Goal: Transaction & Acquisition: Purchase product/service

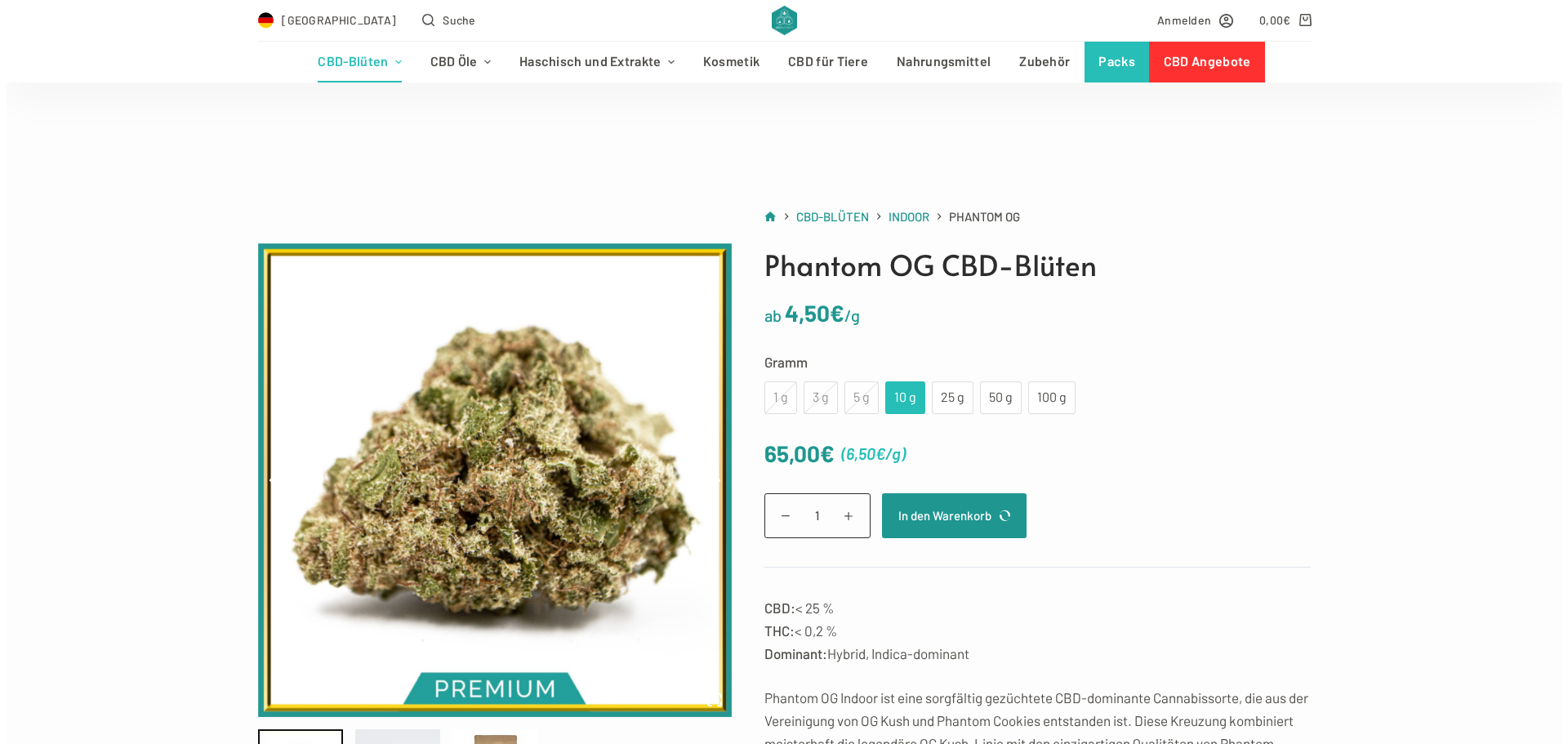
scroll to position [82, 0]
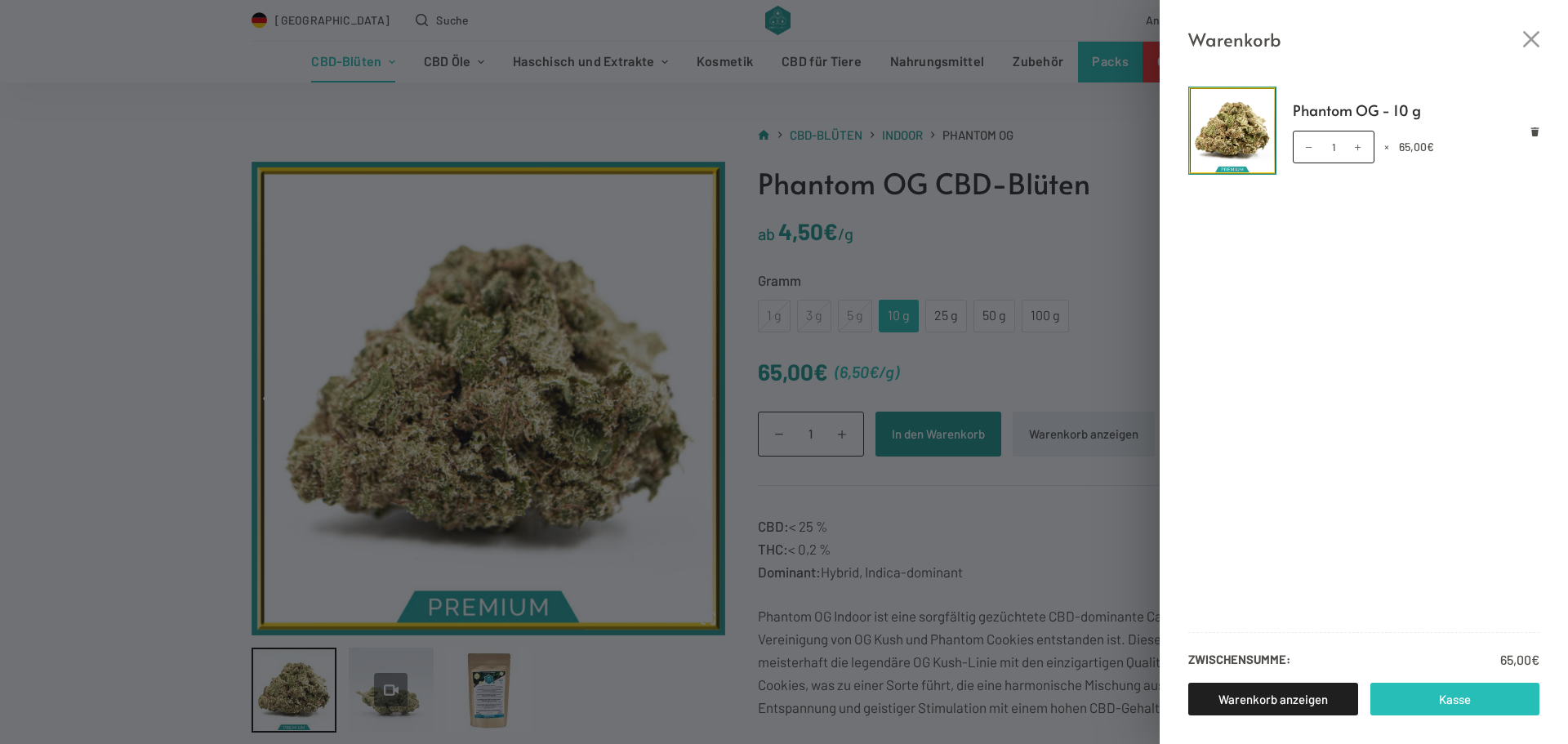
click at [1480, 702] on link "Kasse" at bounding box center [1455, 699] width 170 height 32
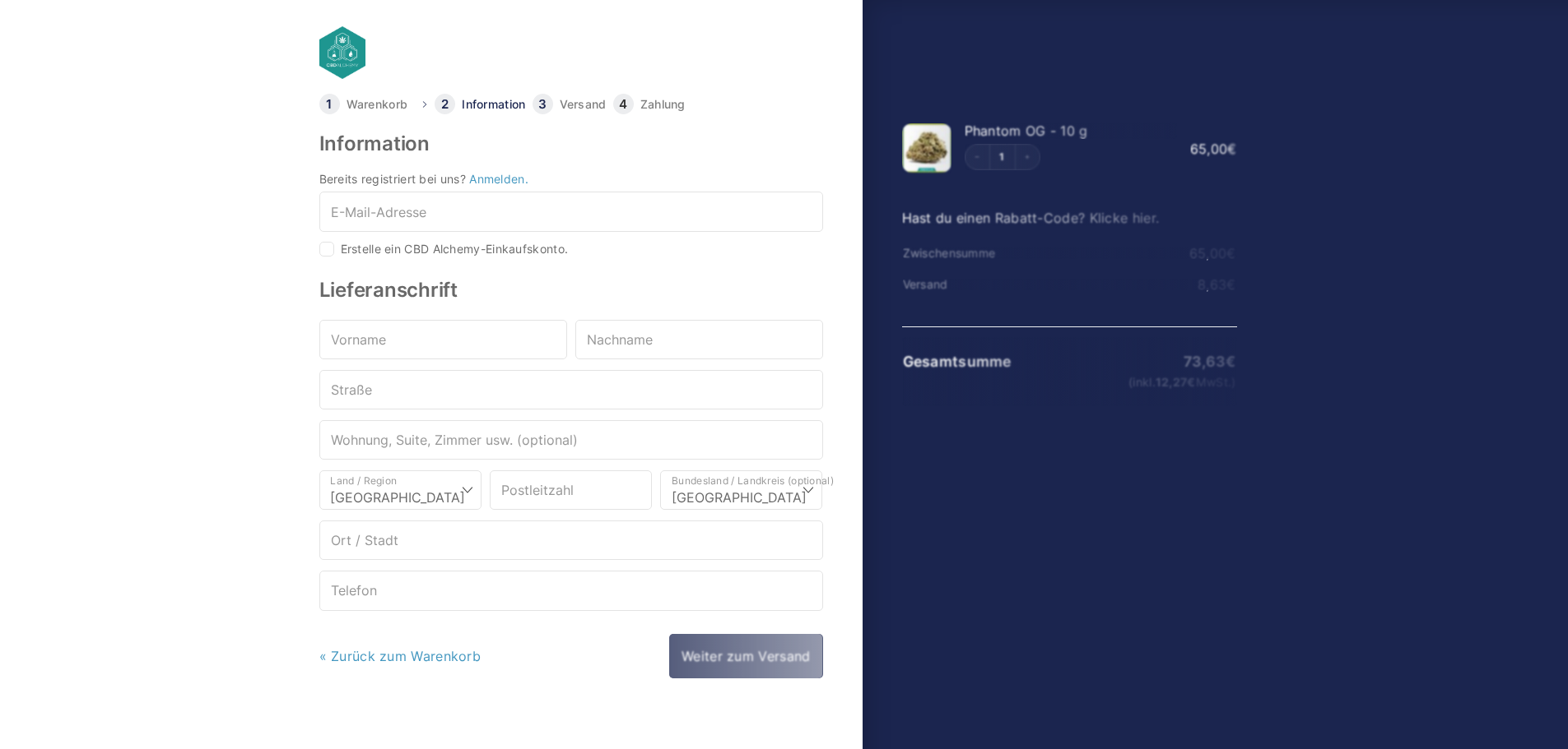
select select "DE-BE"
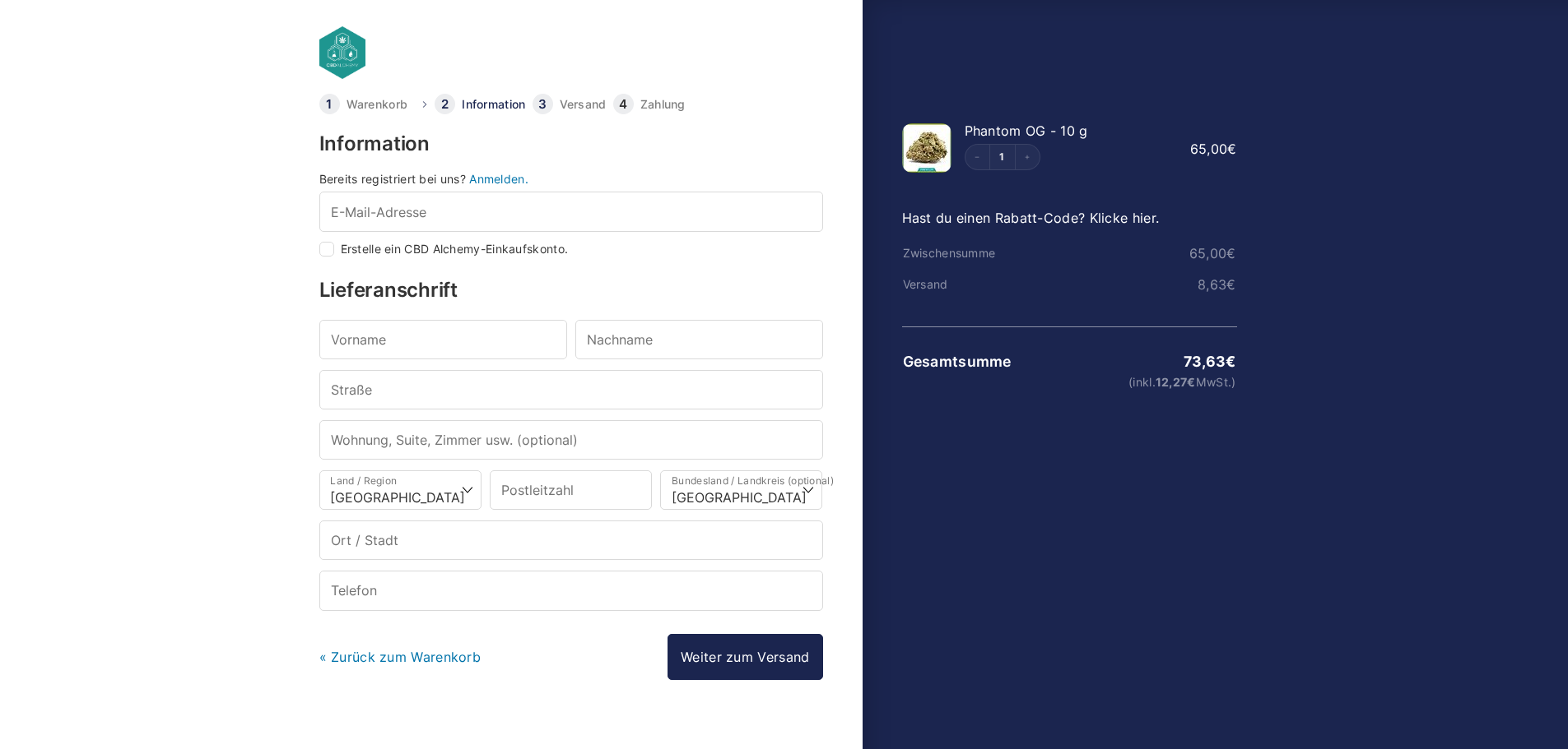
click at [1542, 696] on div at bounding box center [784, 696] width 1568 height 0
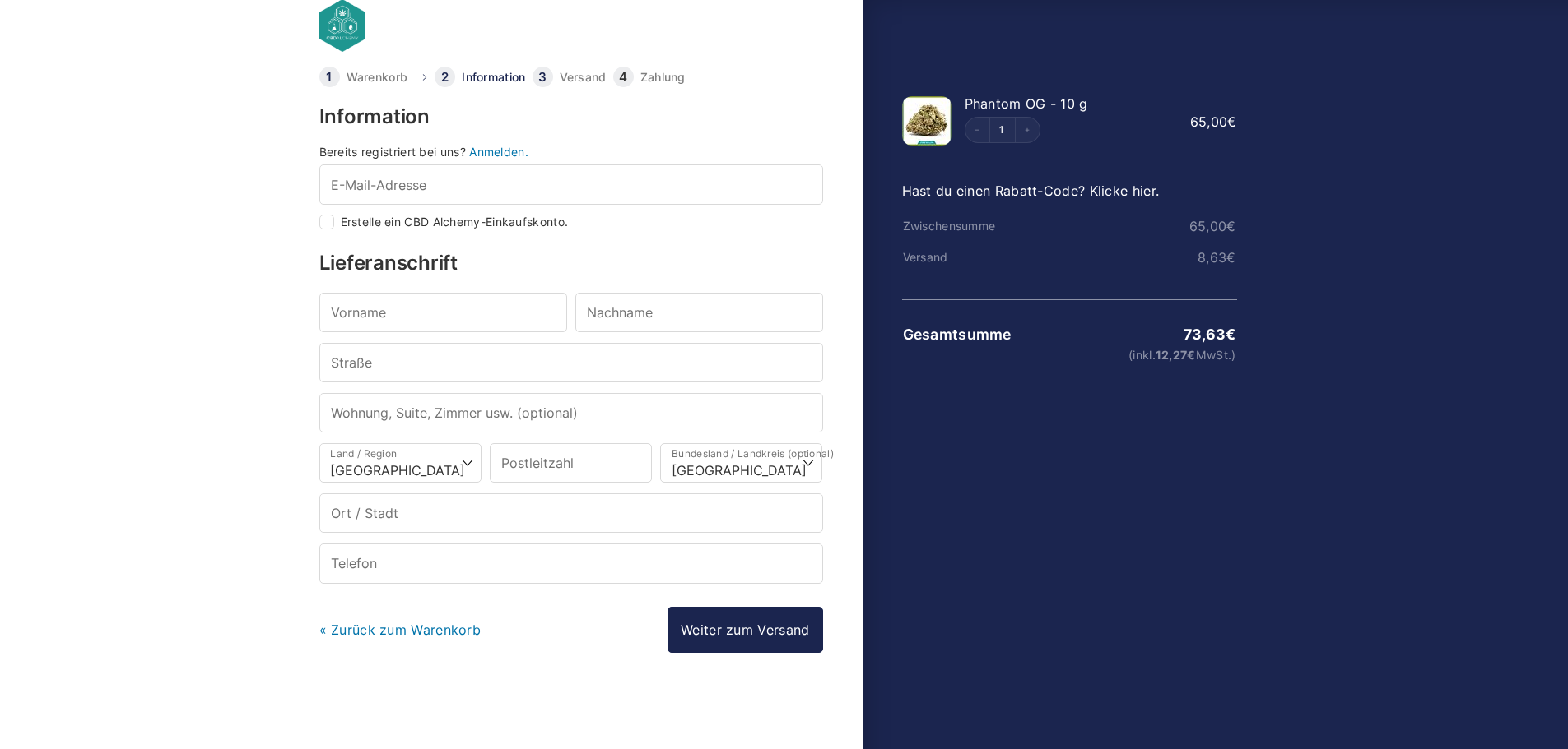
click at [1005, 191] on link "Hast du einen Rabatt-Code? Klicke hier." at bounding box center [1030, 191] width 258 height 16
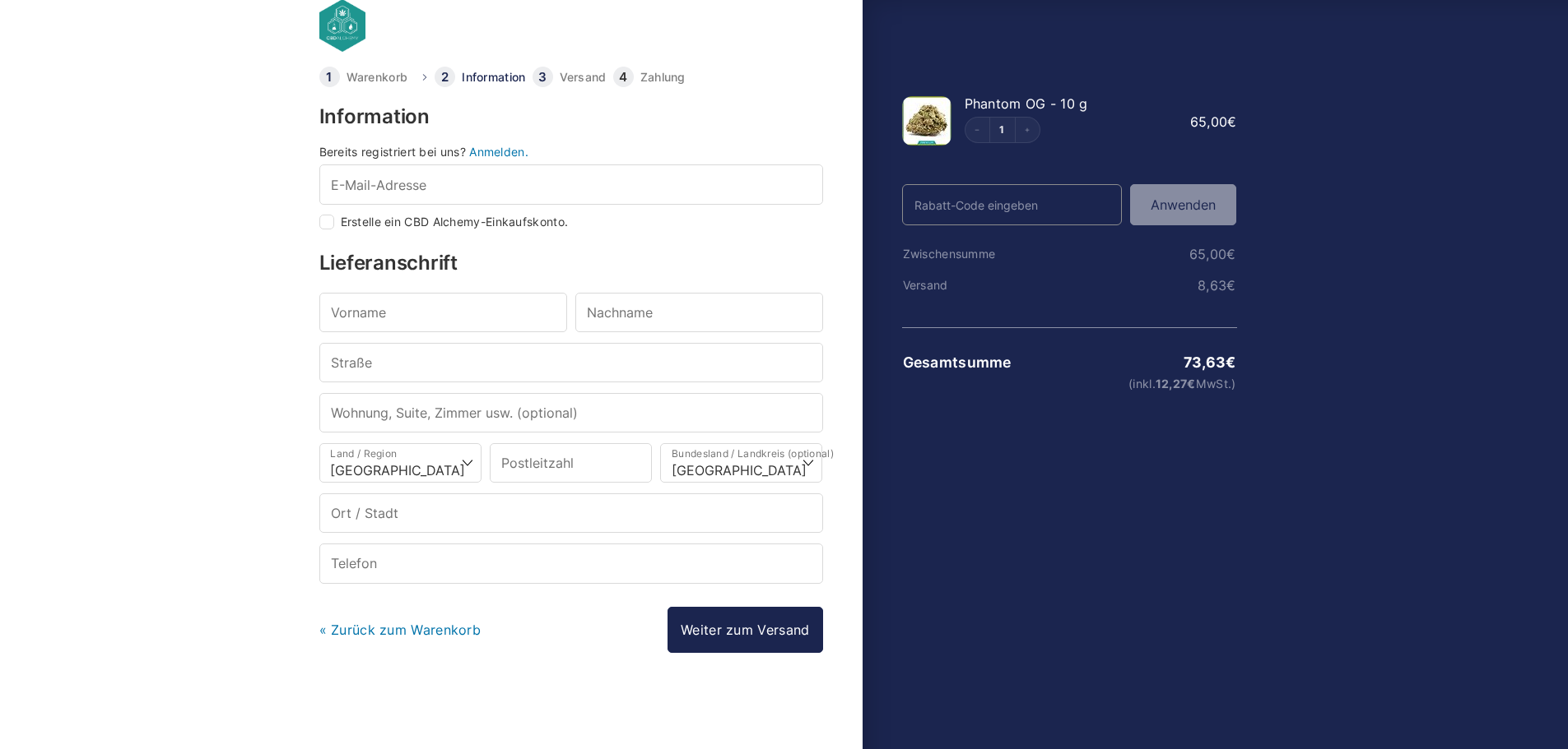
paste input "Wolfgang Bosbach"
click at [1195, 215] on button "Anwenden" at bounding box center [1183, 204] width 106 height 41
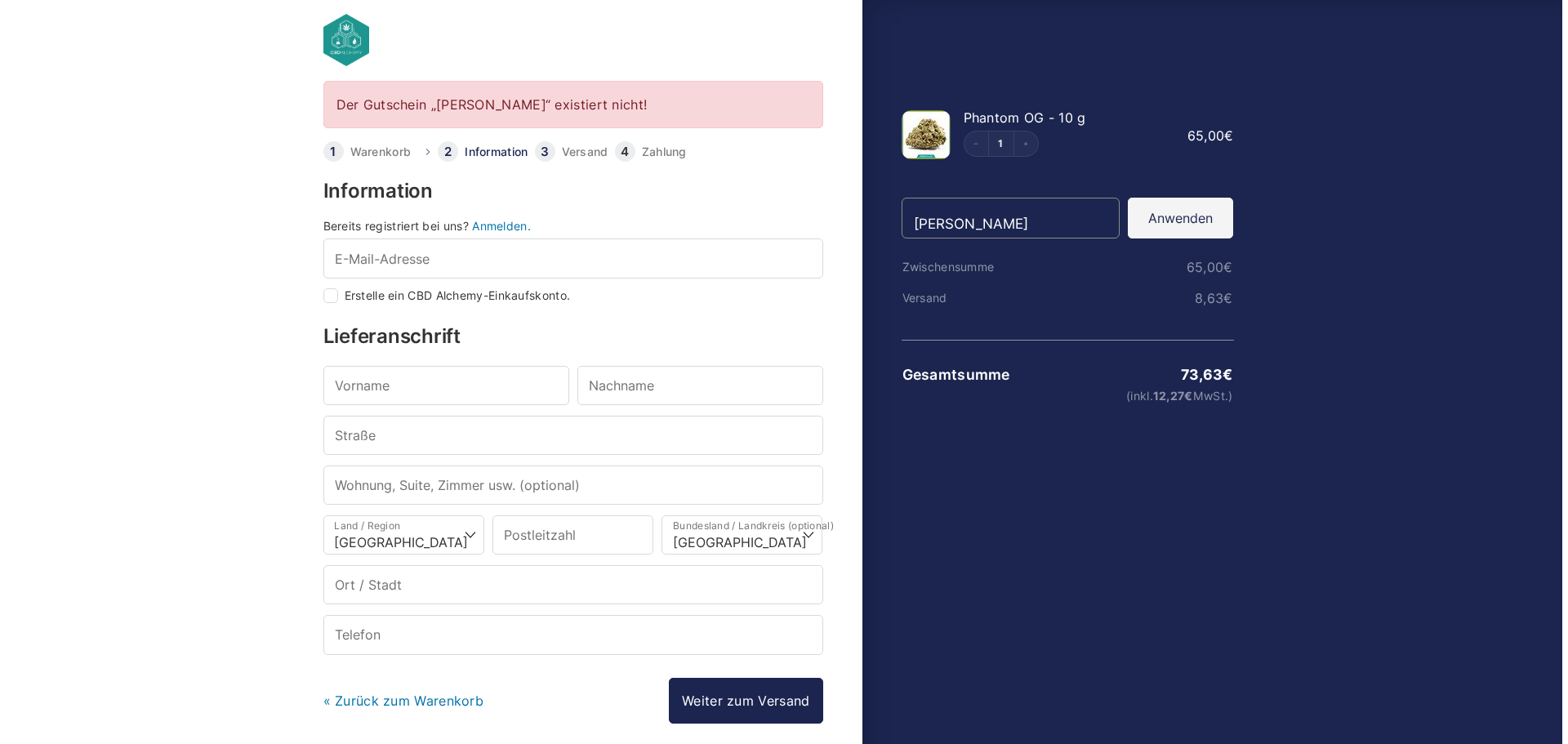
scroll to position [11, 0]
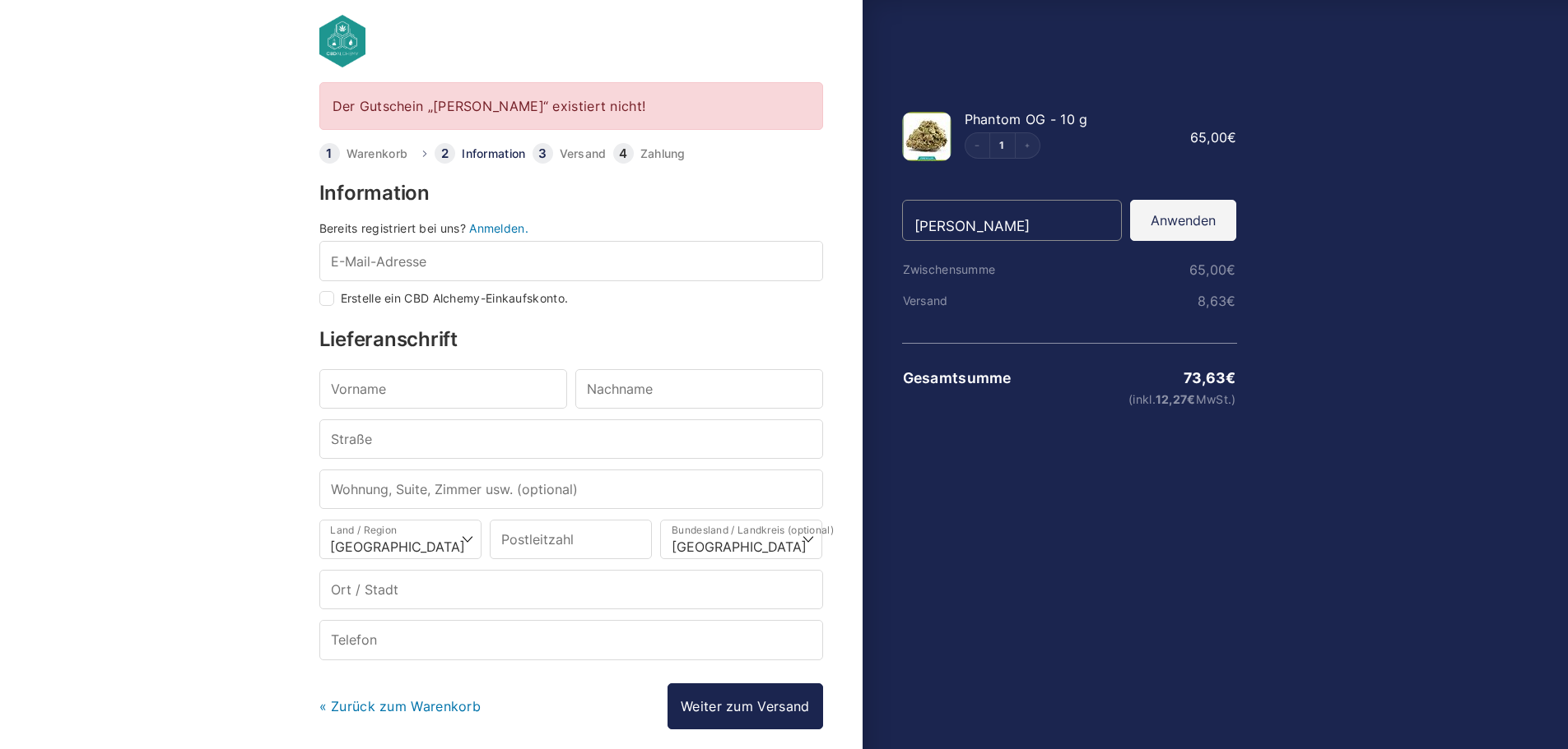
drag, startPoint x: 1063, startPoint y: 226, endPoint x: 795, endPoint y: 214, distance: 268.3
click at [796, 214] on form "Der Gutschein „wolfgang bosbach“ existiert nicht! Warenkorb Information Versand…" at bounding box center [784, 454] width 938 height 743
type input "welcome25"
click at [1204, 208] on button "Anwenden" at bounding box center [1183, 220] width 106 height 41
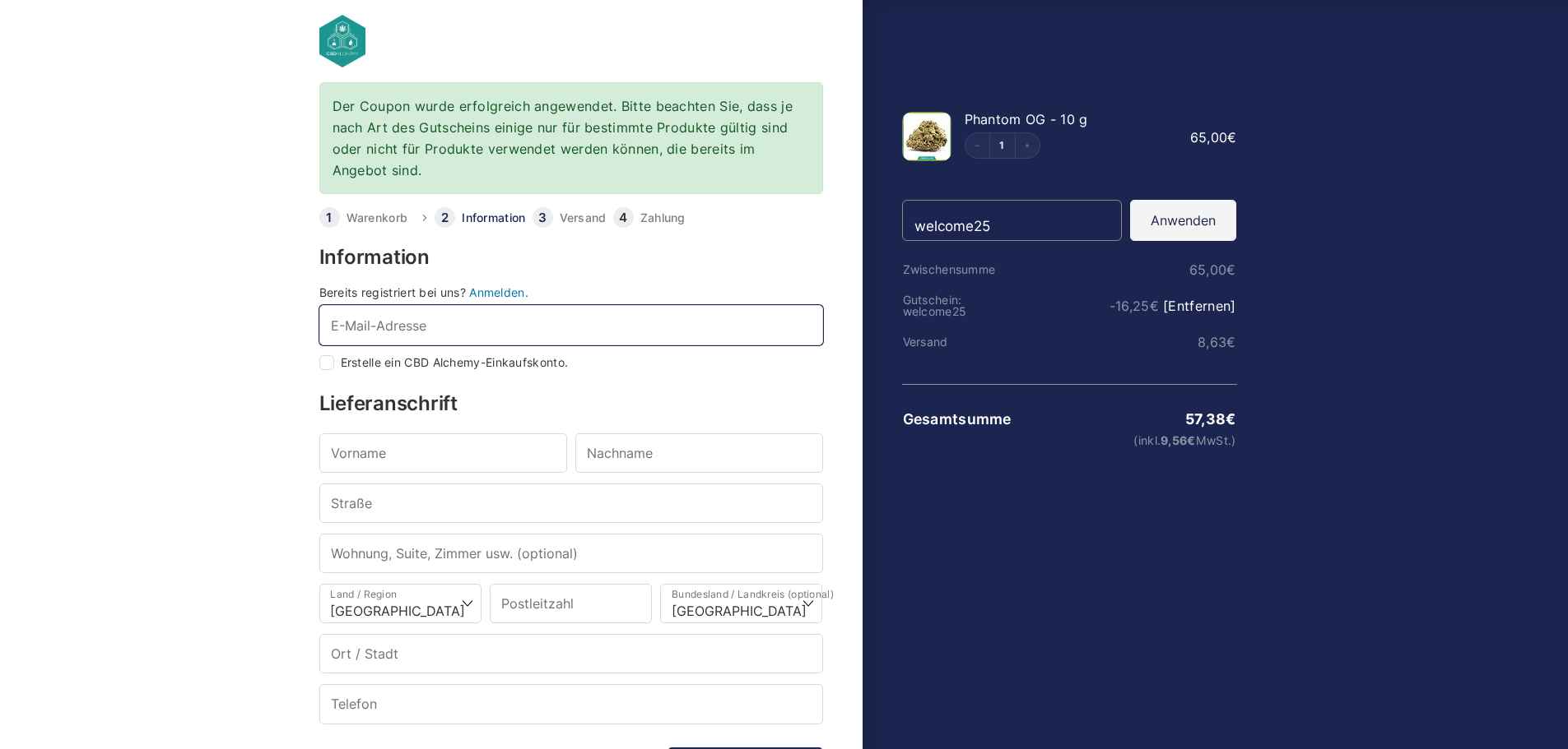
click at [353, 331] on input "E-Mail-Adresse *" at bounding box center [571, 325] width 504 height 39
type input "Arne.Schwarz1@gmail.com"
type input "Arne"
type input "Schwarz"
type input "Adolf Kolpingstraße 15"
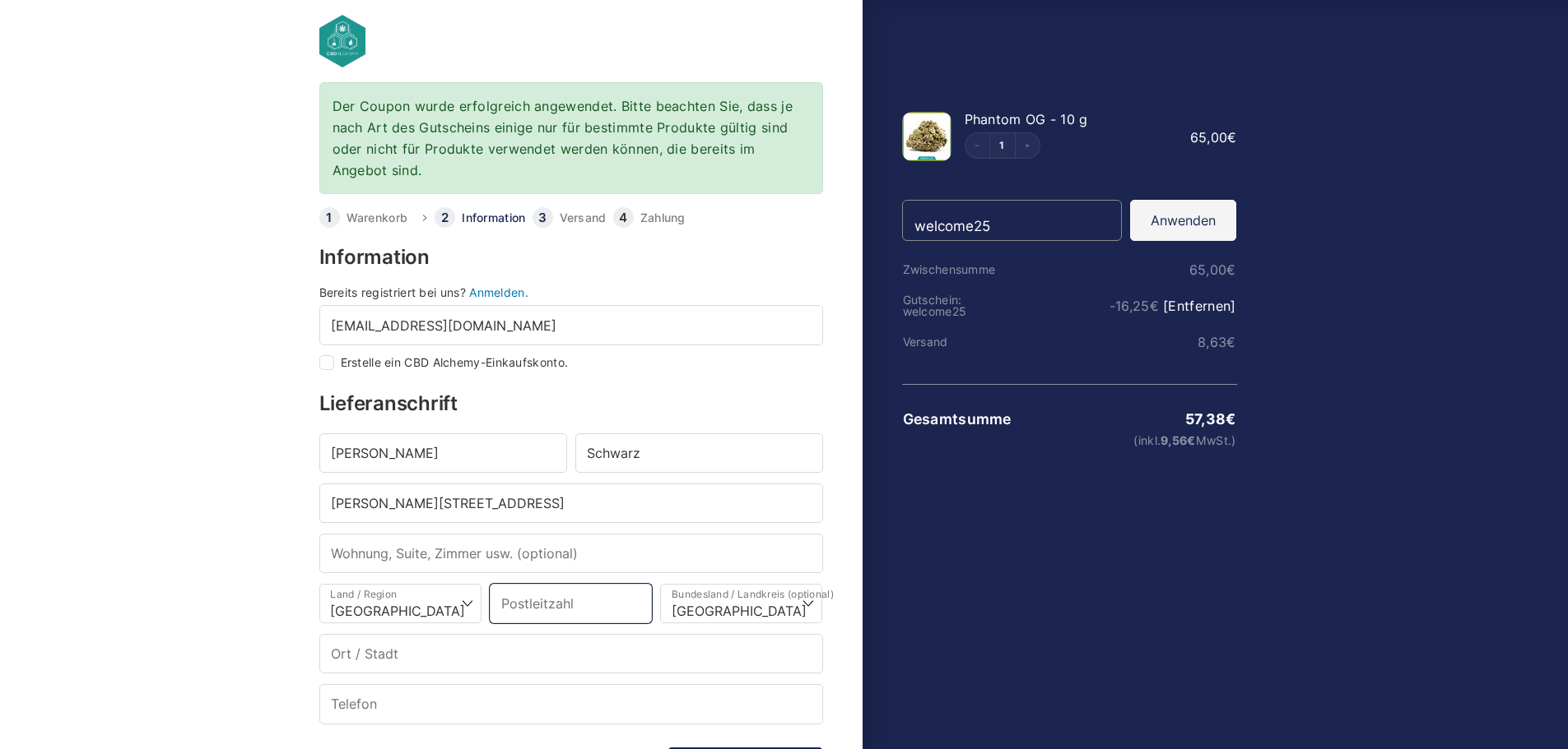
type input "33165"
select select "DE-NW"
type input "Lichtenau"
type input "+4917628665643"
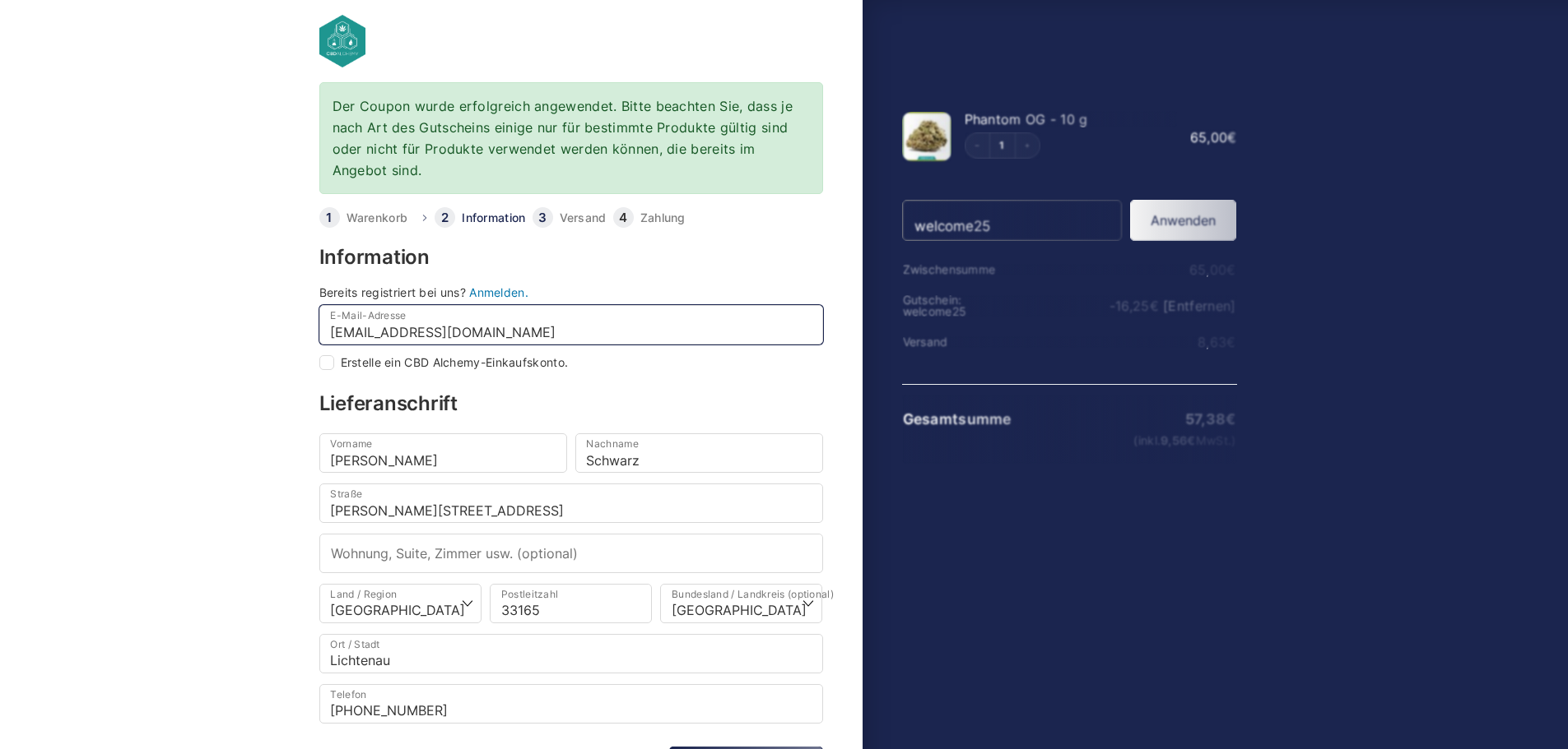
select select
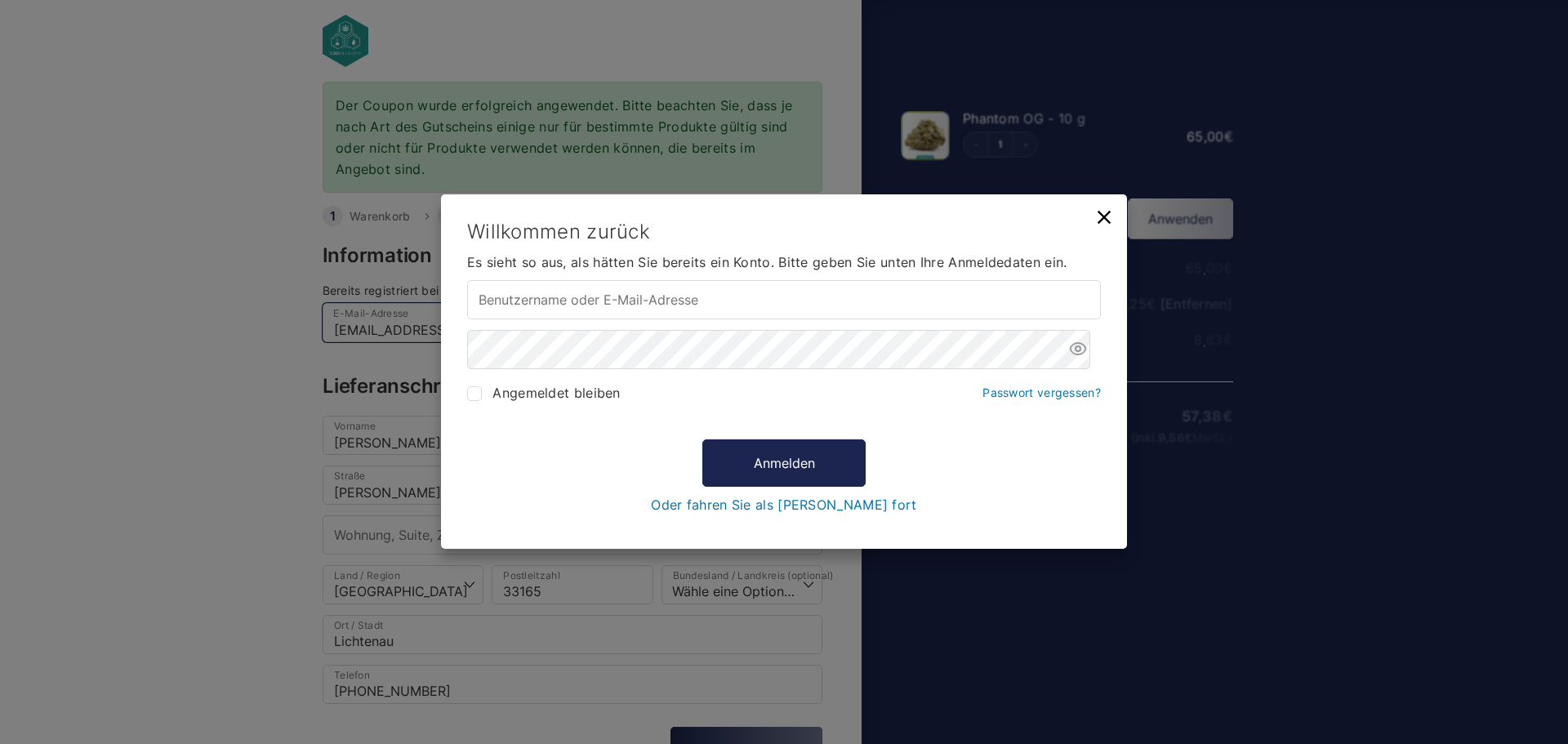
type input "Arne.Schwarz1@gmail.com"
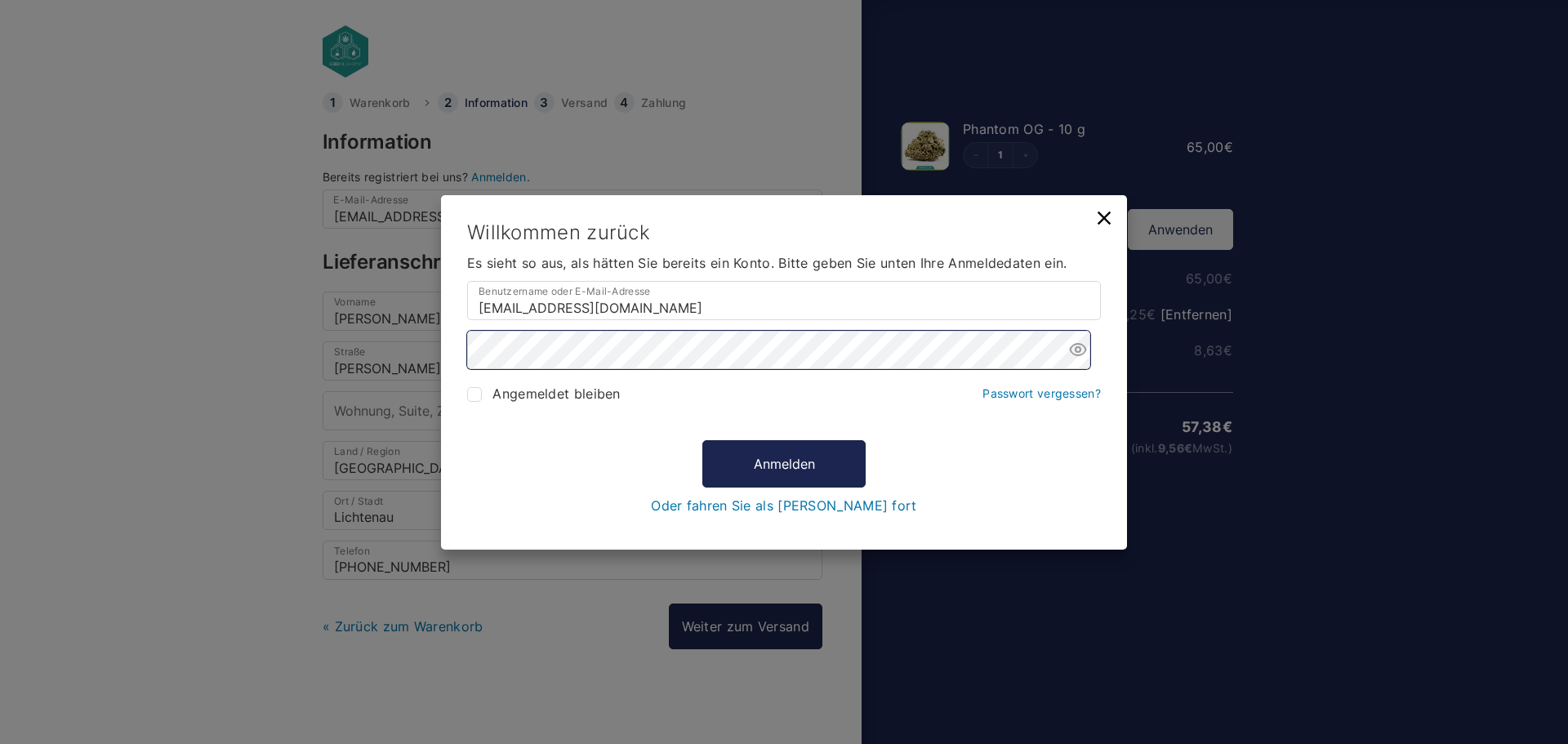
scroll to position [0, 0]
click at [833, 455] on button "Anmelden" at bounding box center [784, 463] width 164 height 48
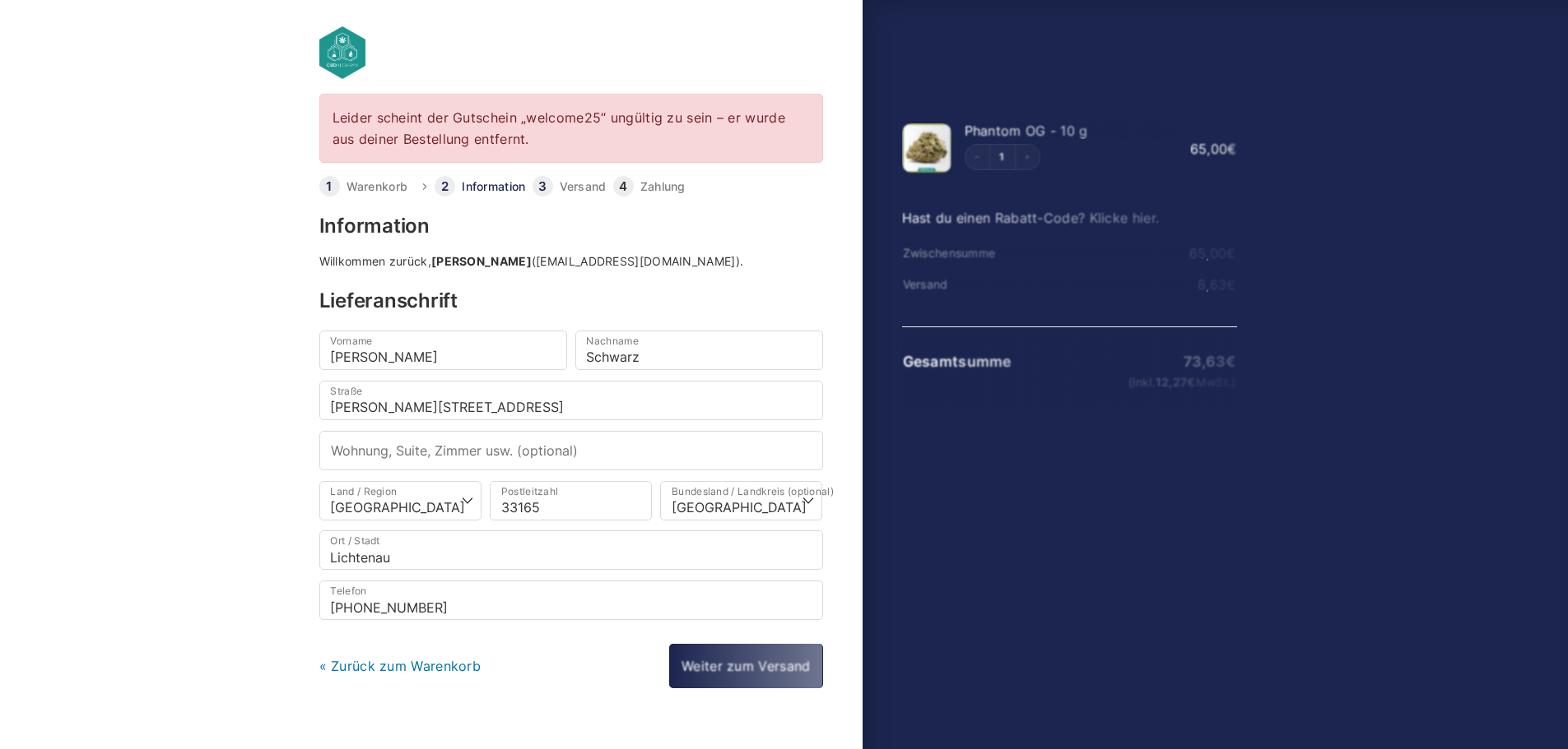
select select "DE-NW"
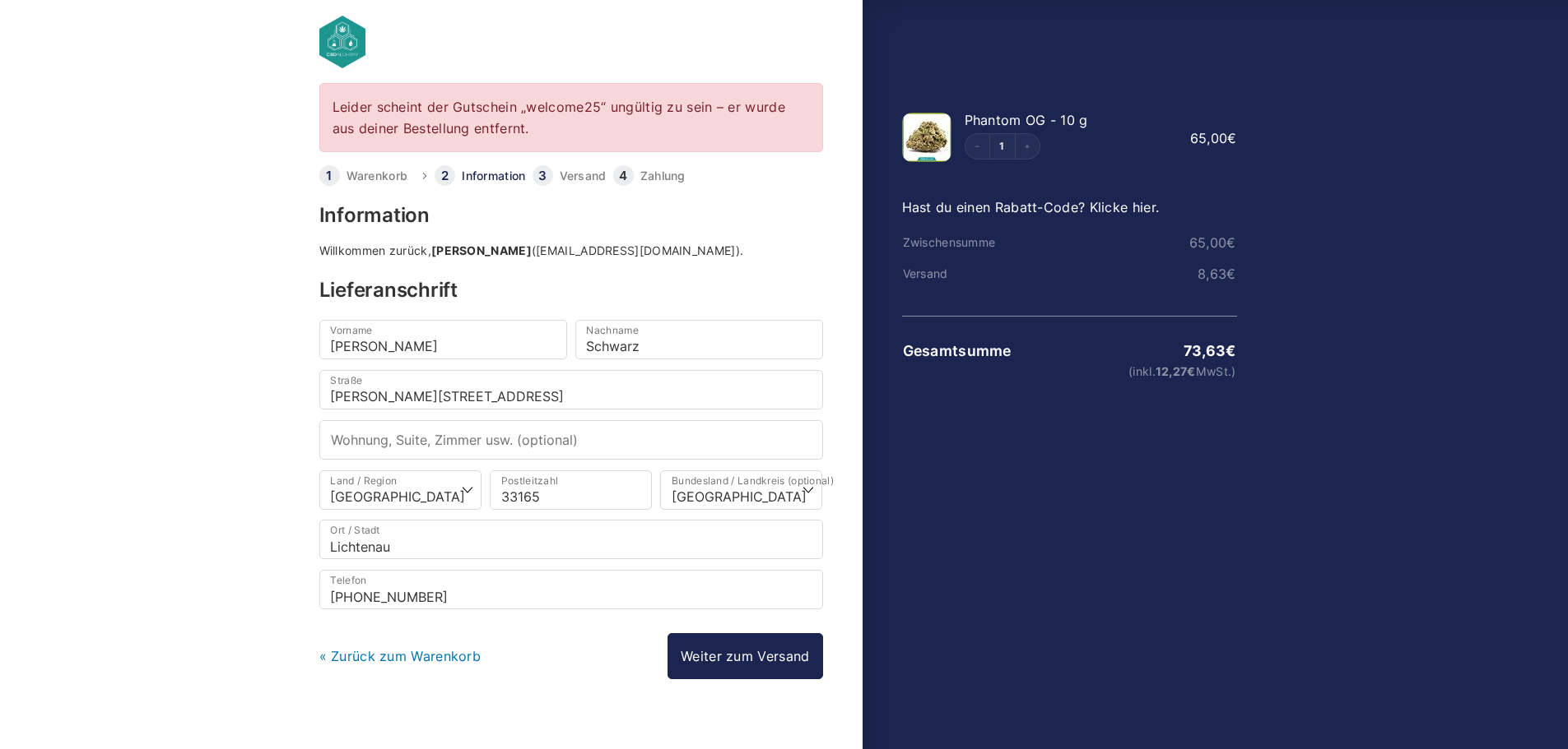
scroll to position [11, 0]
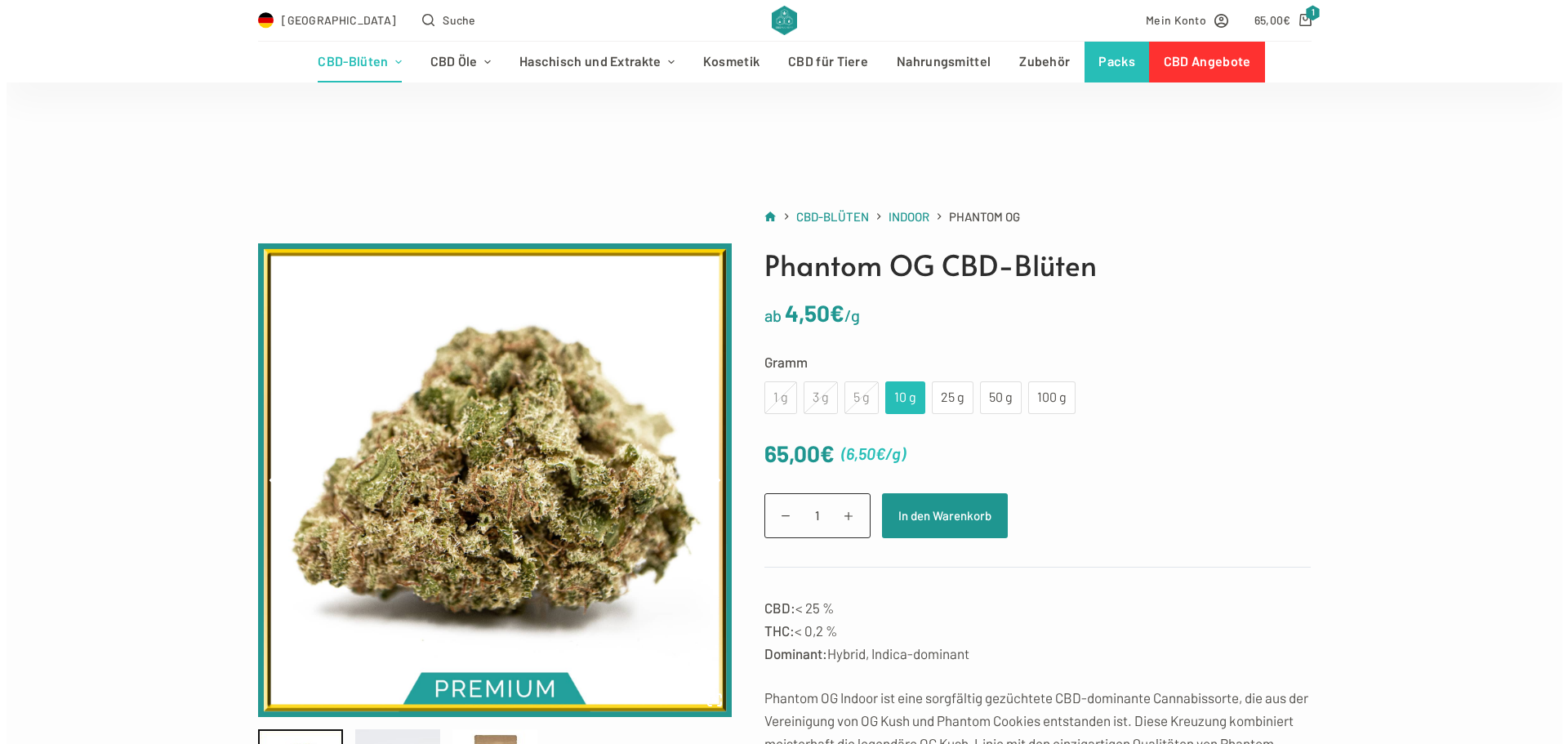
scroll to position [82, 0]
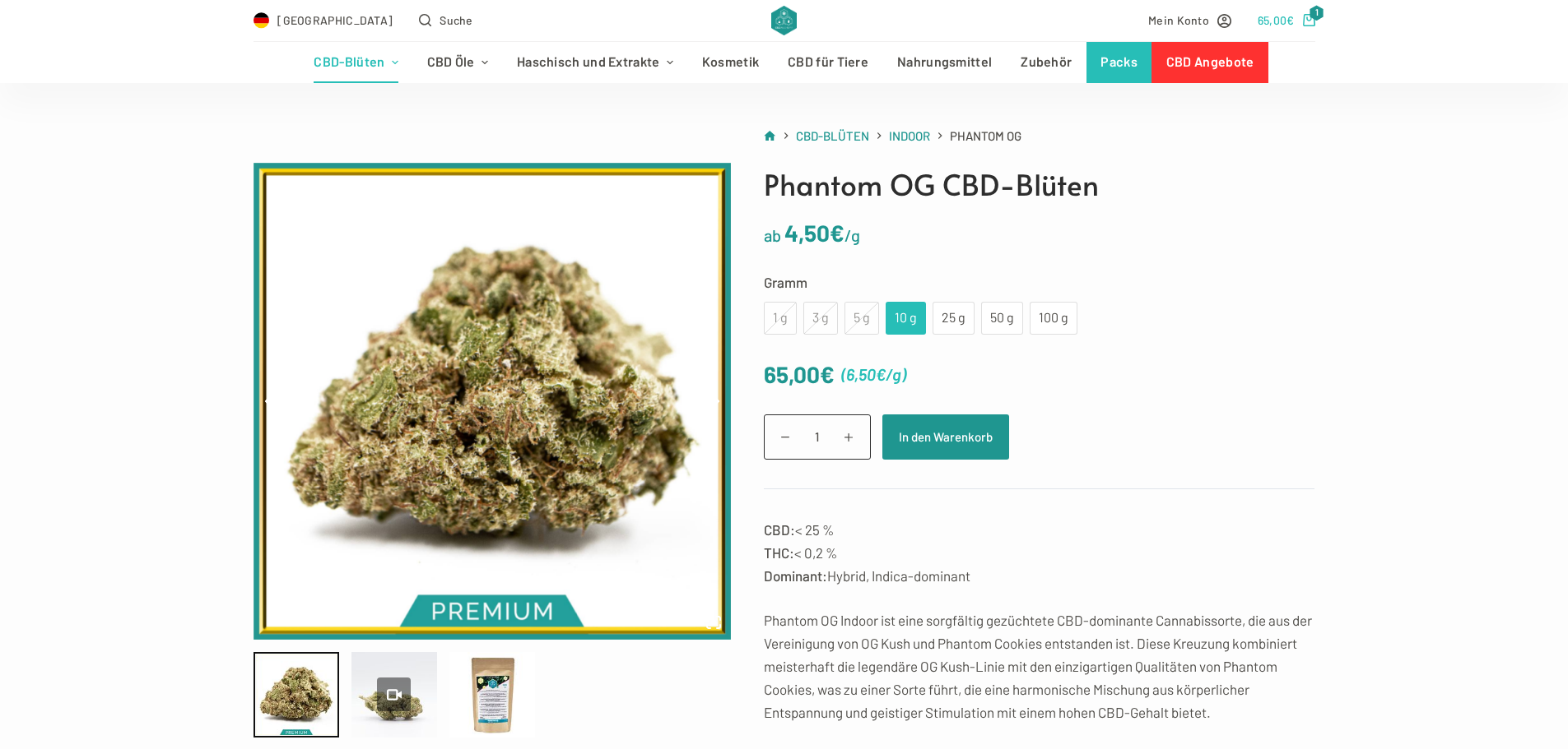
click at [1305, 21] on icon "Shopping cart" at bounding box center [1308, 20] width 12 height 12
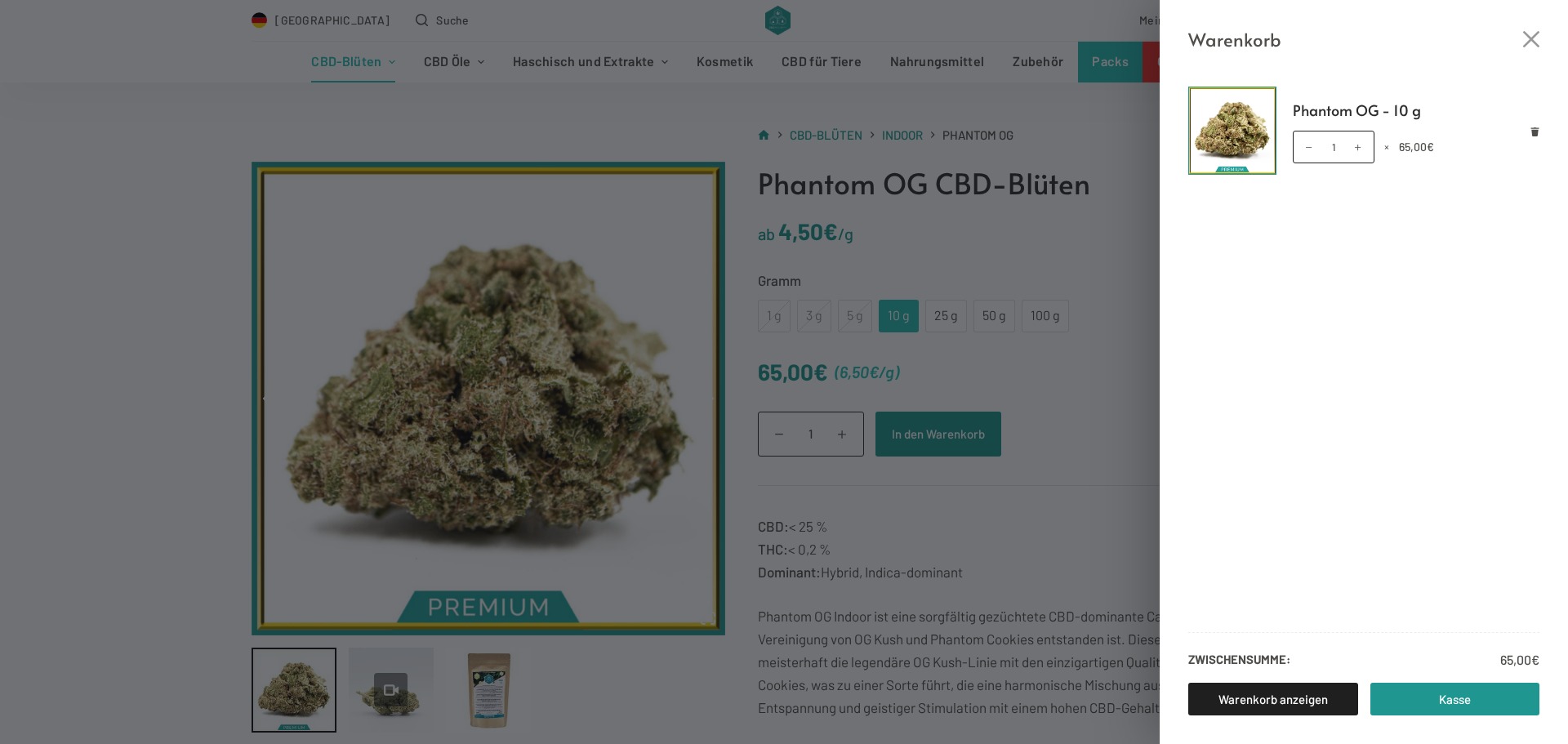
click at [1234, 135] on img at bounding box center [1232, 130] width 88 height 88
click at [1244, 142] on img at bounding box center [1232, 130] width 88 height 88
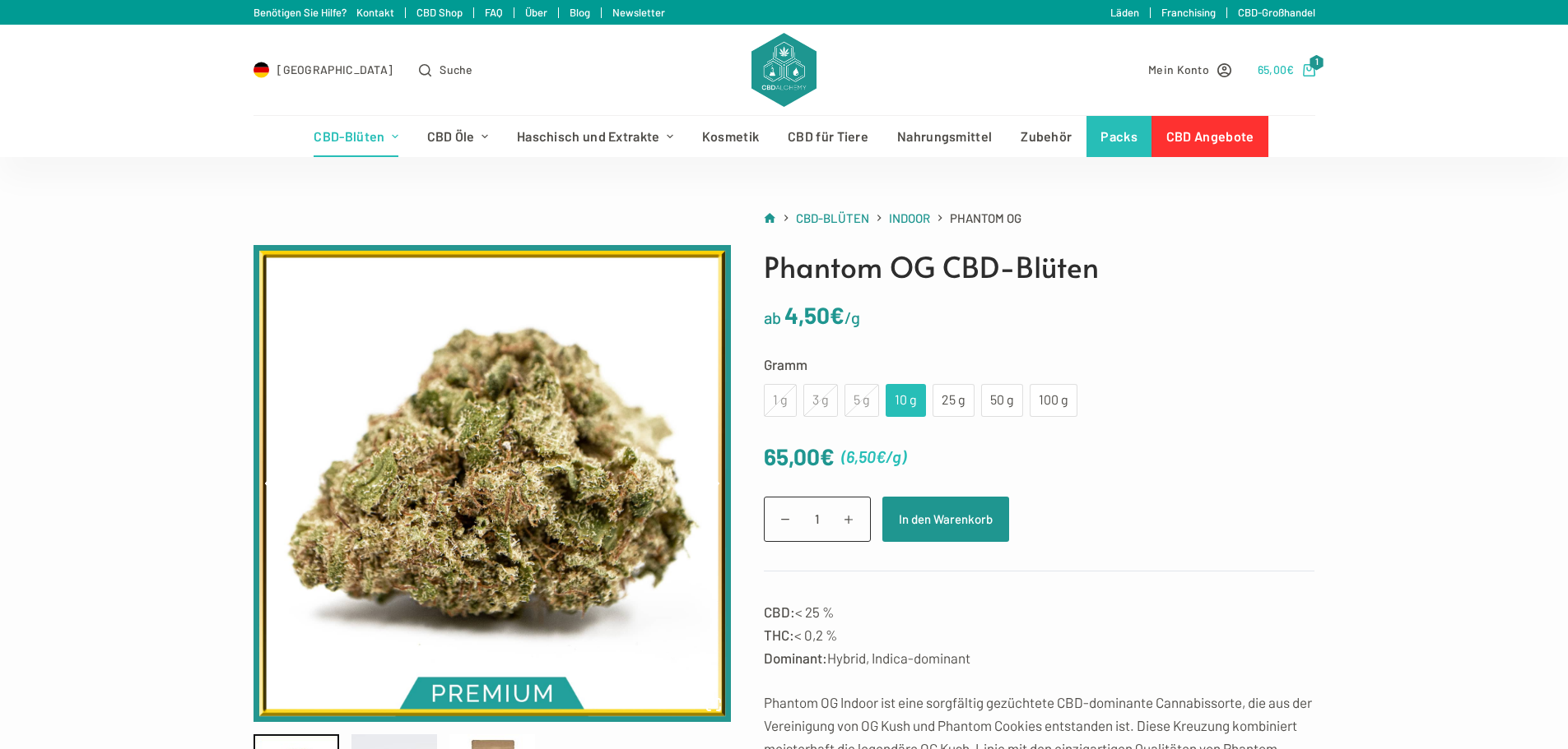
click at [1291, 66] on span "€" at bounding box center [1290, 69] width 8 height 14
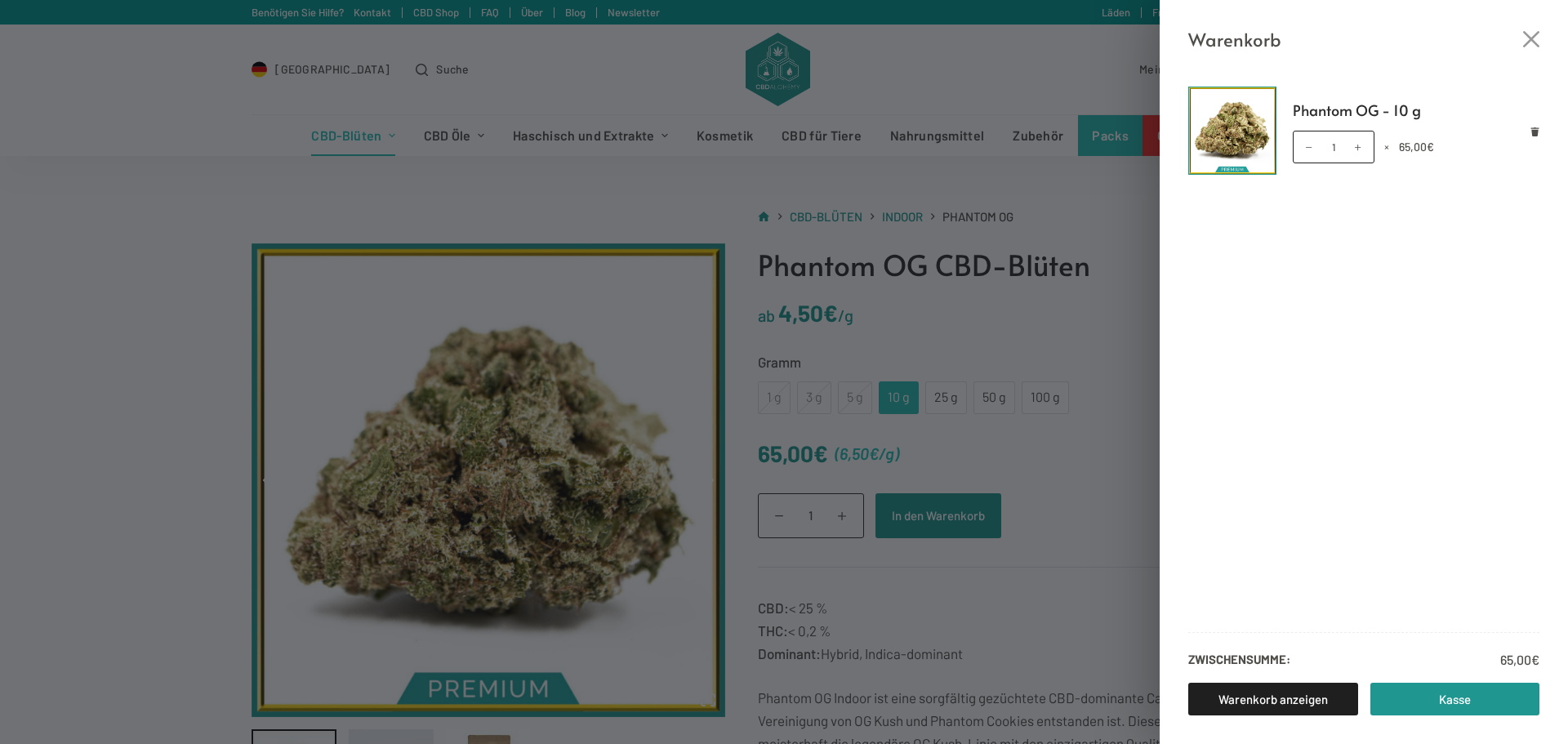
click at [1074, 269] on div "Warenkorb Phantom OG - 10 g Phantom OG - 10 g Menge 1 × 65,00 € Zwischensumme: …" at bounding box center [784, 372] width 1568 height 744
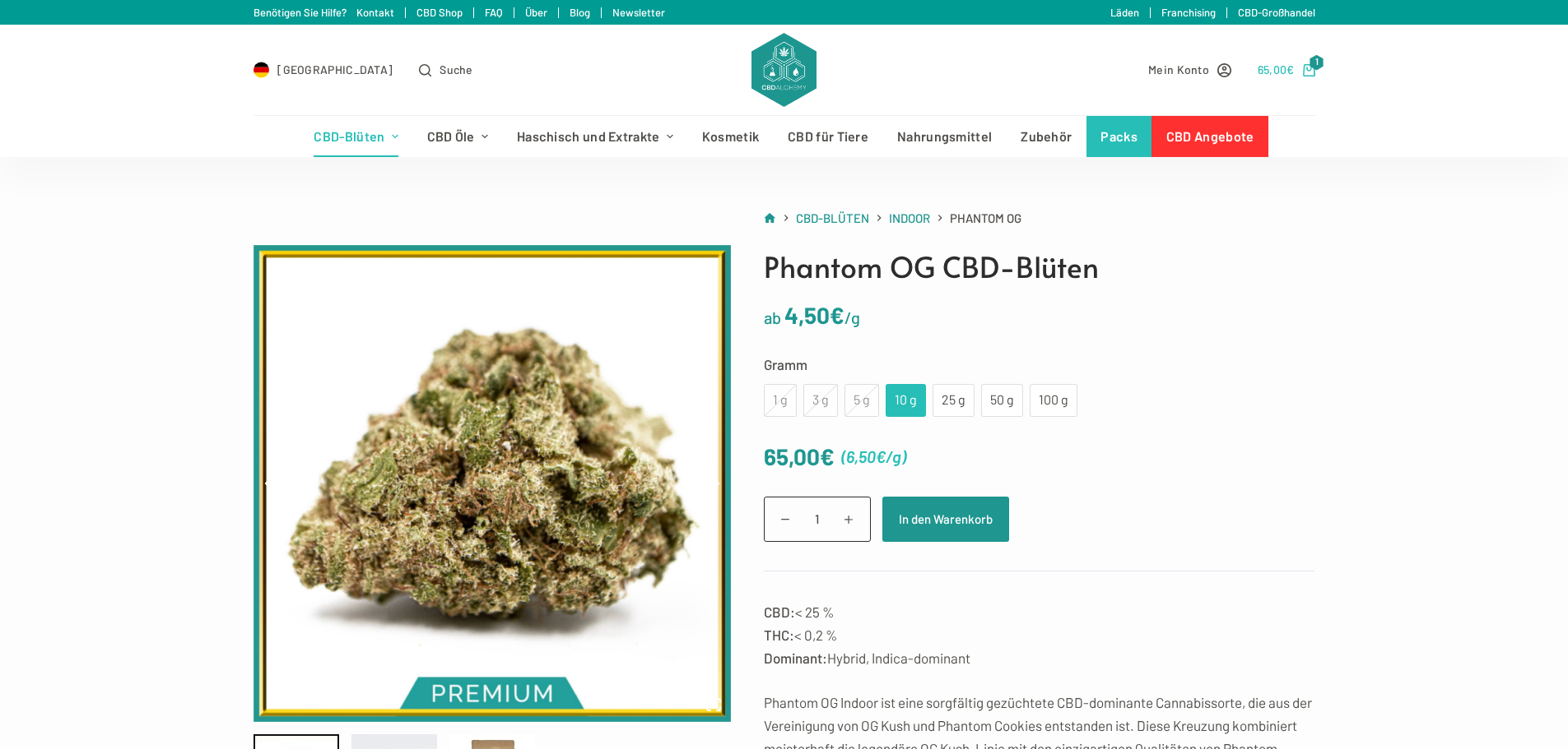
click at [1310, 71] on icon "Shopping cart" at bounding box center [1308, 70] width 12 height 12
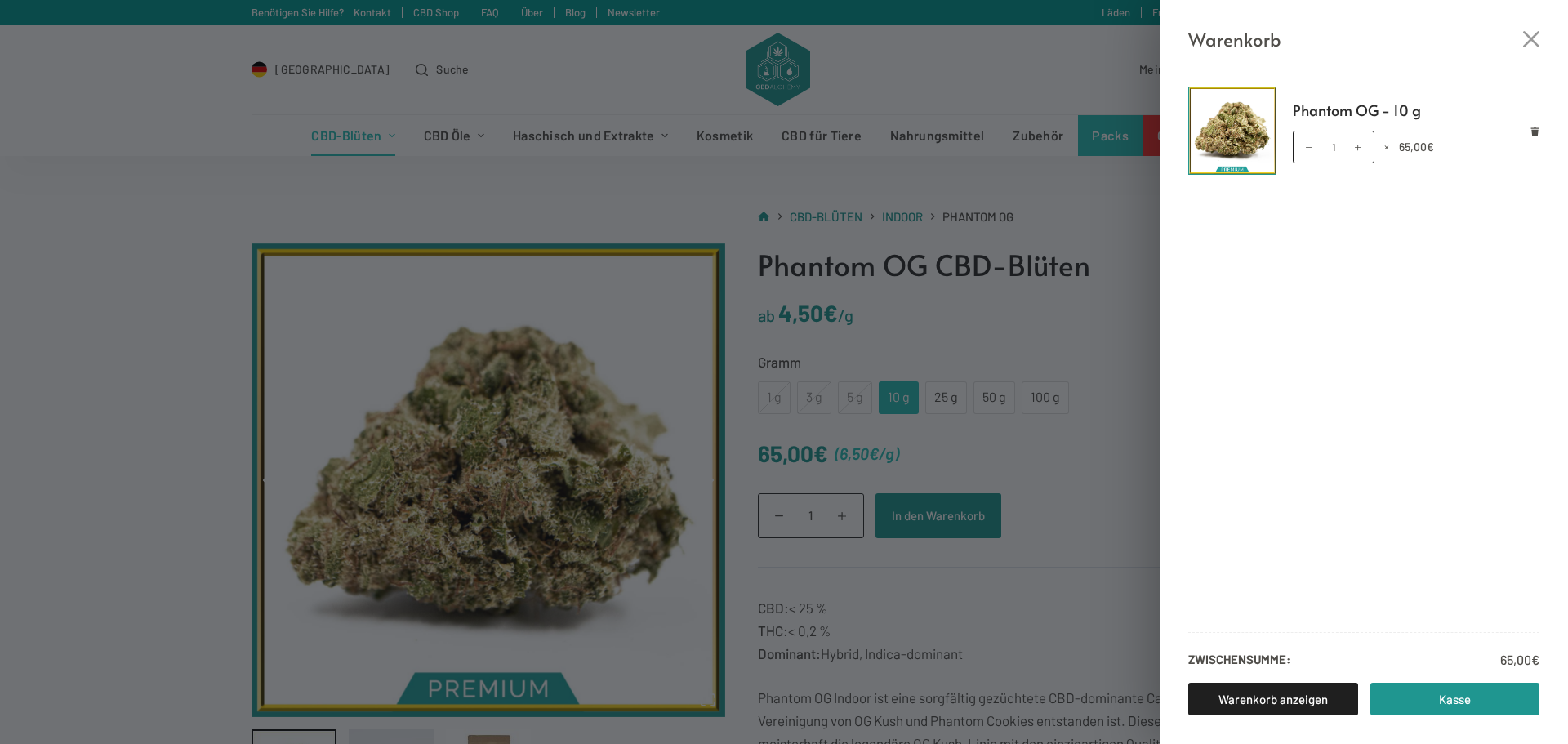
click at [1091, 284] on div "Warenkorb Phantom OG - 10 g Phantom OG - 10 g Menge 1 × 65,00 € Zwischensumme: …" at bounding box center [784, 372] width 1568 height 744
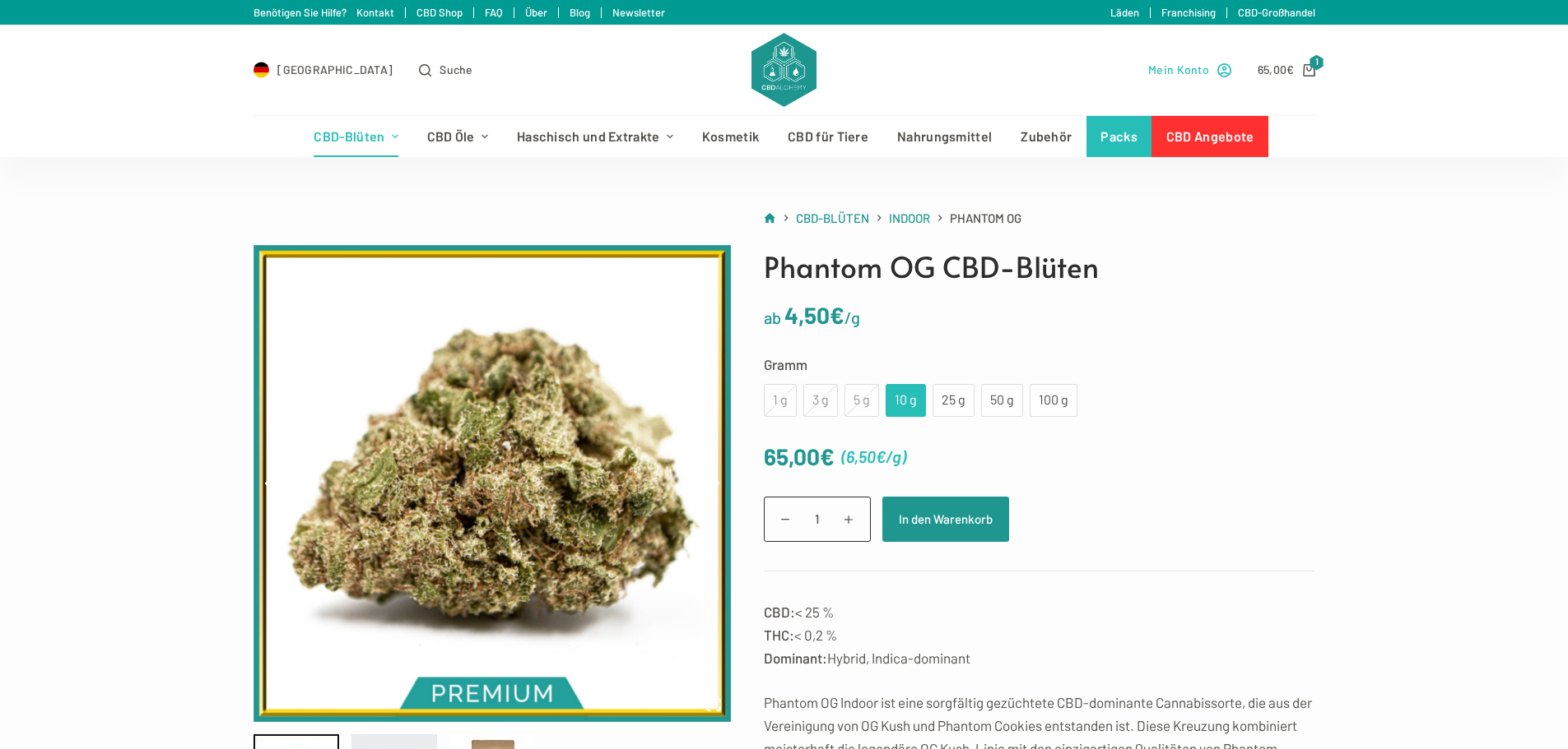
click at [1165, 74] on span "Mein Konto" at bounding box center [1179, 70] width 61 height 19
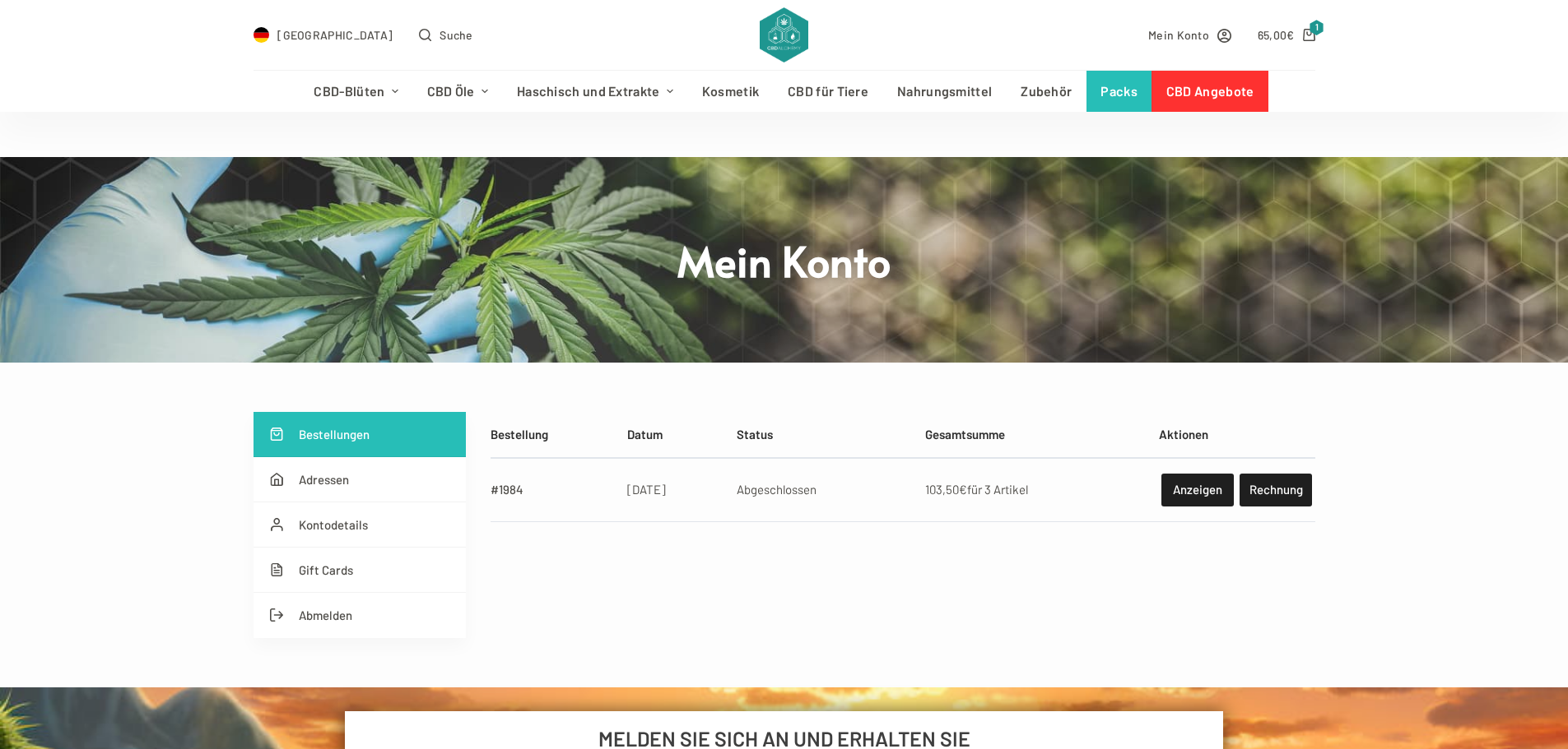
scroll to position [82, 0]
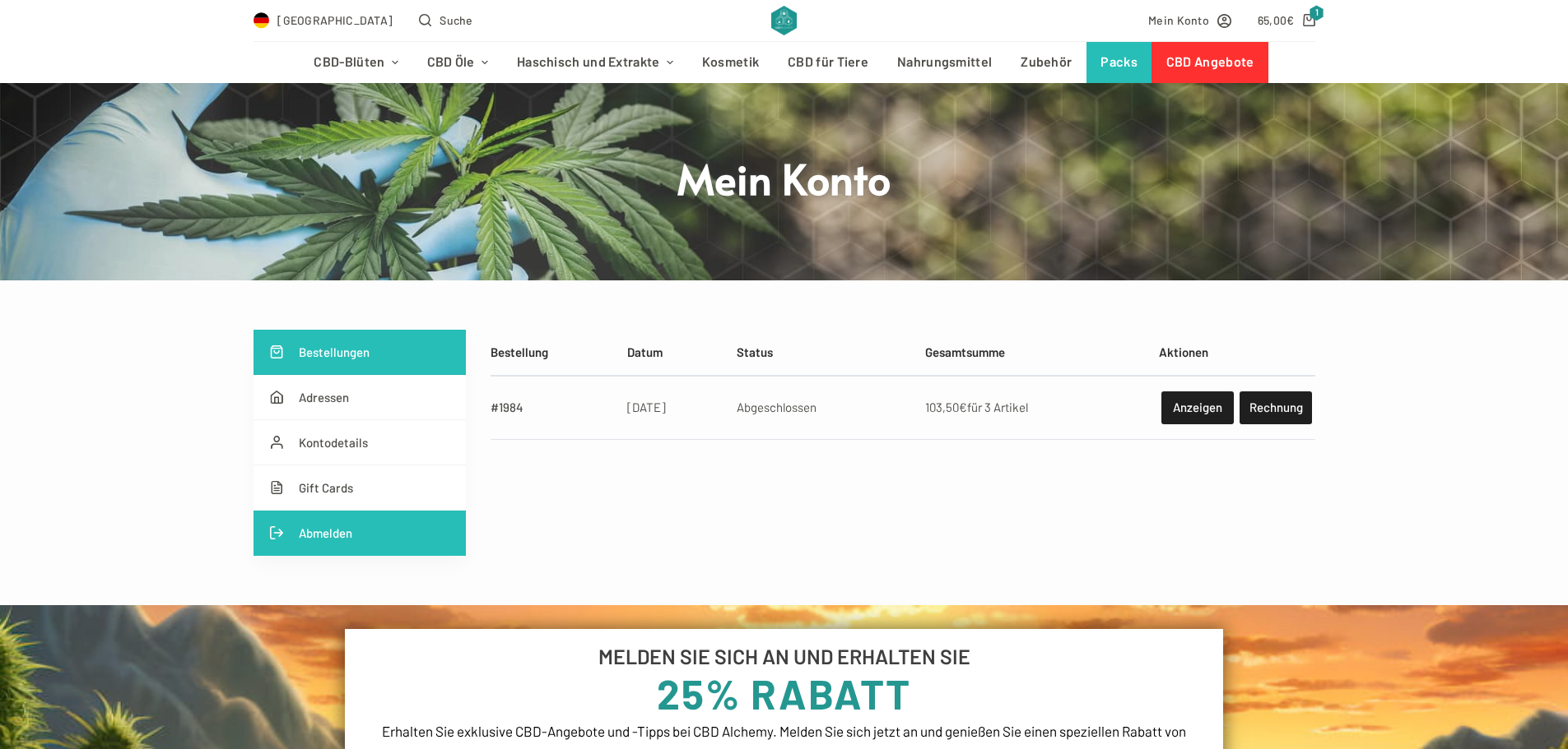
click at [333, 539] on link "Abmelden" at bounding box center [360, 533] width 213 height 45
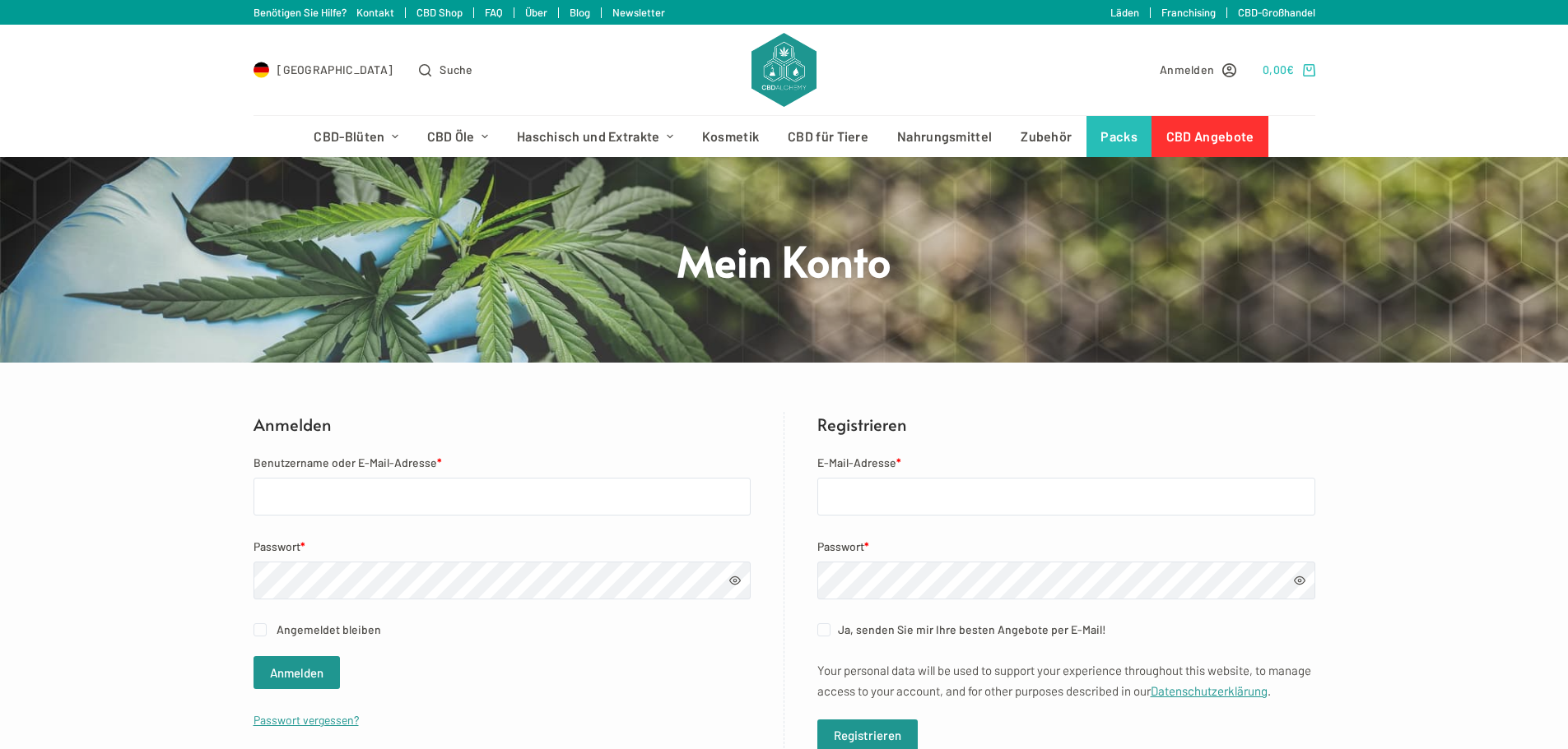
type input "arne.schwarz1@gmail.com"
click at [1303, 66] on icon "Shopping cart" at bounding box center [1308, 70] width 12 height 12
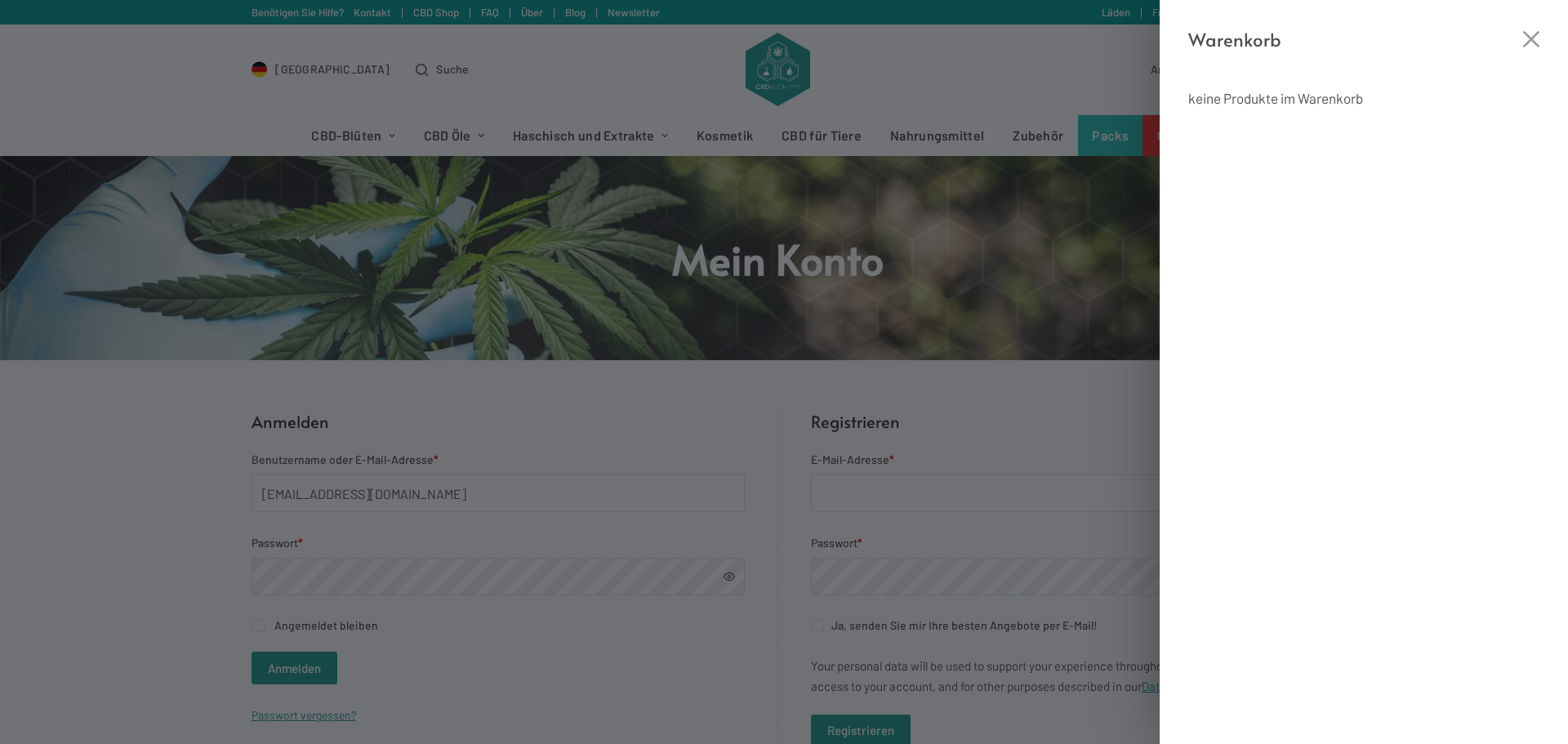
click at [319, 84] on div "Warenkorb keine Produkte im Warenkorb" at bounding box center [784, 372] width 1568 height 744
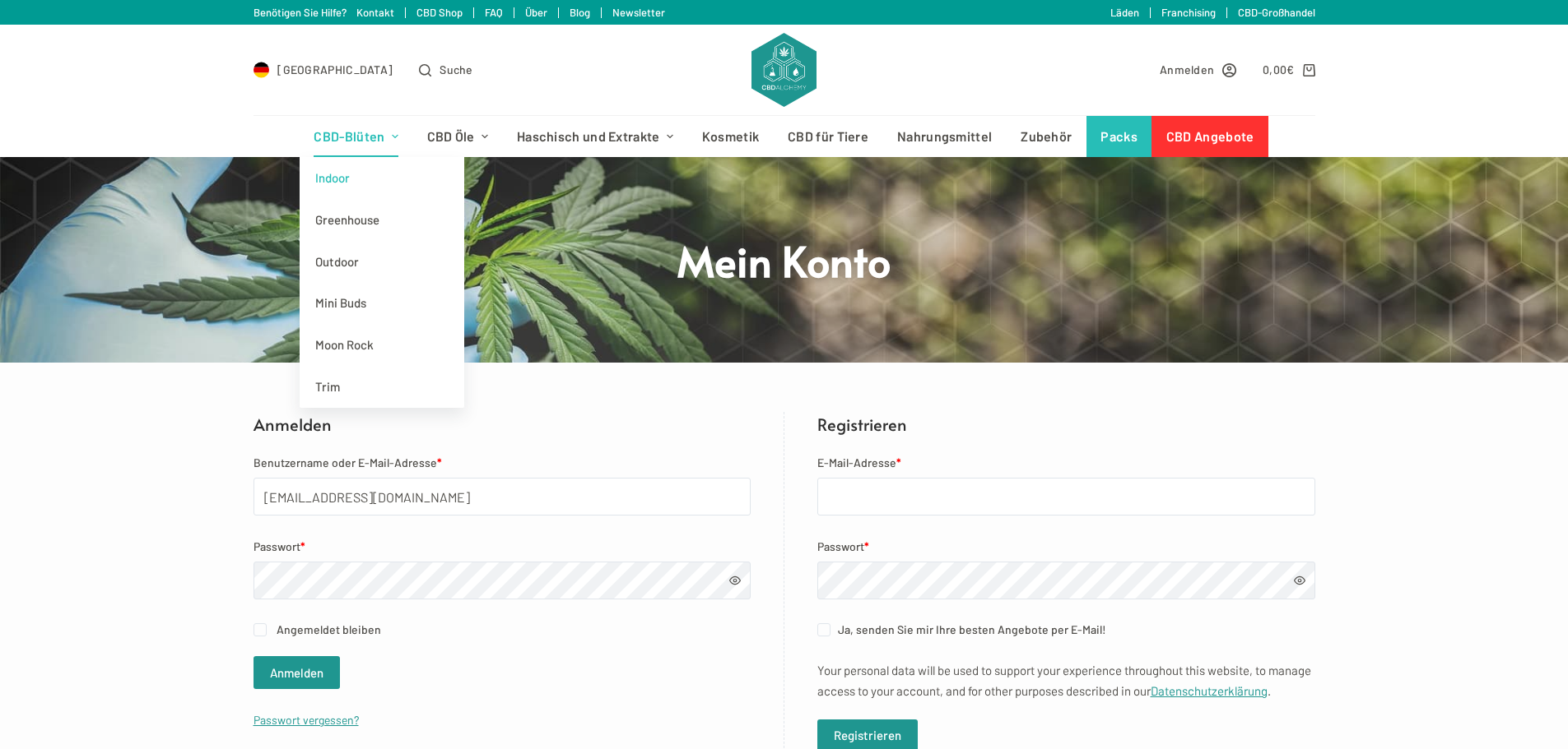
click at [351, 180] on link "Indoor" at bounding box center [382, 178] width 165 height 42
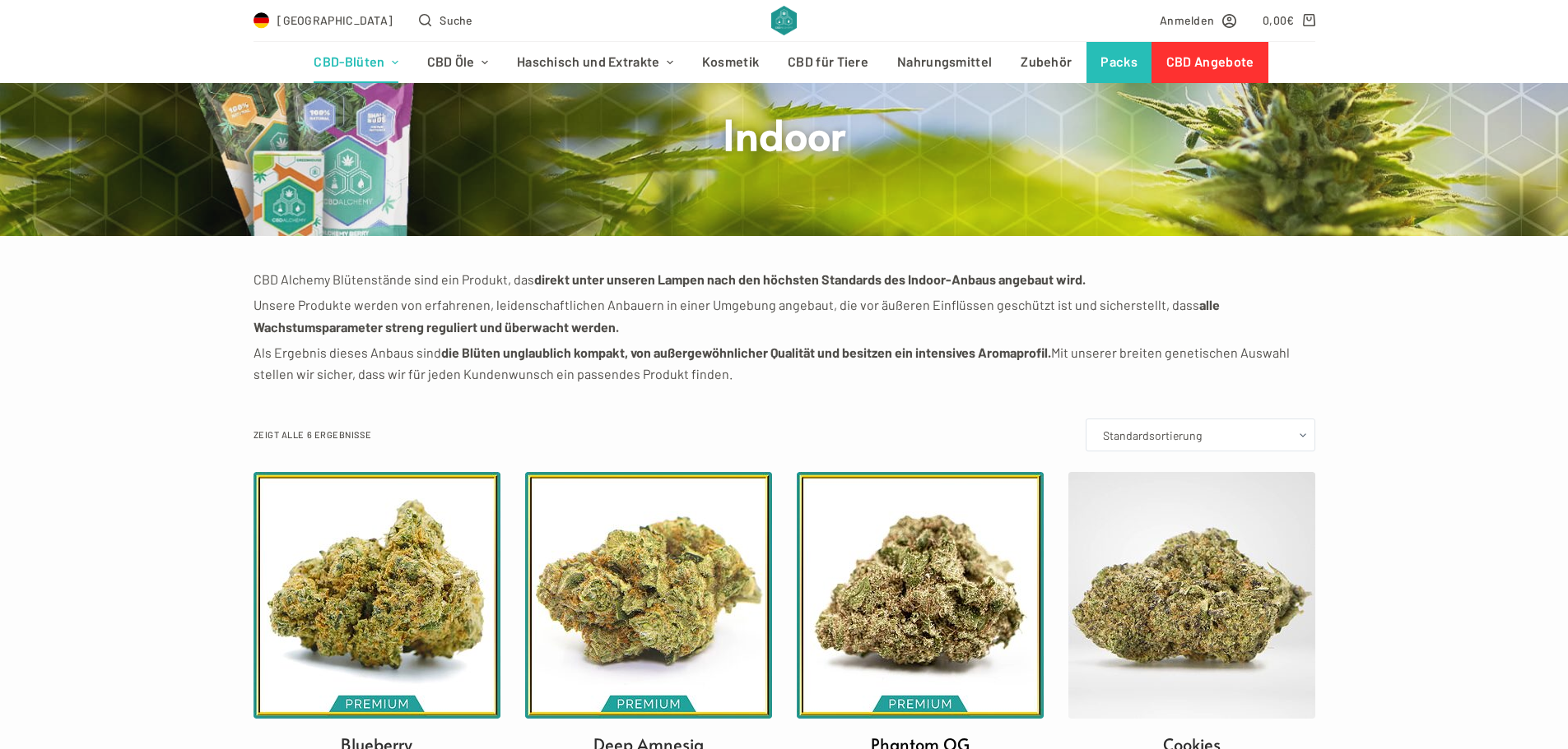
scroll to position [165, 0]
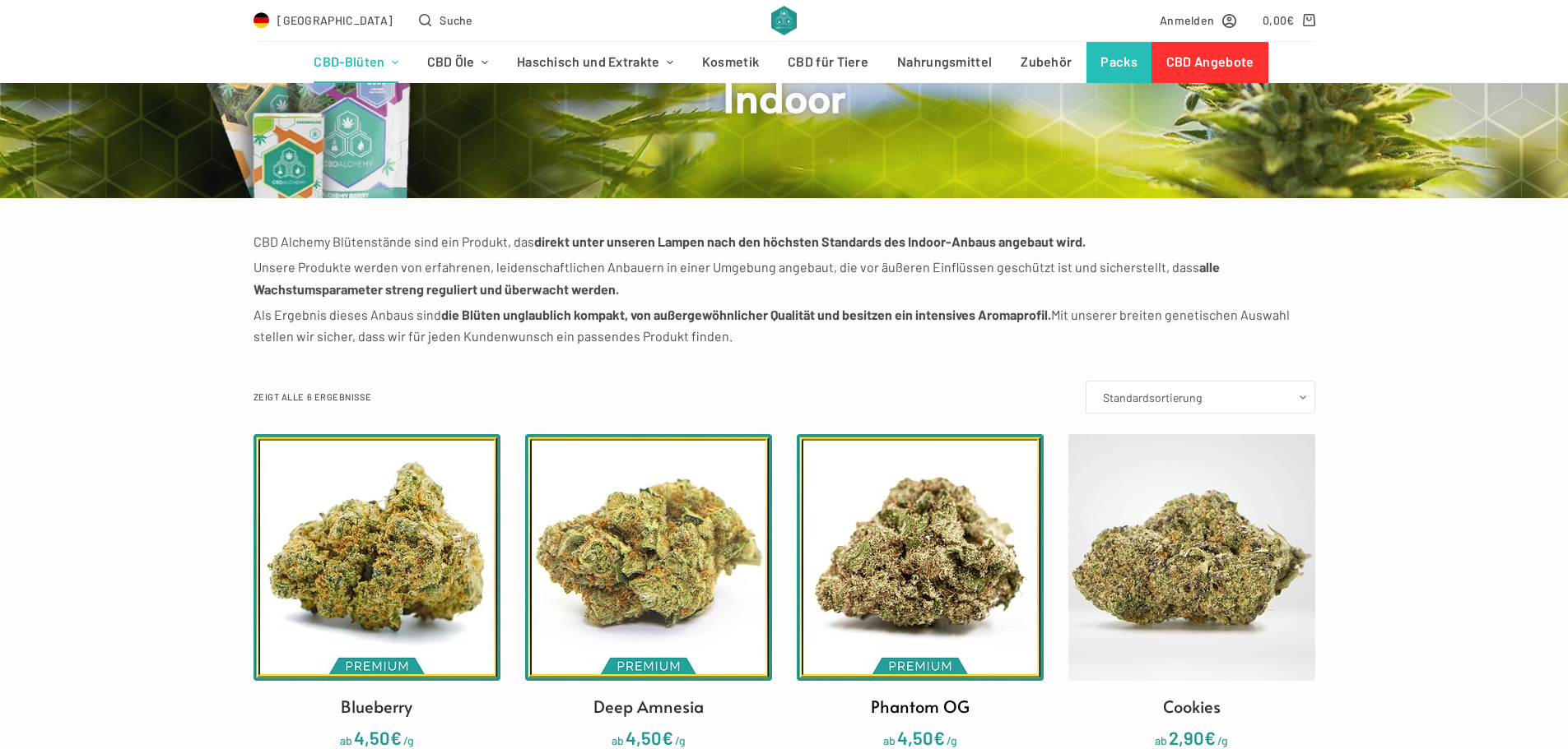
click at [962, 553] on img at bounding box center [920, 557] width 247 height 247
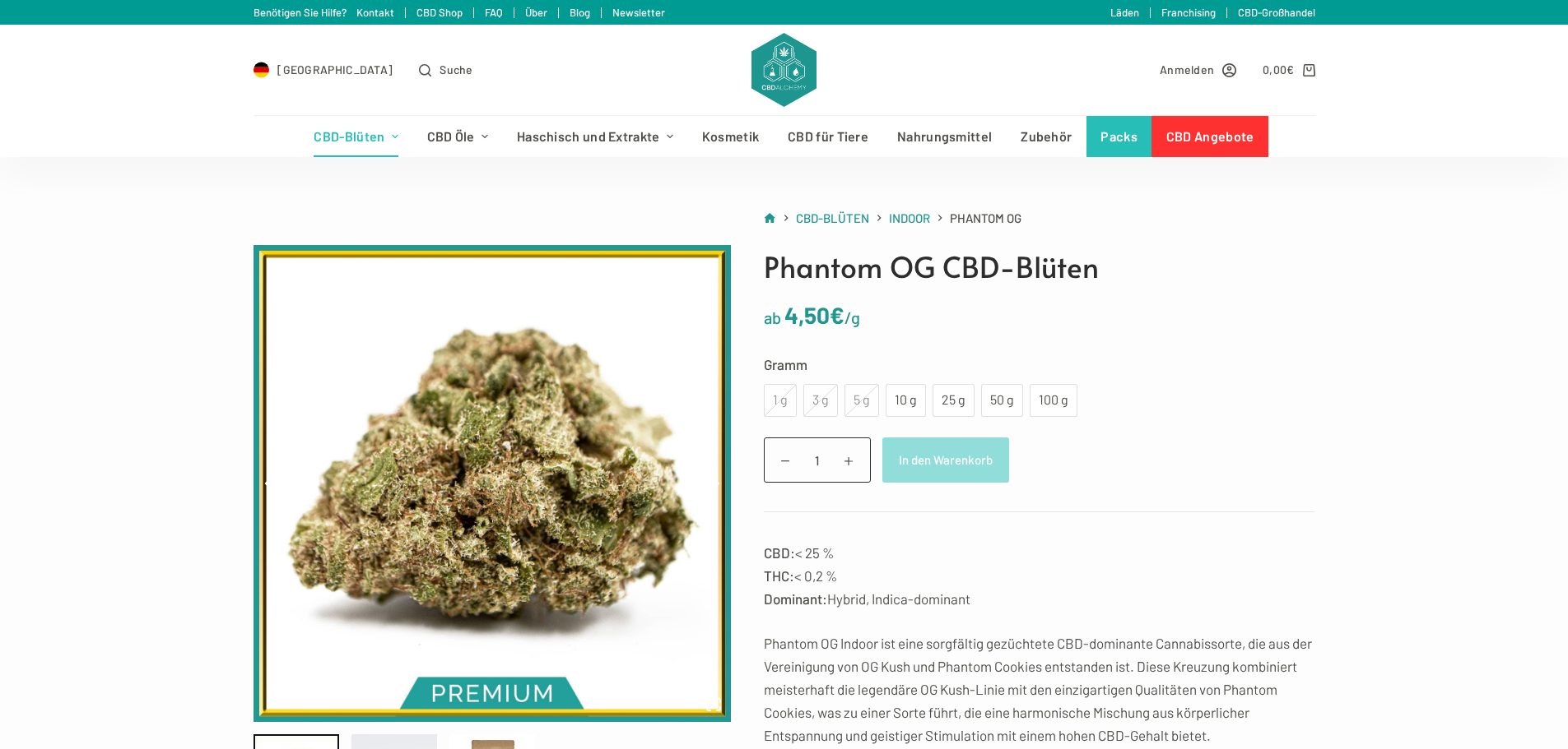
drag, startPoint x: 897, startPoint y: 440, endPoint x: 946, endPoint y: 82, distance: 361.3
click at [897, 442] on button "In den Warenkorb" at bounding box center [946, 460] width 127 height 45
click at [903, 409] on div "10 g" at bounding box center [905, 400] width 20 height 21
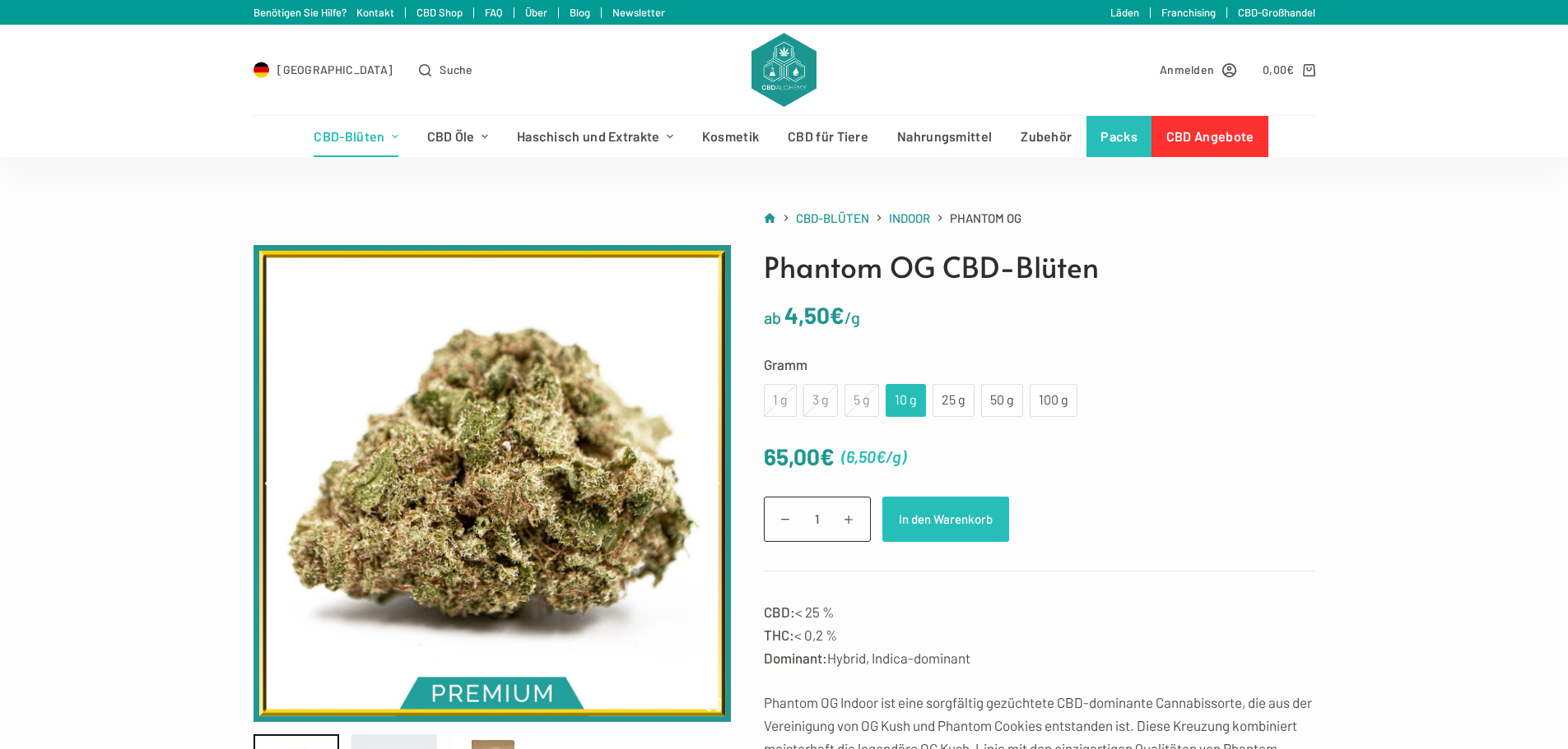
click at [963, 529] on button "In den Warenkorb" at bounding box center [946, 519] width 127 height 45
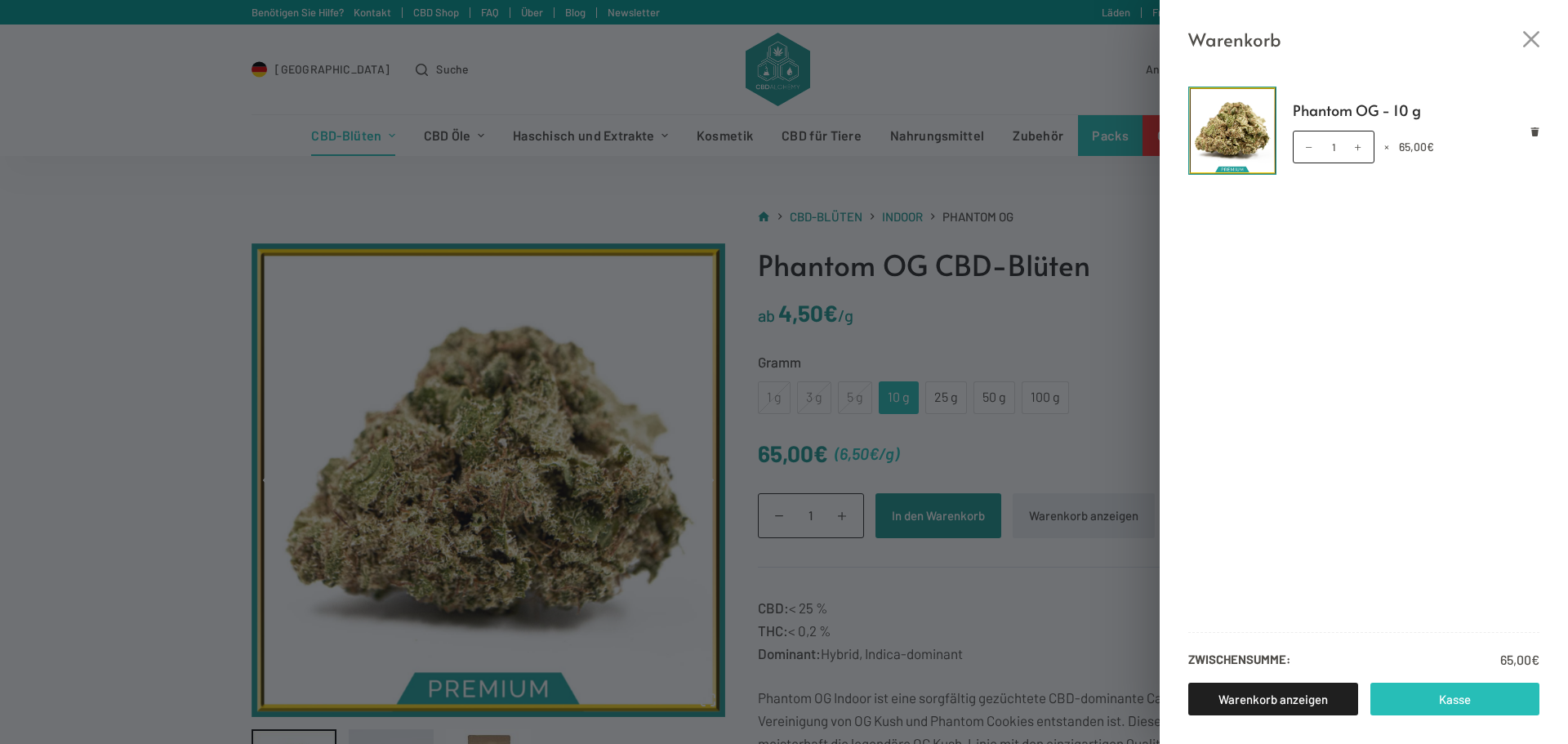
click at [1443, 706] on link "Kasse" at bounding box center [1455, 699] width 170 height 32
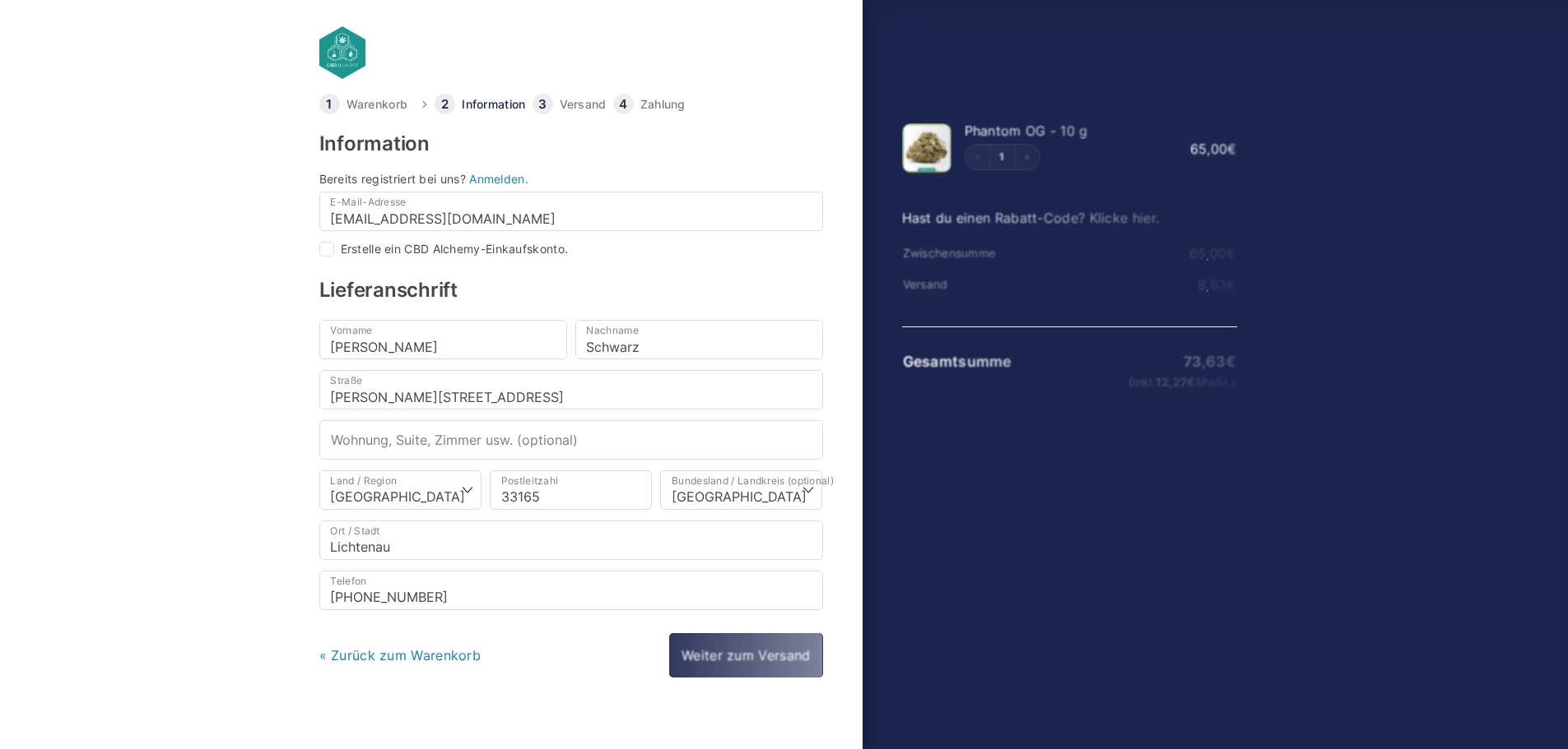
select select "DE-BE"
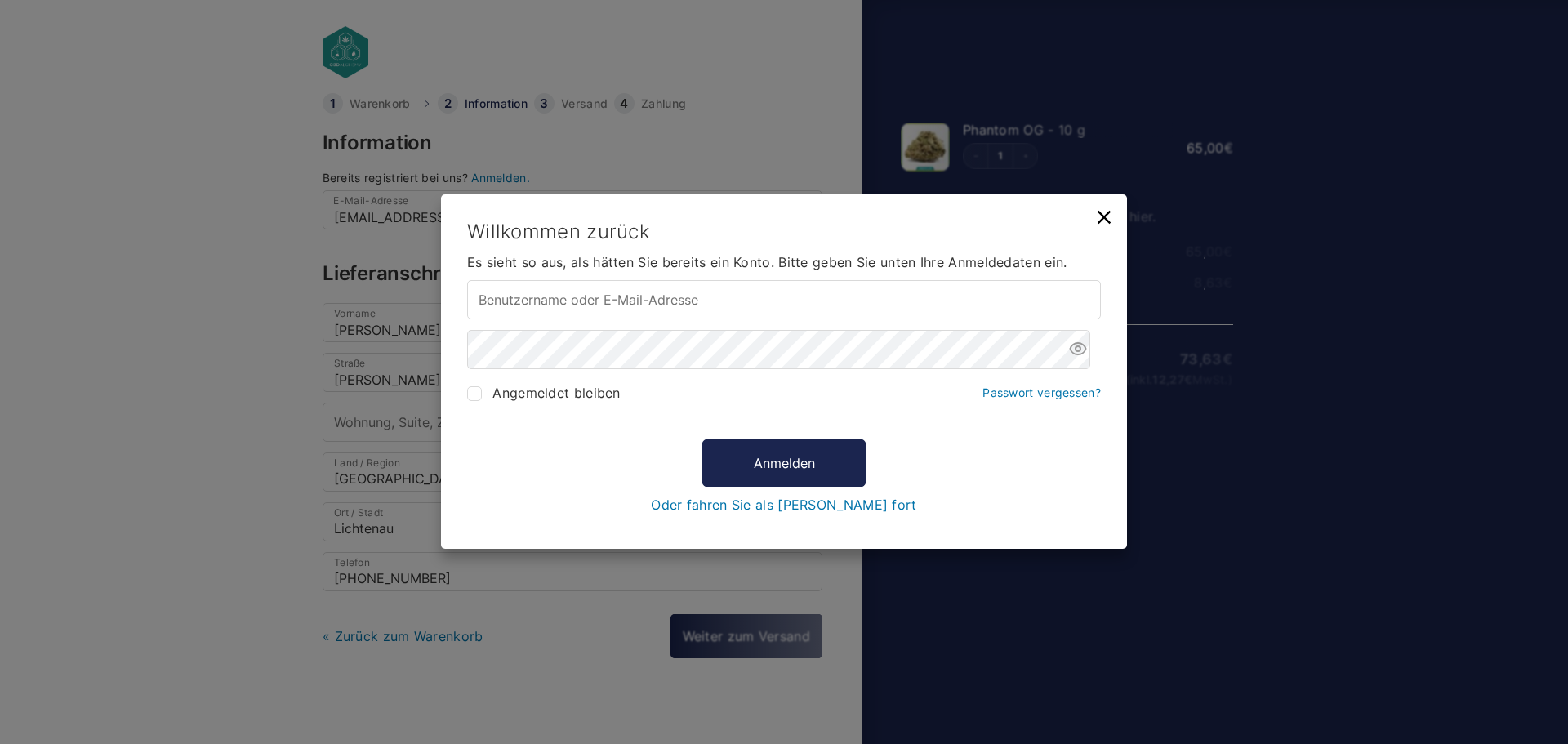
type input "[EMAIL_ADDRESS][DOMAIN_NAME]"
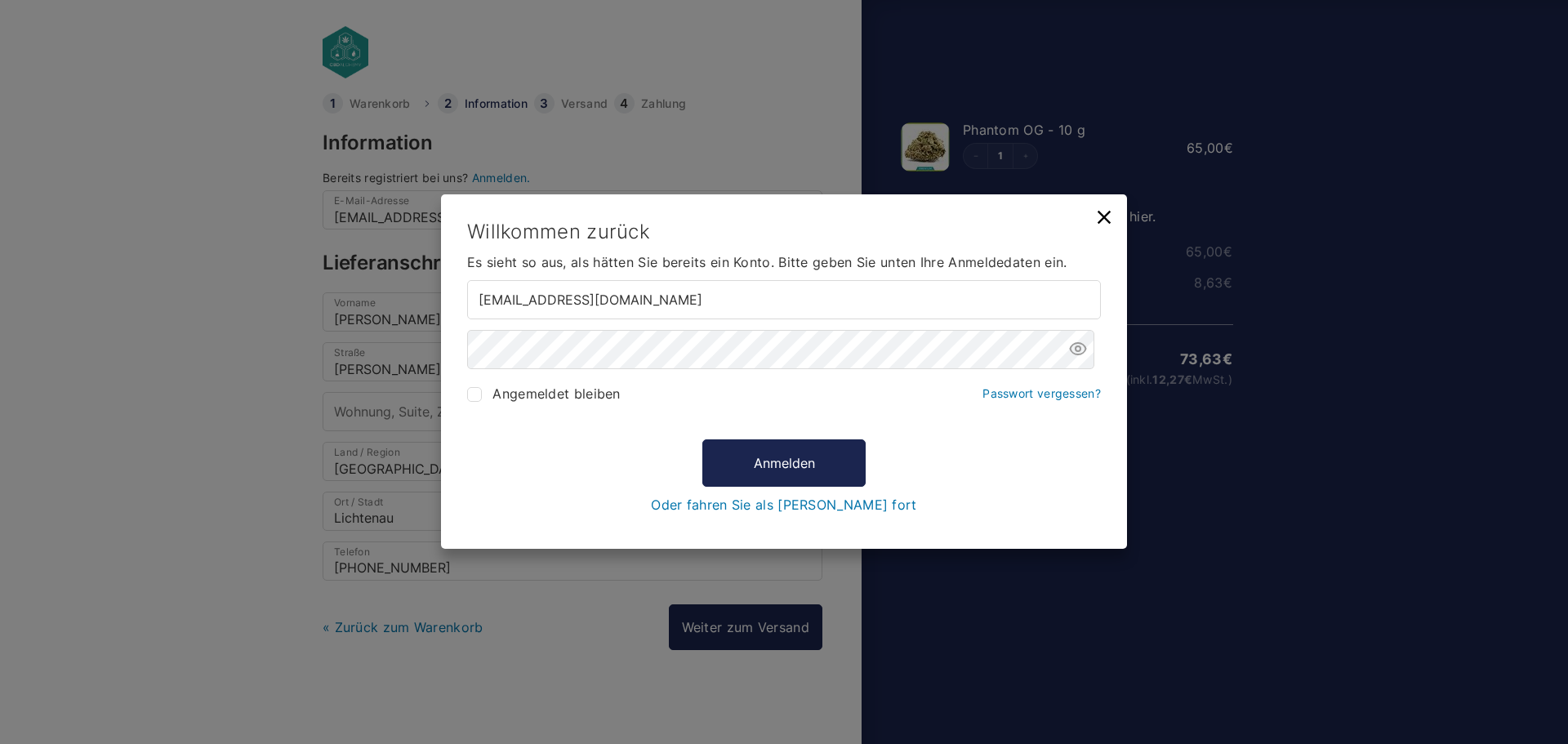
click at [824, 511] on link "Oder fahren Sie als Gast fort" at bounding box center [783, 505] width 265 height 14
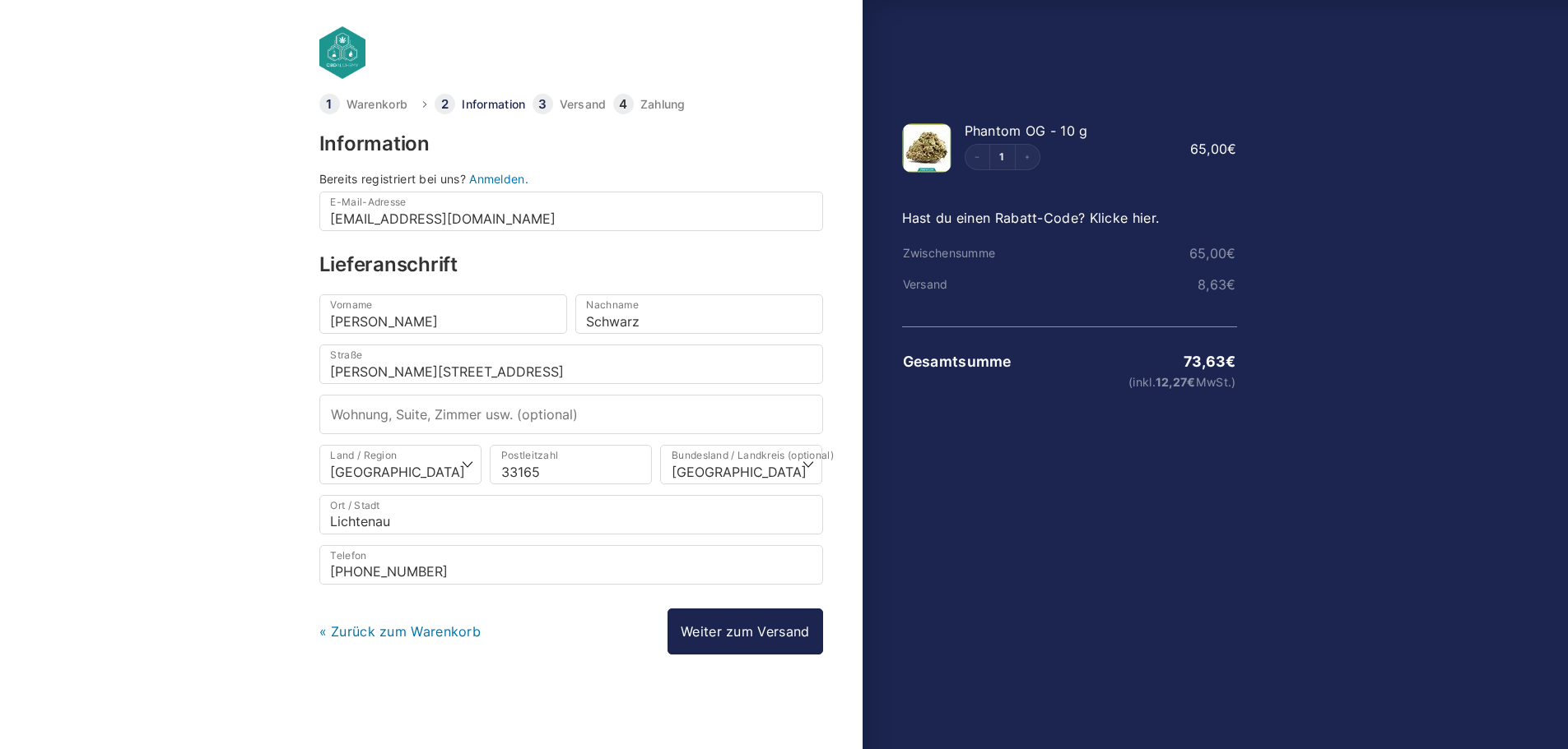
click at [1000, 216] on link "Hast du einen Rabatt-Code? Klicke hier." at bounding box center [1030, 217] width 258 height 16
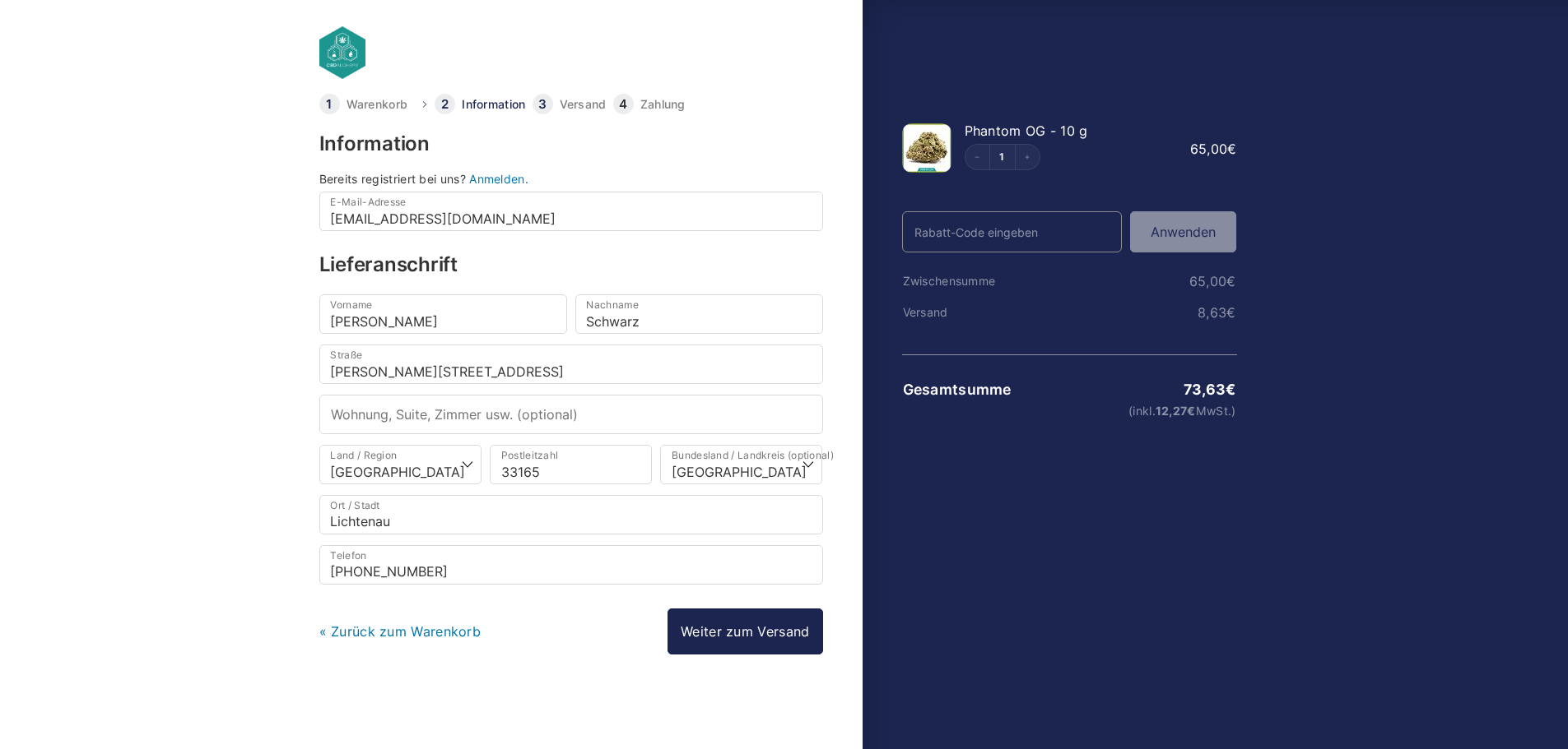
click at [1005, 236] on input "Rabatt-Code" at bounding box center [1012, 232] width 220 height 41
click at [1002, 696] on div at bounding box center [784, 696] width 1568 height 0
click at [1141, 241] on button "Anwenden" at bounding box center [1183, 232] width 106 height 41
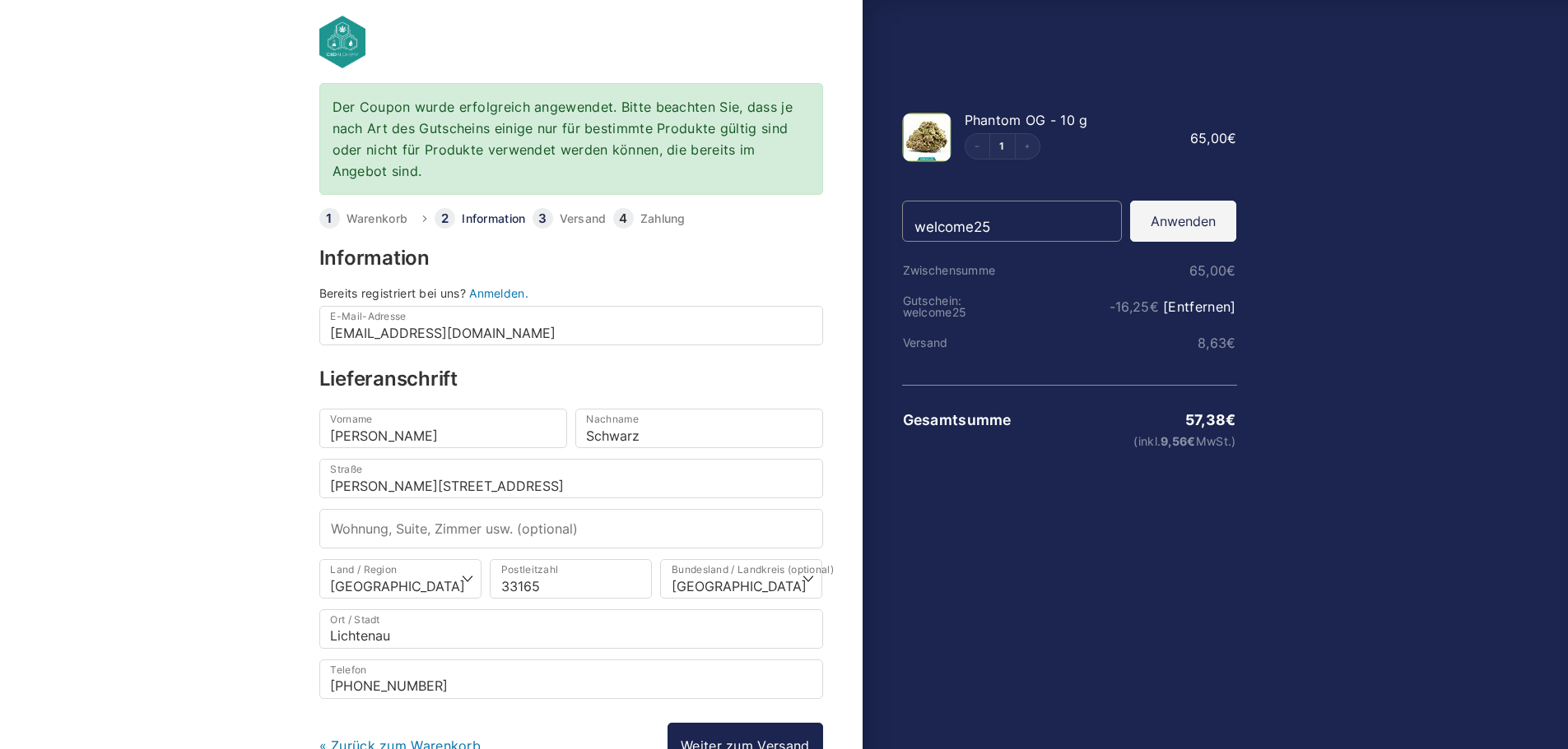
scroll to position [11, 0]
click at [1533, 685] on div at bounding box center [784, 685] width 1568 height 0
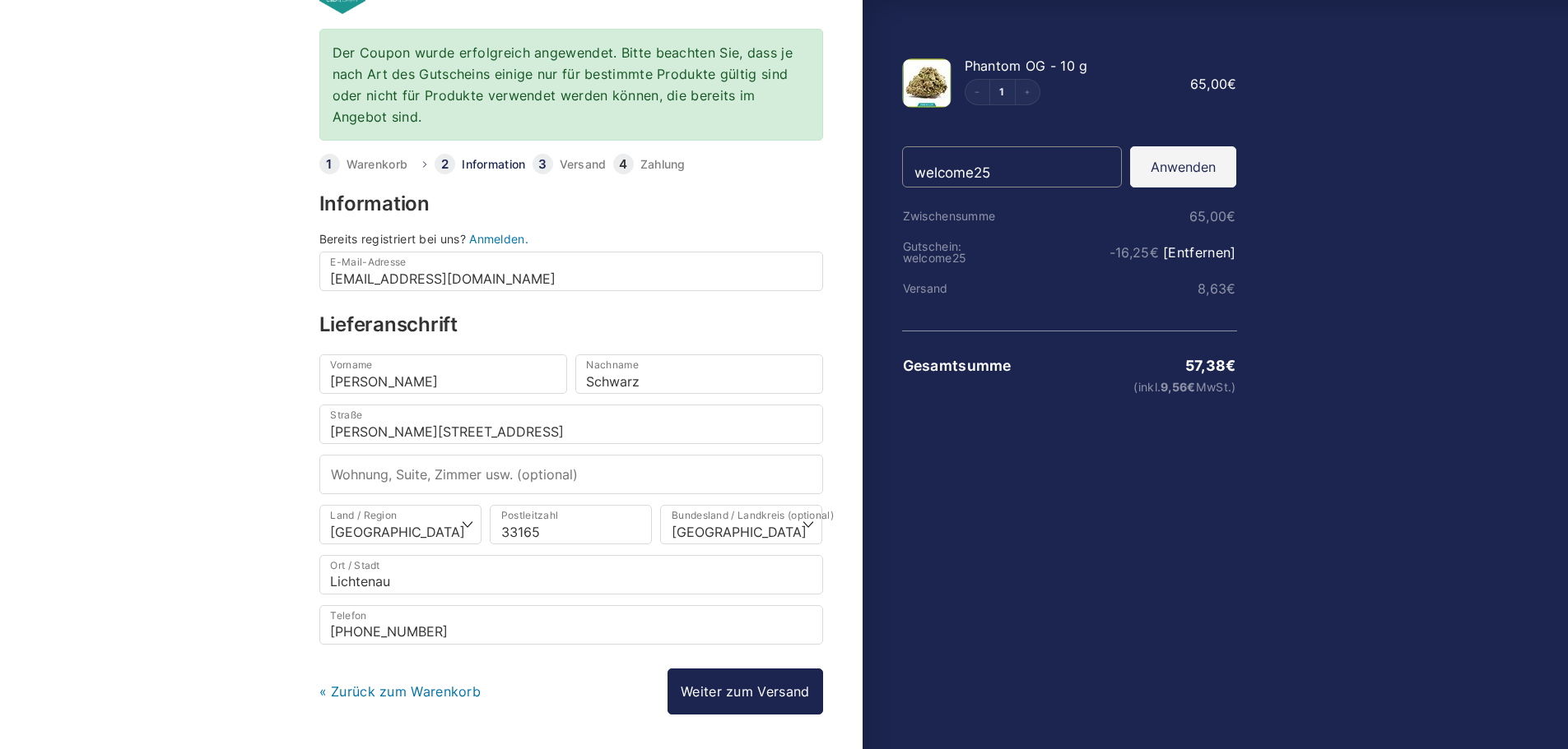
scroll to position [125, 0]
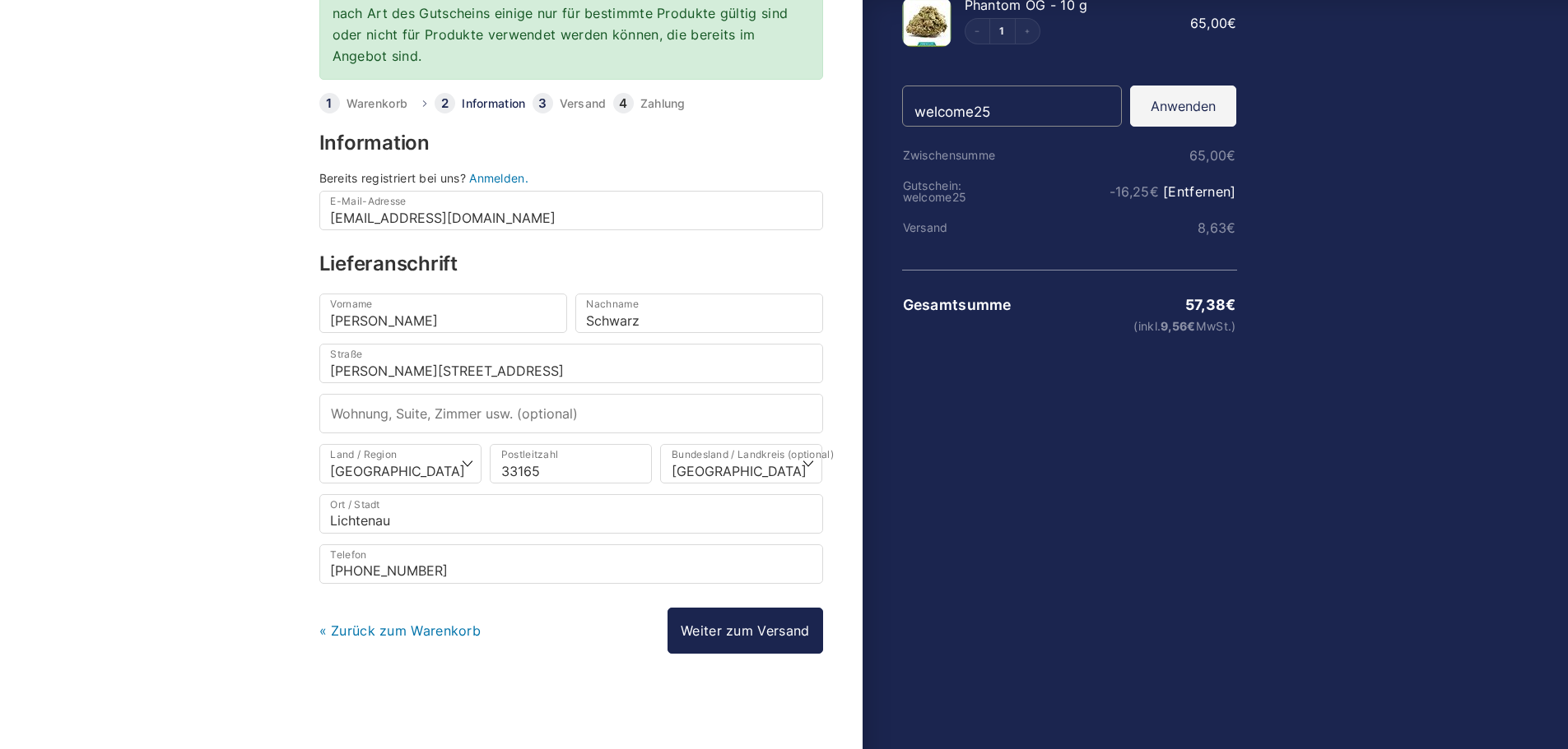
click at [1535, 571] on div at bounding box center [784, 571] width 1568 height 0
click at [736, 465] on select "Wähle eine Option… Baden-Württemberg Bayern Berlin Brandenburg Bremen Hamburg H…" at bounding box center [741, 464] width 162 height 39
select select "DE-NW"
click at [660, 444] on select "Wähle eine Option… Baden-Württemberg Bayern Berlin Brandenburg Bremen Hamburg H…" at bounding box center [741, 464] width 162 height 39
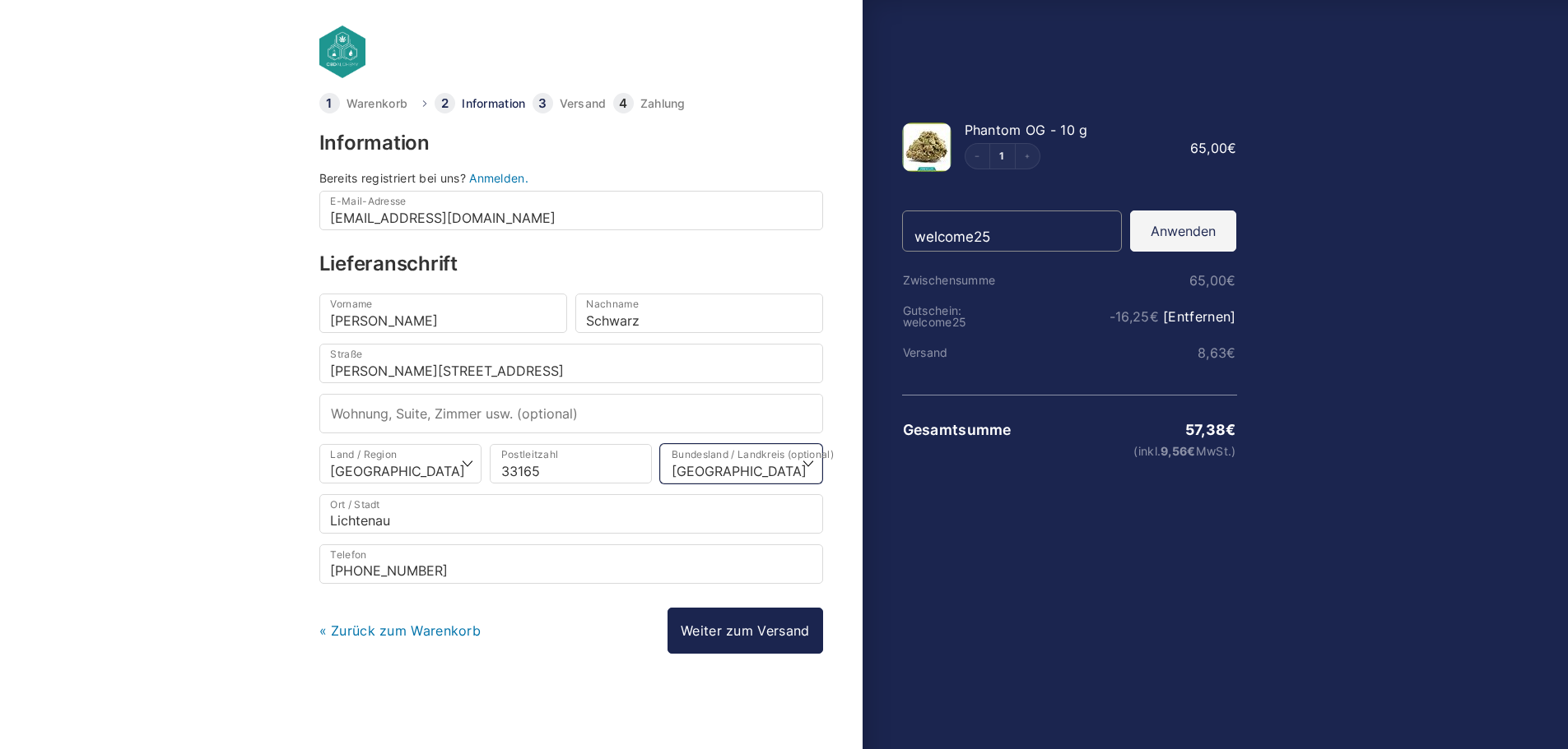
scroll to position [0, 0]
click at [735, 639] on link "Weiter zum Versand" at bounding box center [744, 632] width 154 height 46
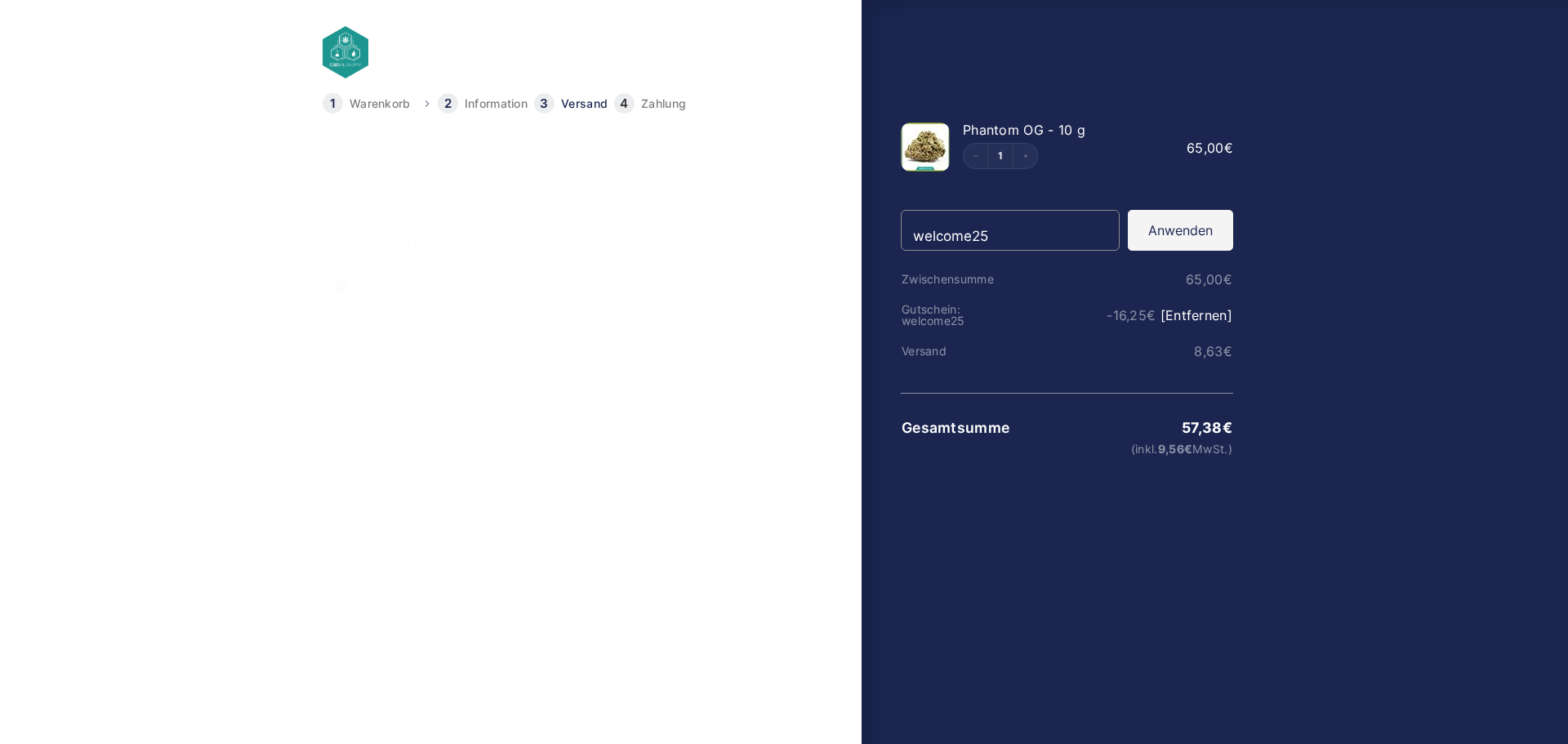
click at [1543, 692] on div at bounding box center [784, 692] width 1568 height 0
click at [731, 348] on link "Weiter zur Zahlung" at bounding box center [749, 351] width 146 height 46
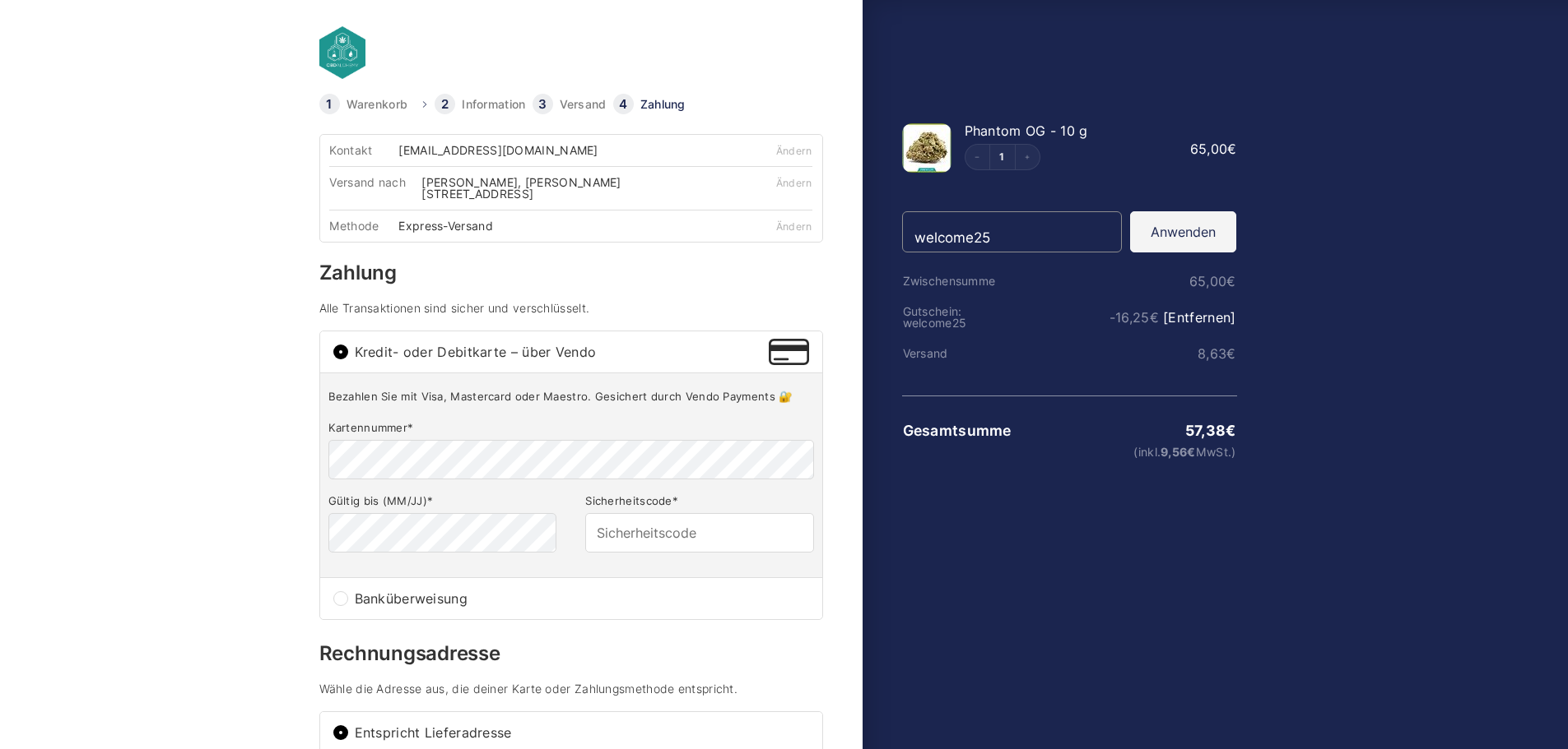
scroll to position [31, 0]
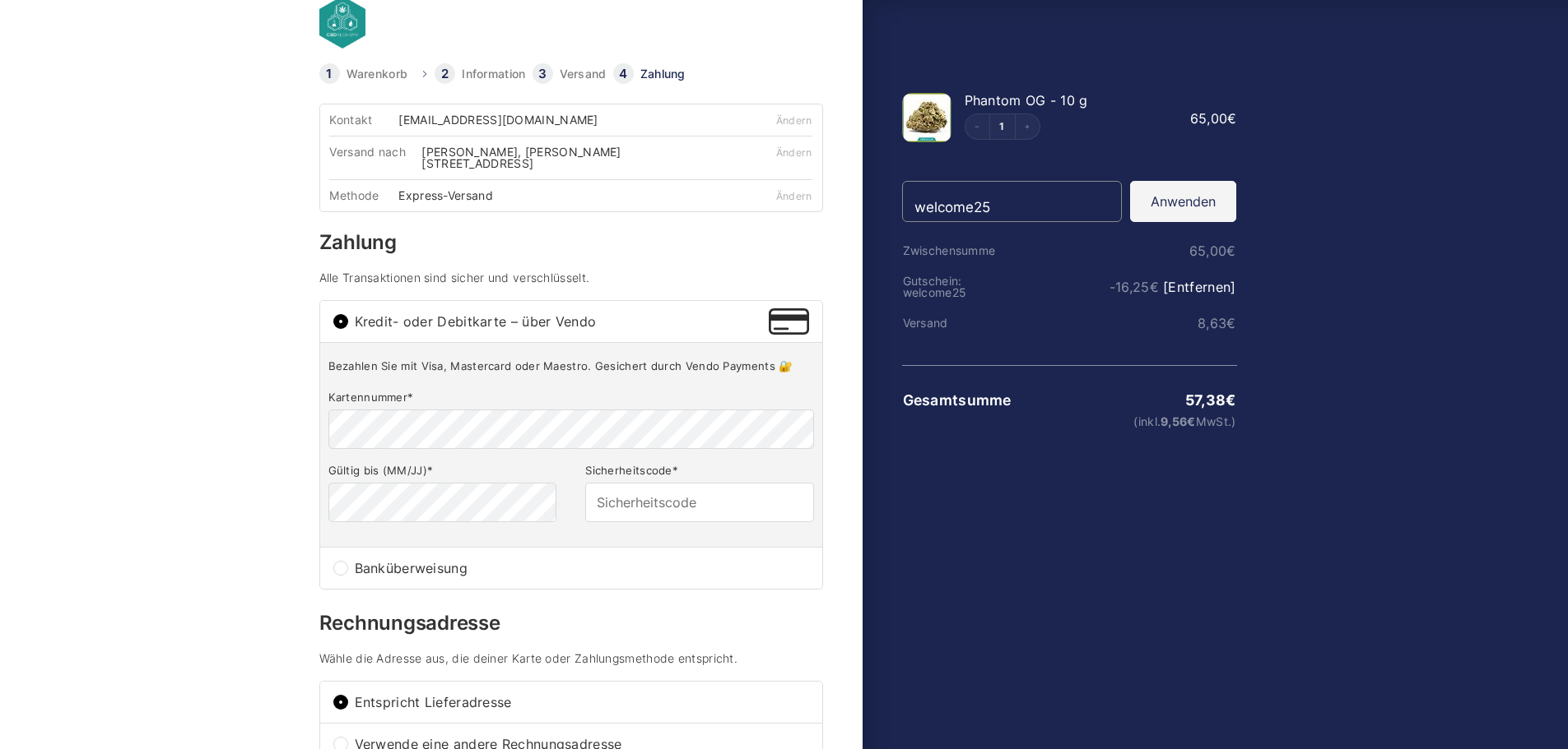
click at [343, 561] on input "Banküberweisung" at bounding box center [340, 568] width 14 height 14
radio input "true"
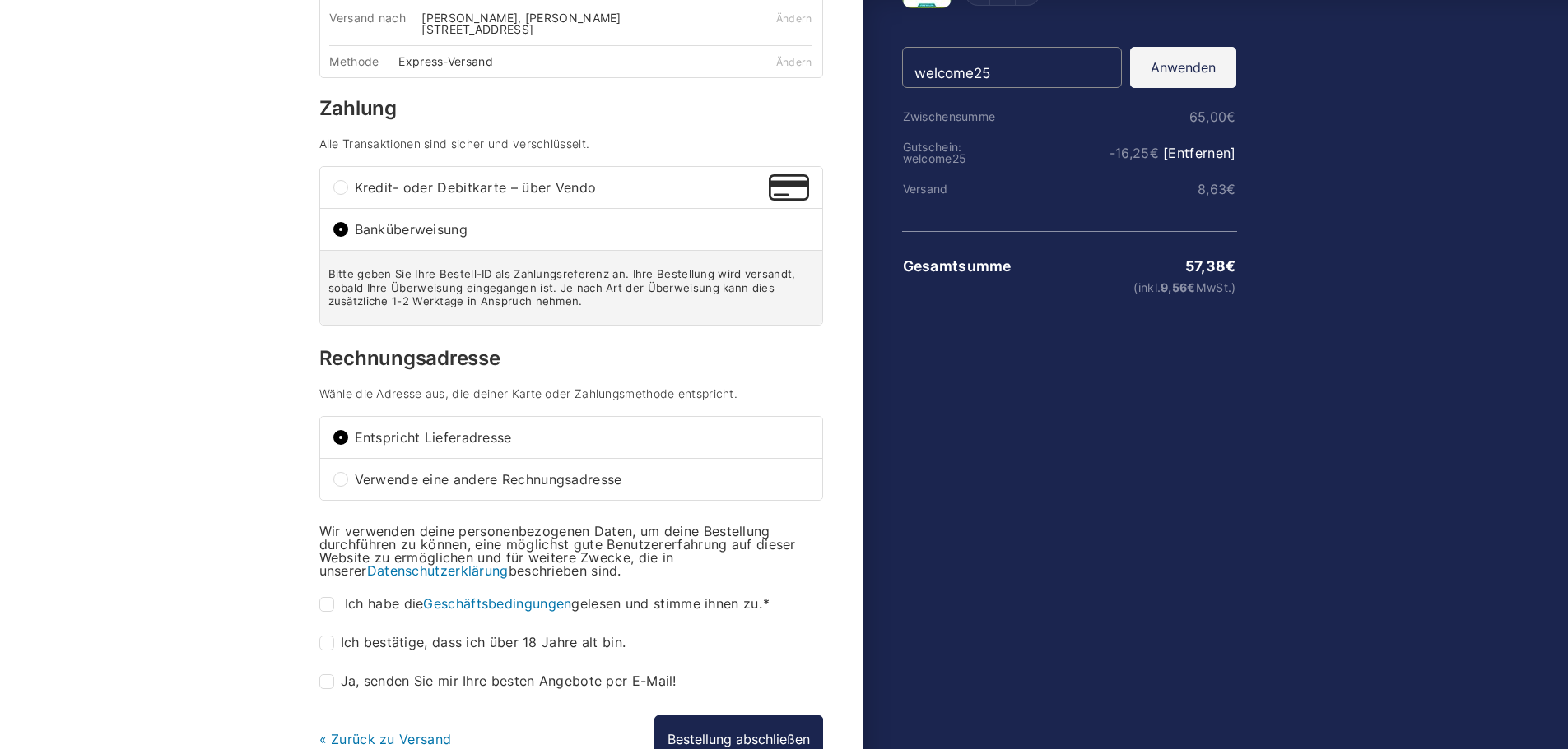
click at [1542, 533] on div at bounding box center [784, 533] width 1568 height 0
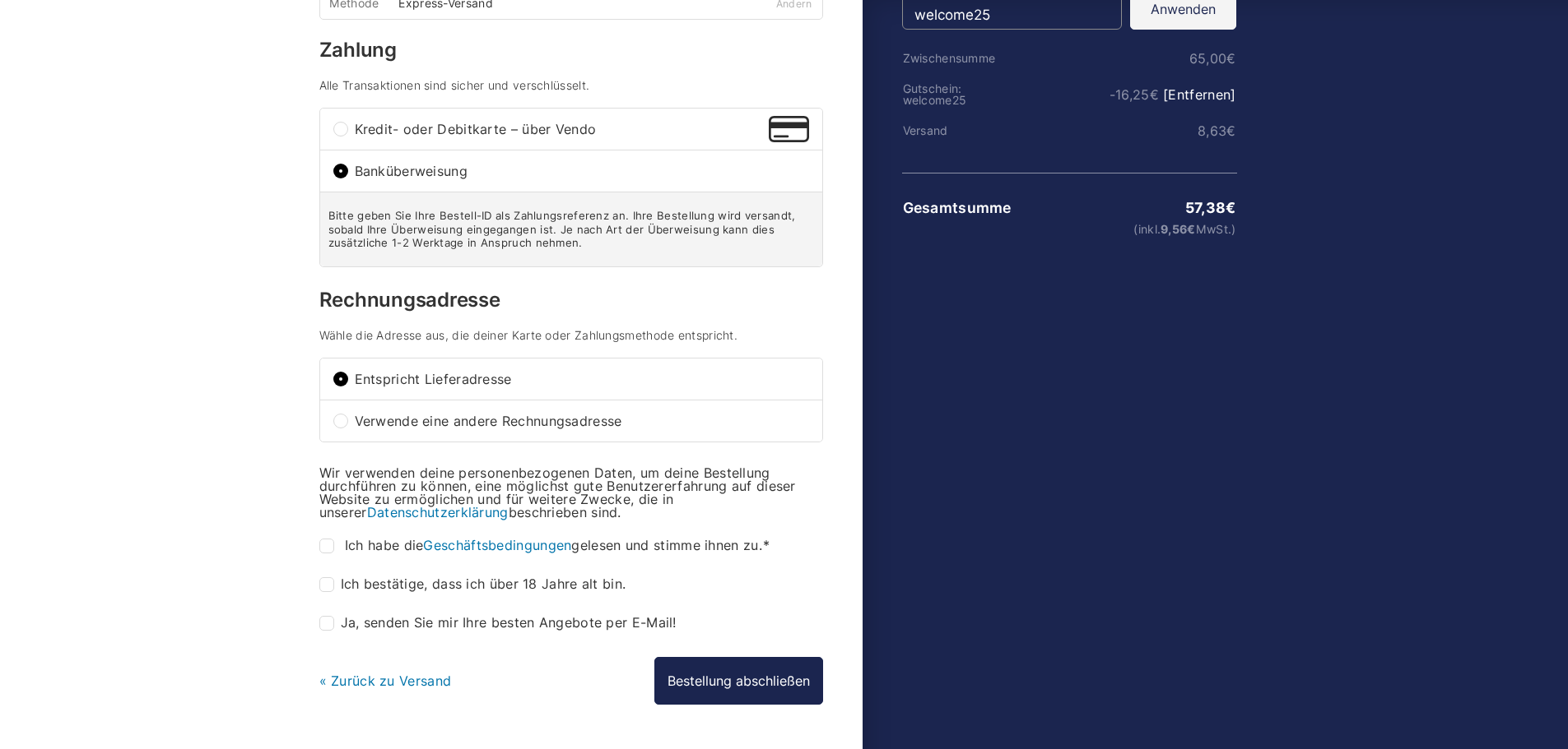
scroll to position [275, 0]
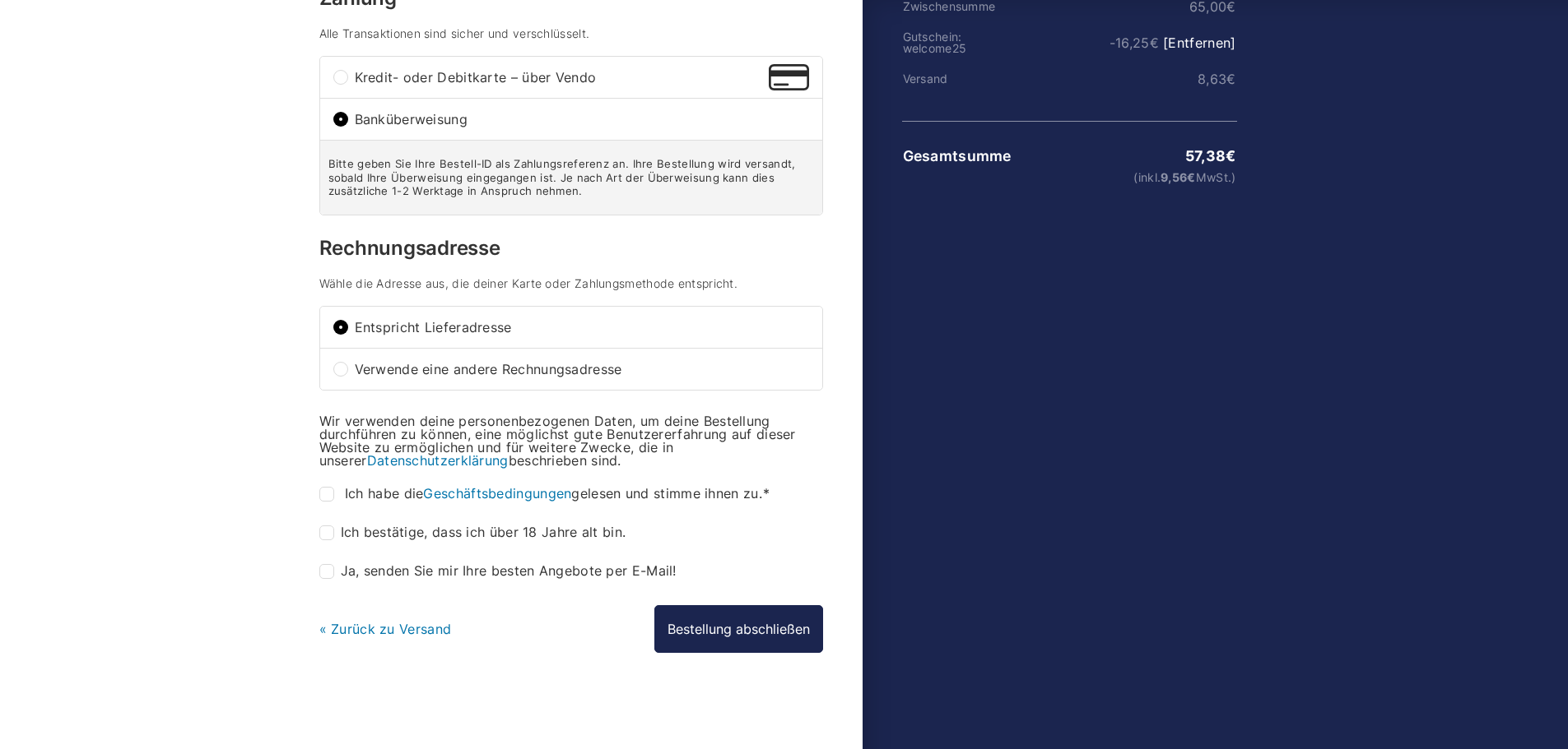
click at [326, 497] on input "Ich habe die Geschäftsbedingungen gelesen und stimme ihnen zu. *" at bounding box center [326, 493] width 14 height 14
checkbox input "true"
click at [327, 534] on input "Ich bestätige, dass ich über 18 Jahre alt bin. *" at bounding box center [326, 533] width 14 height 14
checkbox input "true"
click at [766, 638] on button "Bestellung abschließen" at bounding box center [739, 629] width 169 height 48
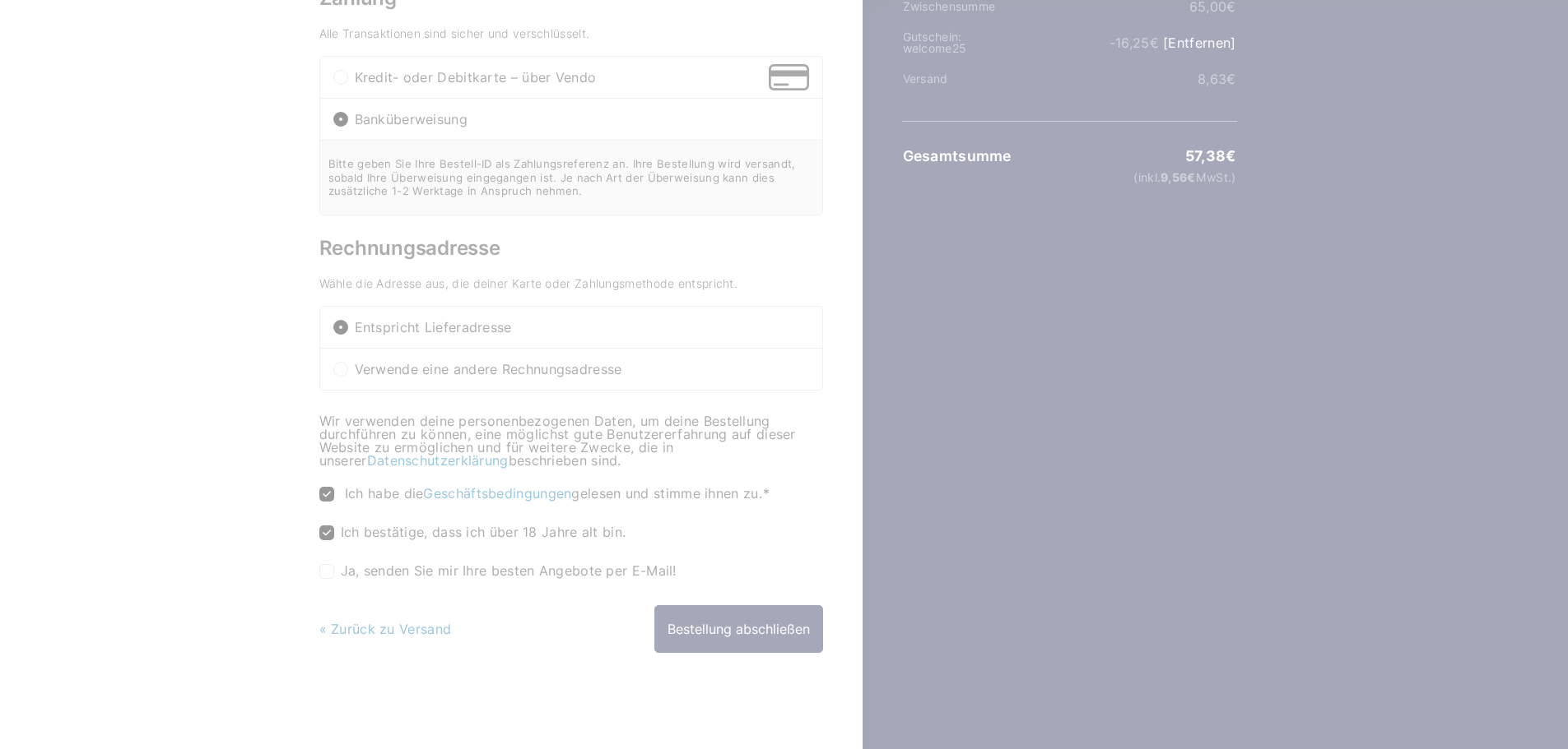
scroll to position [110, 0]
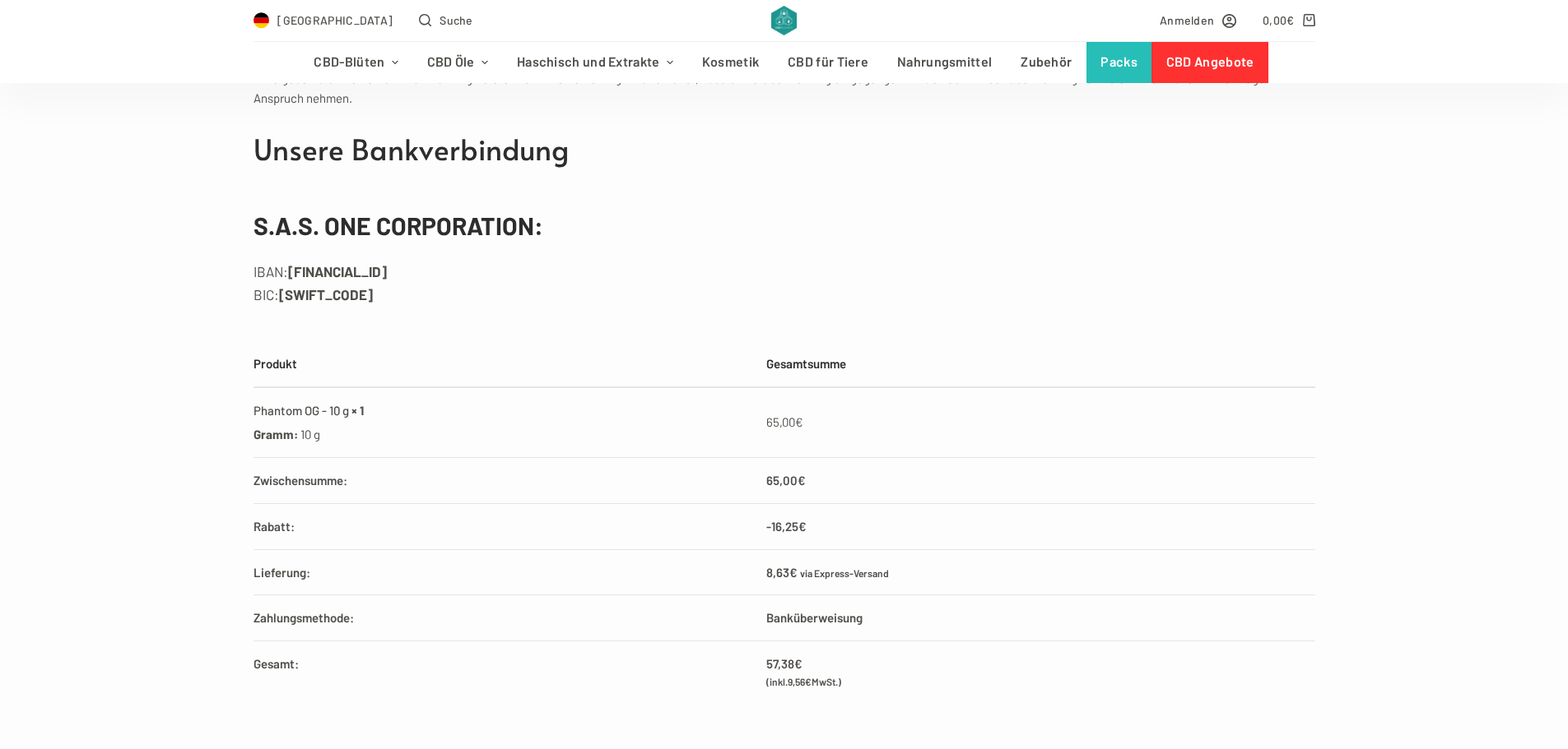
scroll to position [493, 0]
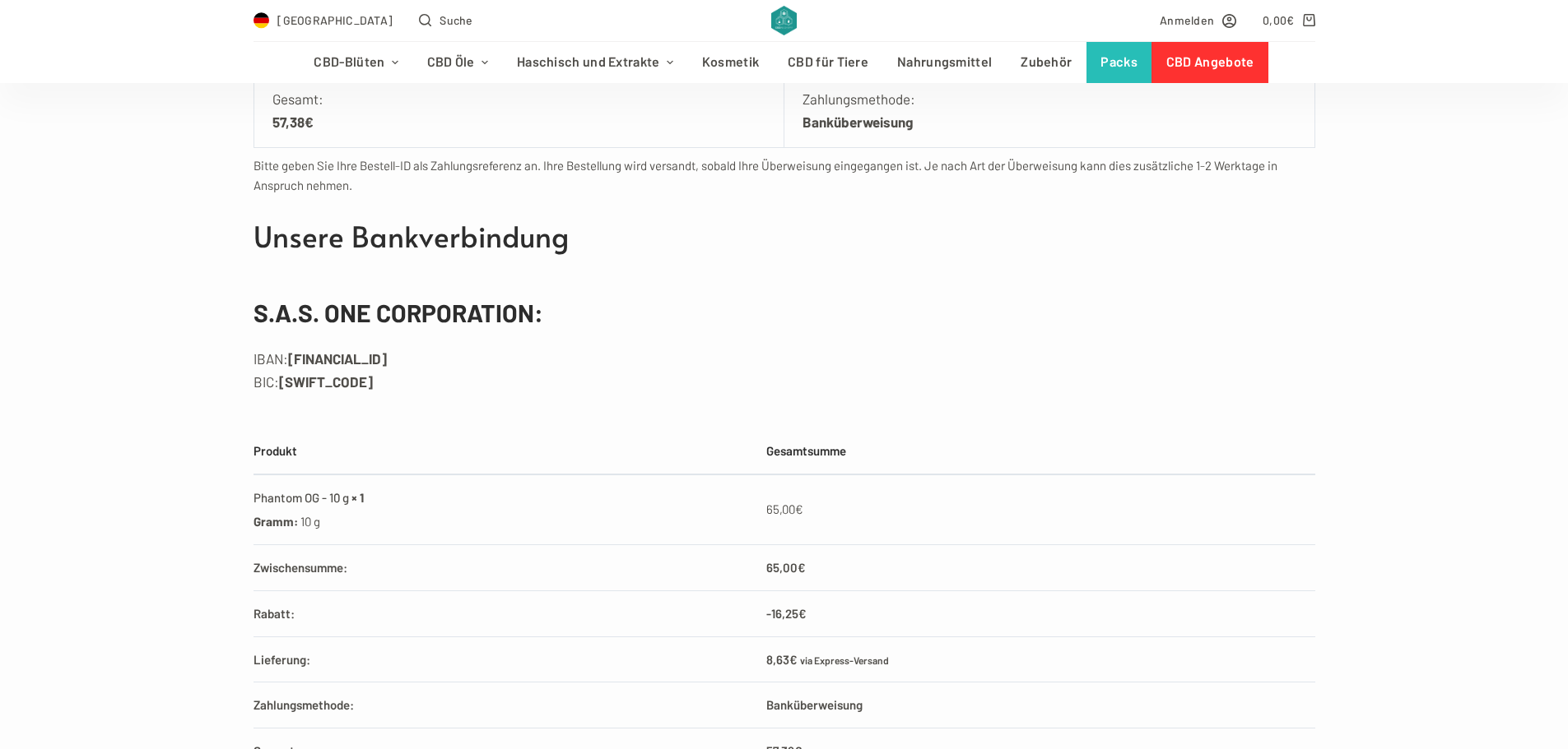
click at [467, 308] on h3 "S.A.S. ONE CORPORATION:" at bounding box center [785, 312] width 1062 height 37
click at [542, 311] on h3 "S.A.S. ONE CORPORATION:" at bounding box center [785, 312] width 1062 height 37
drag, startPoint x: 533, startPoint y: 317, endPoint x: 124, endPoint y: 302, distance: 409.3
click at [124, 302] on div "Vielen Dank. Deine Bestellung ist eingegangen. Bestellnummer: 2445 Datum: [DATE…" at bounding box center [784, 354] width 1568 height 872
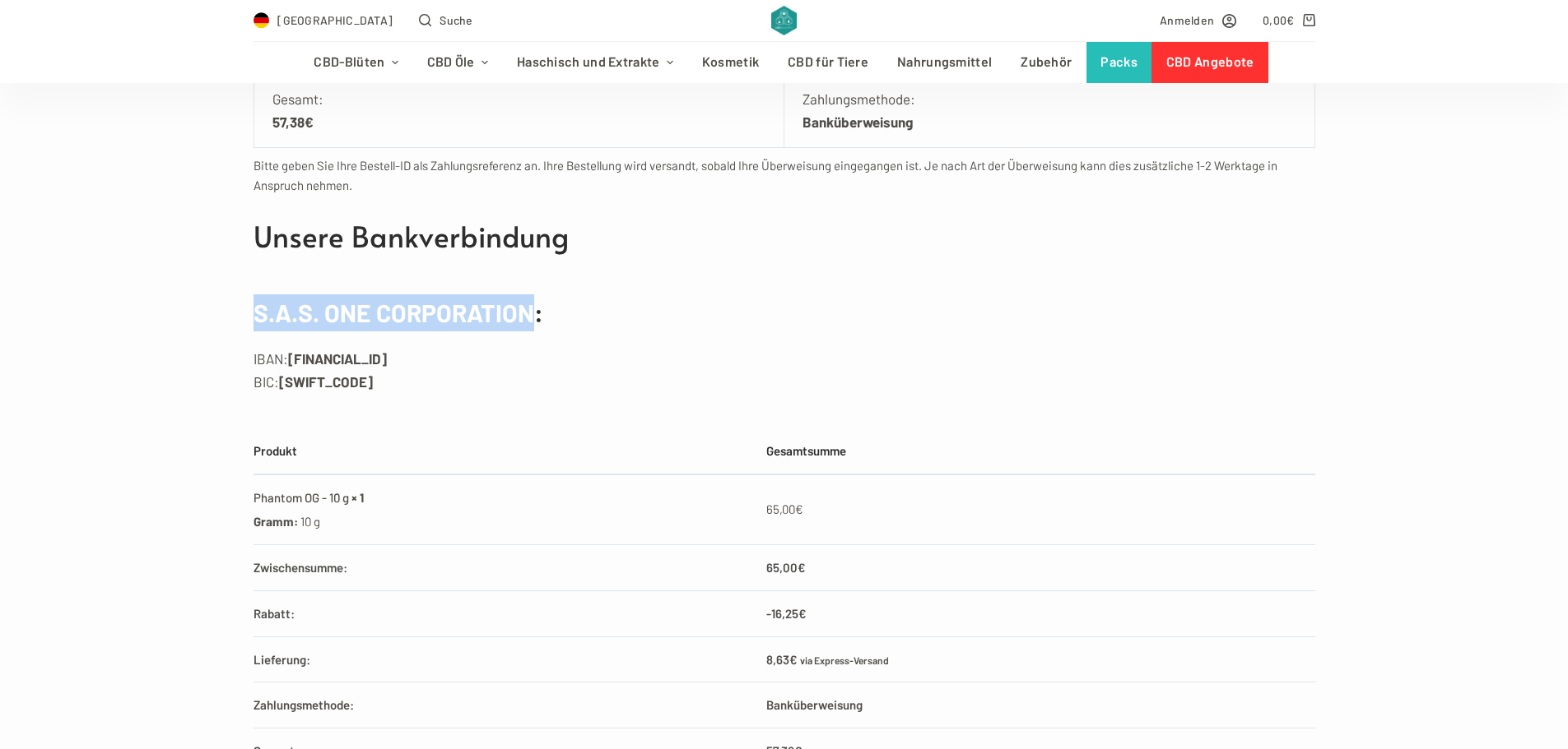
copy h3 "S.A.S. ONE CORPORATION"
drag, startPoint x: 584, startPoint y: 362, endPoint x: 575, endPoint y: 359, distance: 9.5
click at [583, 361] on li "IBAN: [FINANCIAL_ID]" at bounding box center [785, 358] width 1062 height 23
drag, startPoint x: 523, startPoint y: 353, endPoint x: 289, endPoint y: 364, distance: 234.3
click at [289, 364] on li "IBAN: [FINANCIAL_ID]" at bounding box center [785, 358] width 1062 height 23
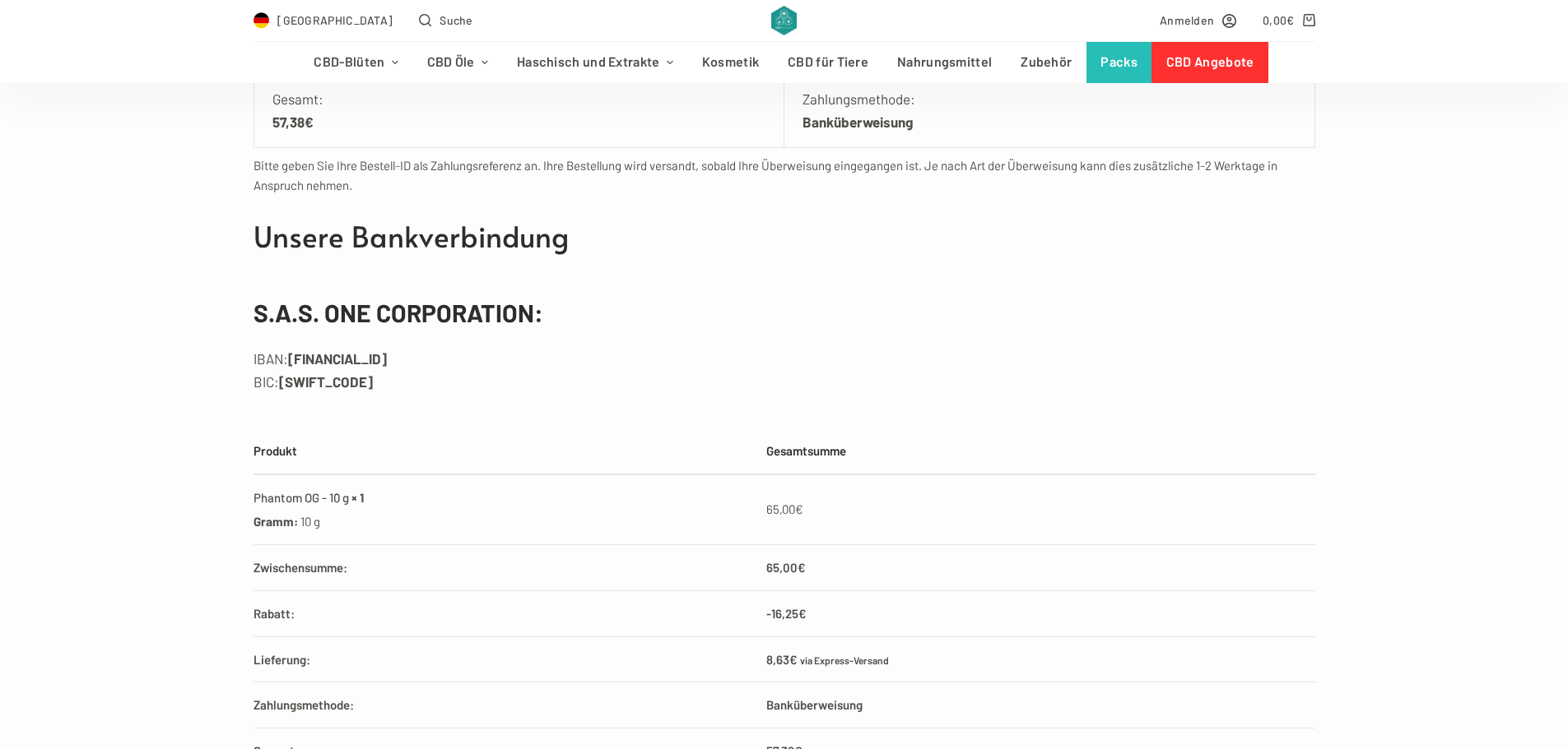
copy strong "[FINANCIAL_ID]"
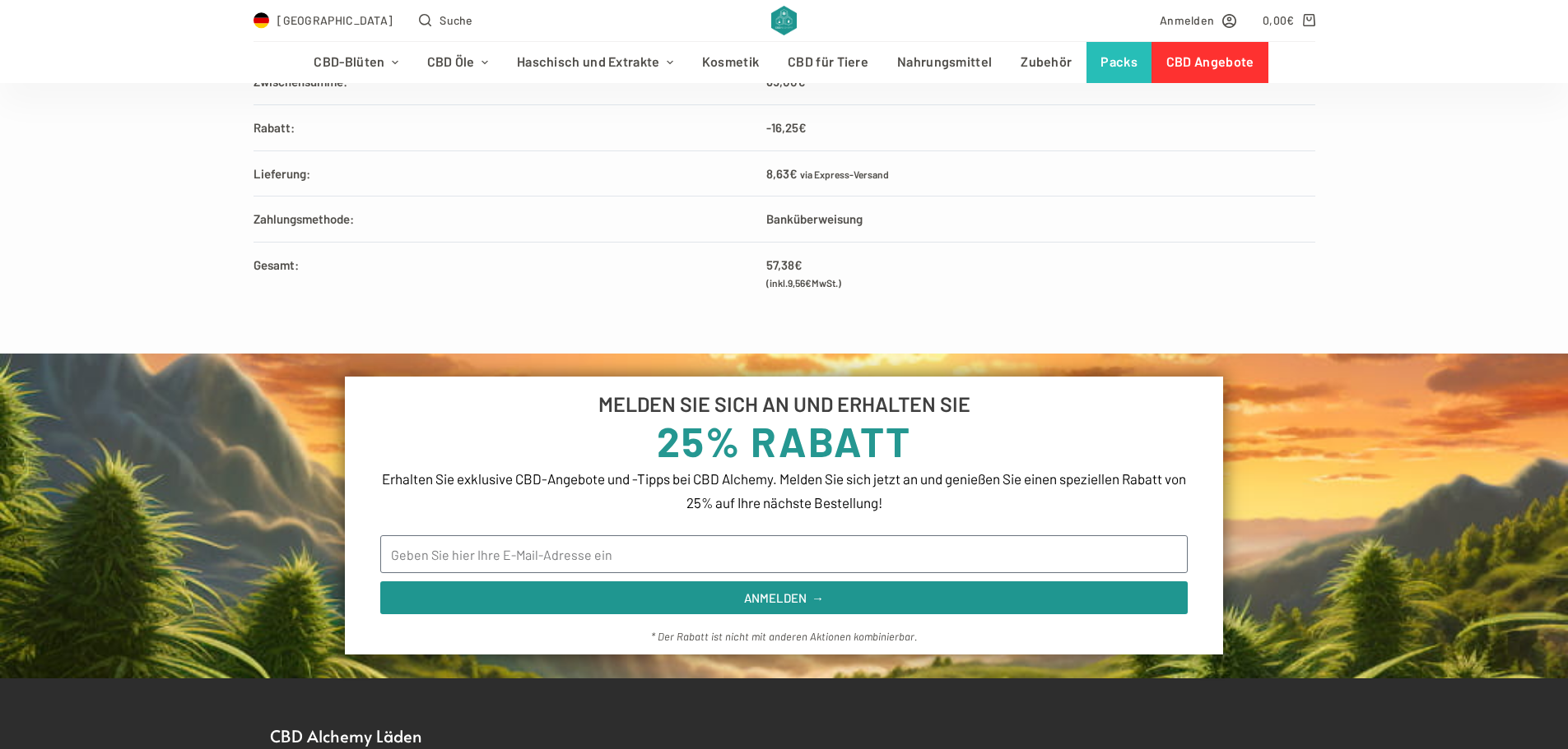
scroll to position [987, 0]
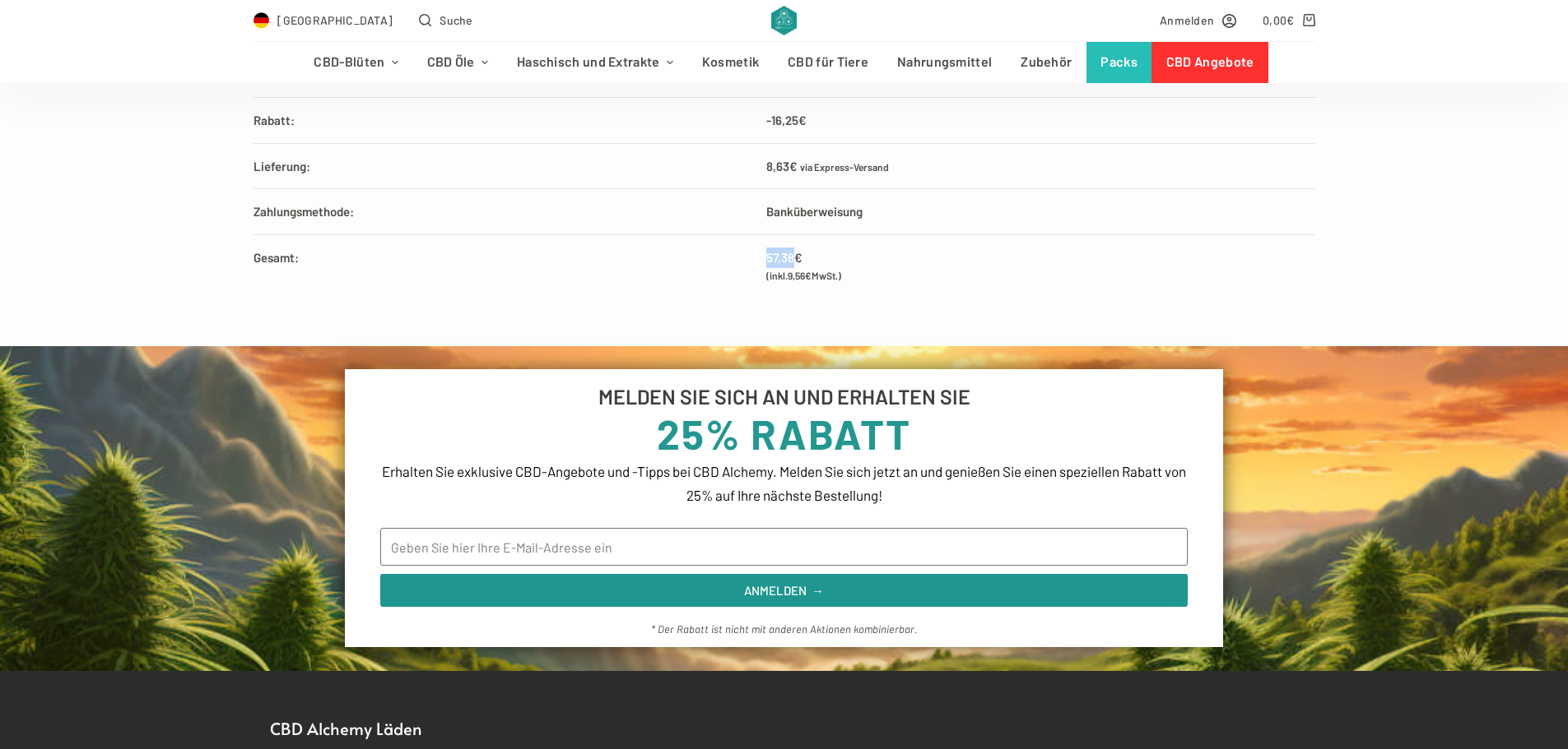
drag, startPoint x: 795, startPoint y: 259, endPoint x: 758, endPoint y: 260, distance: 37.0
click at [758, 260] on td "57,38 € (inkl. 9,56 € MwSt.)" at bounding box center [1036, 266] width 557 height 61
copy span "57,38"
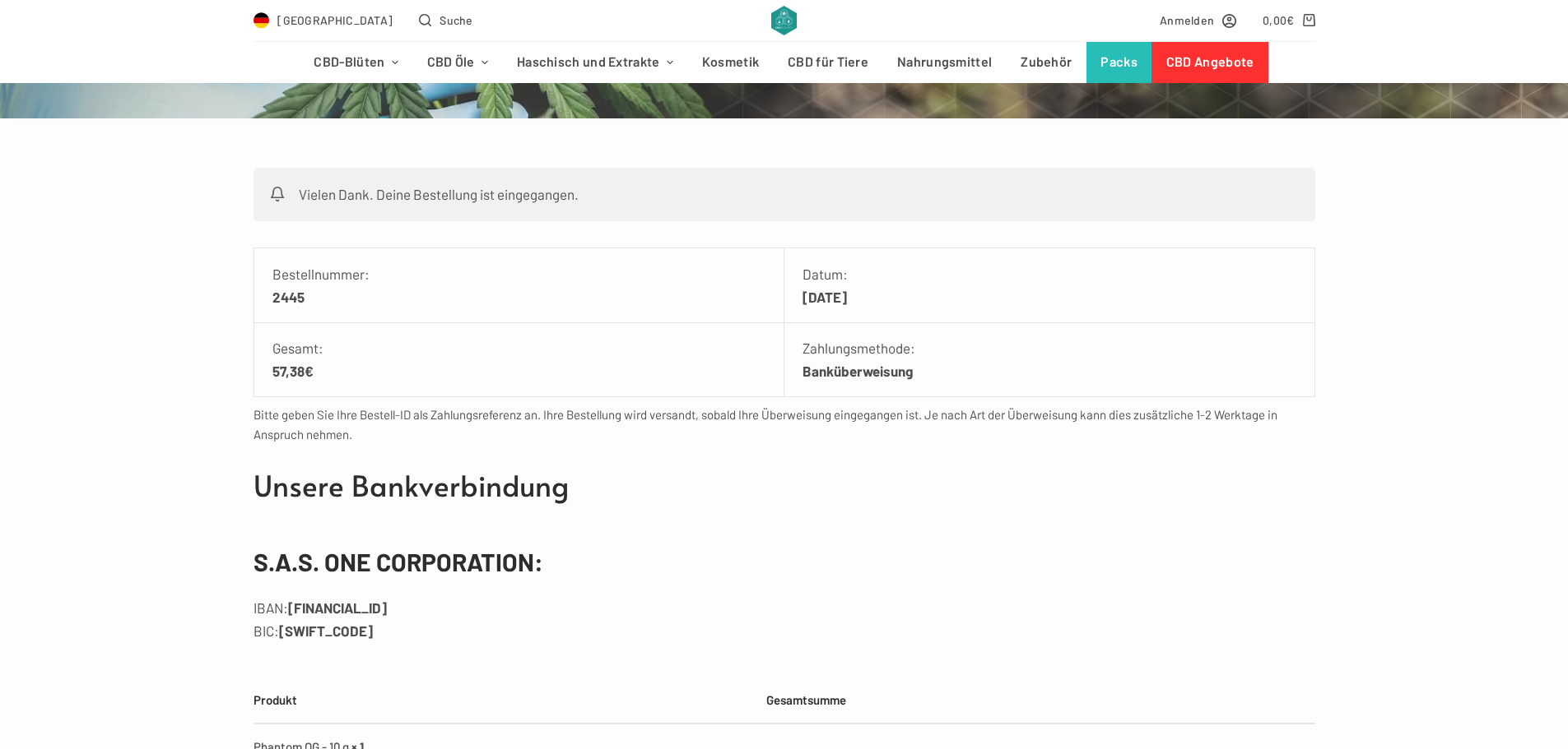
scroll to position [247, 0]
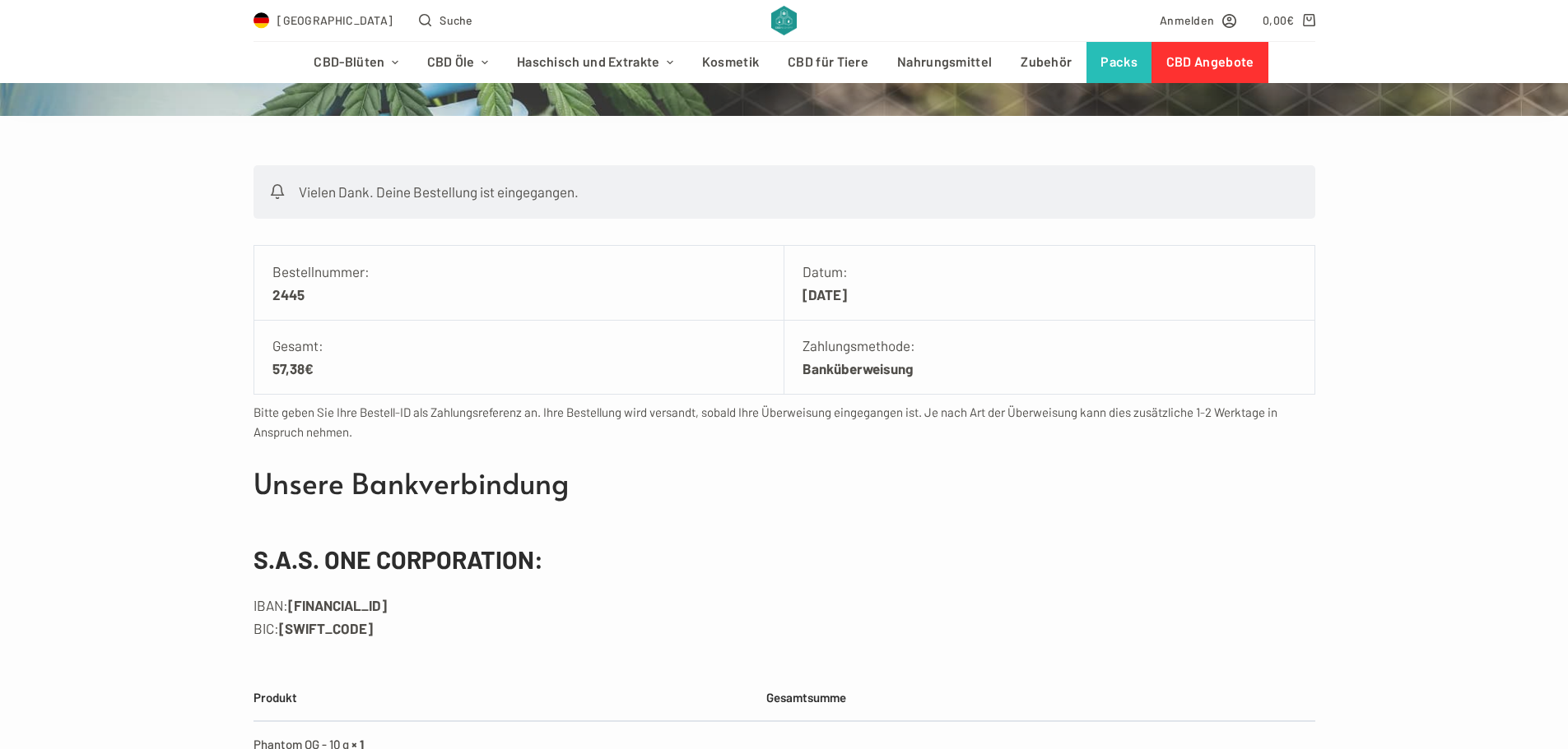
click at [292, 301] on strong "2445" at bounding box center [519, 294] width 493 height 23
copy strong "2445"
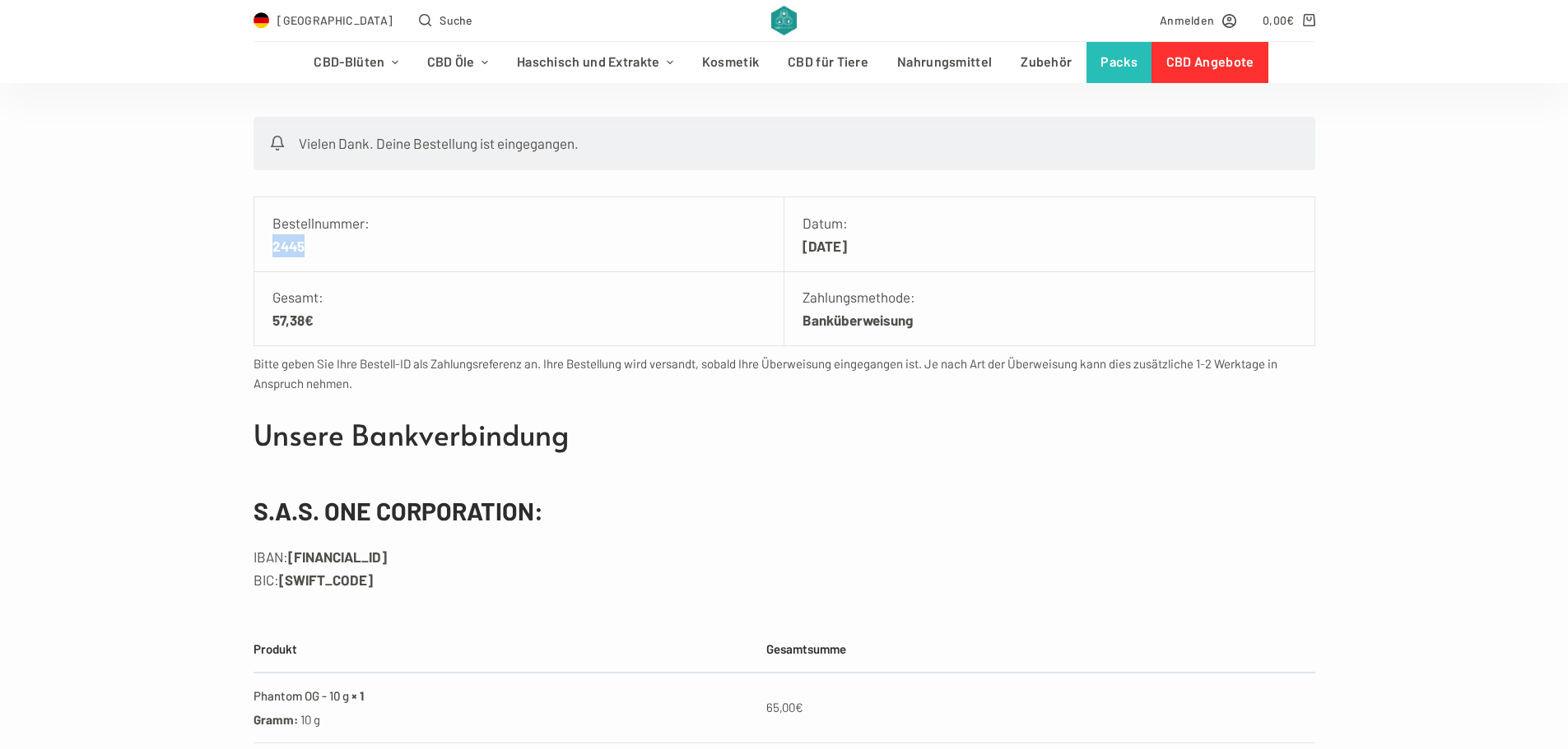
scroll to position [165, 0]
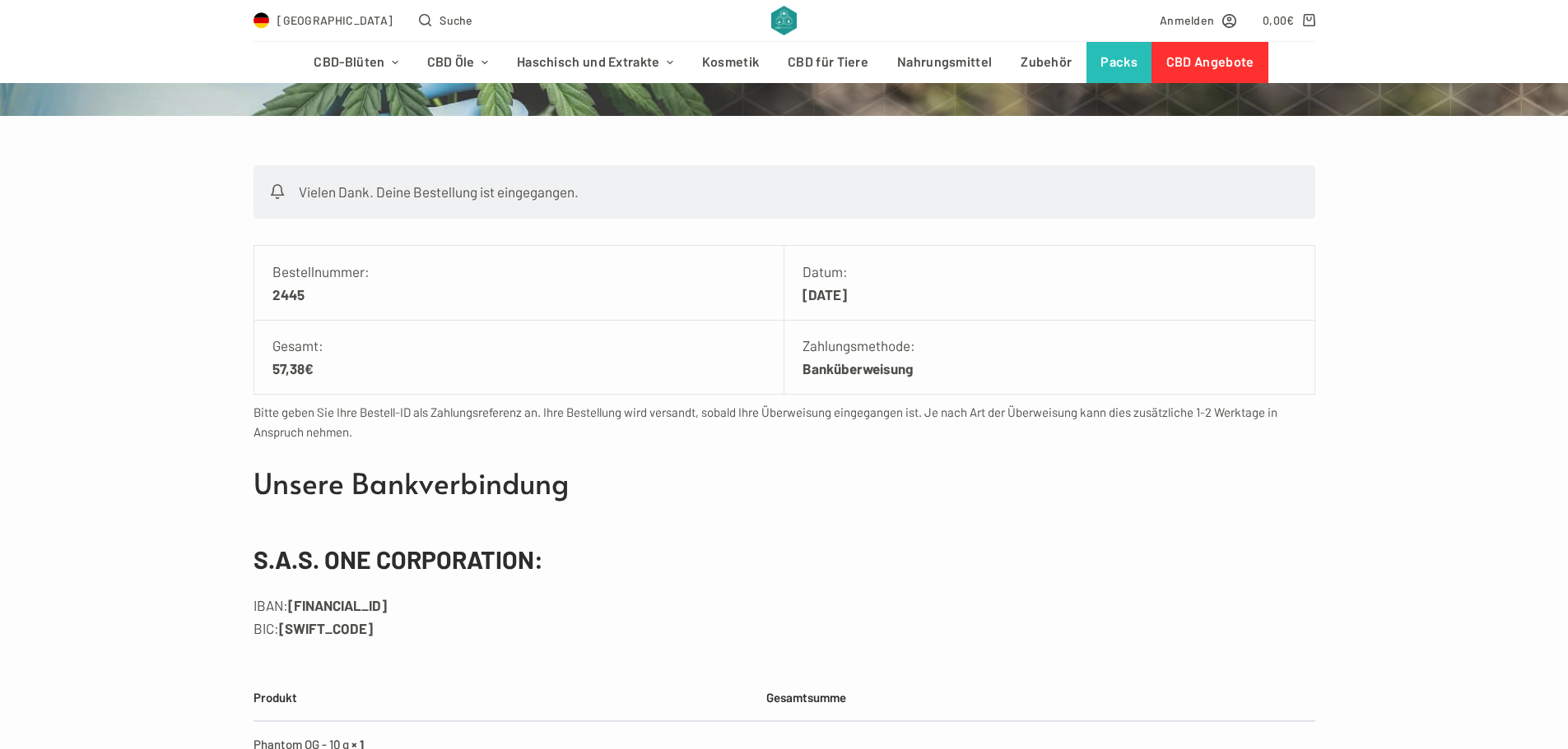
click at [1013, 497] on h2 "Unsere Bankverbindung" at bounding box center [785, 484] width 1062 height 44
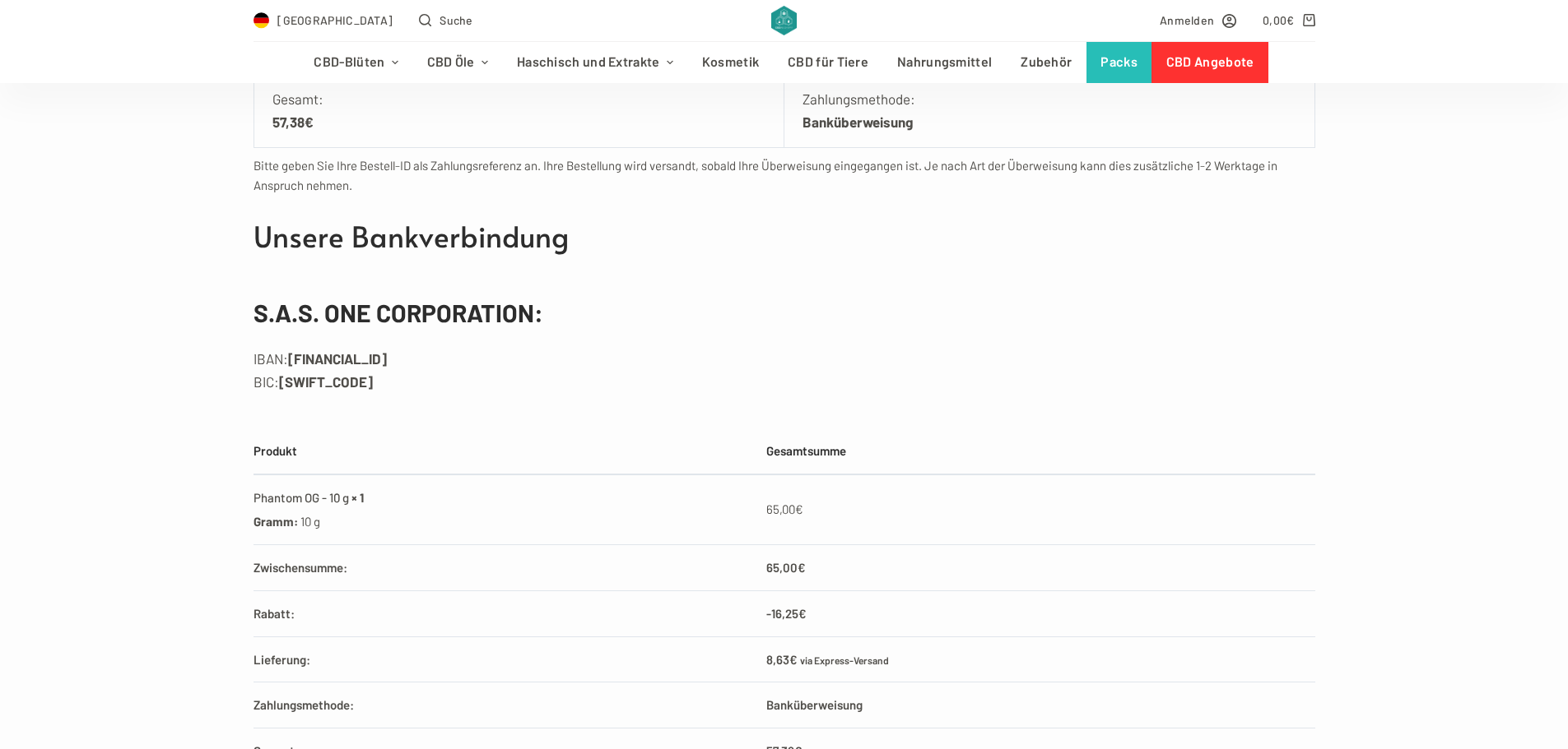
scroll to position [905, 0]
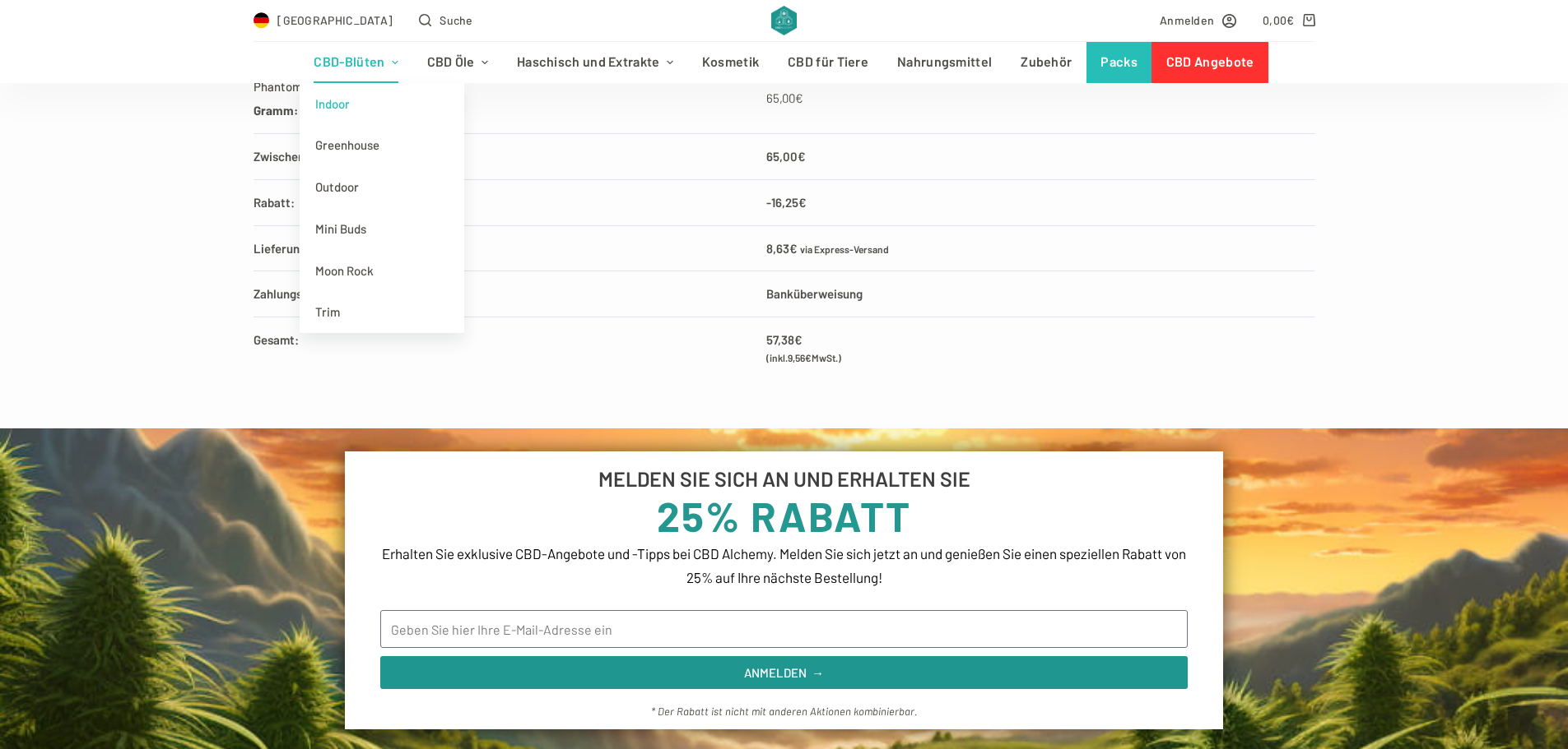
click at [340, 116] on link "Indoor" at bounding box center [382, 104] width 165 height 42
